Goal: Task Accomplishment & Management: Manage account settings

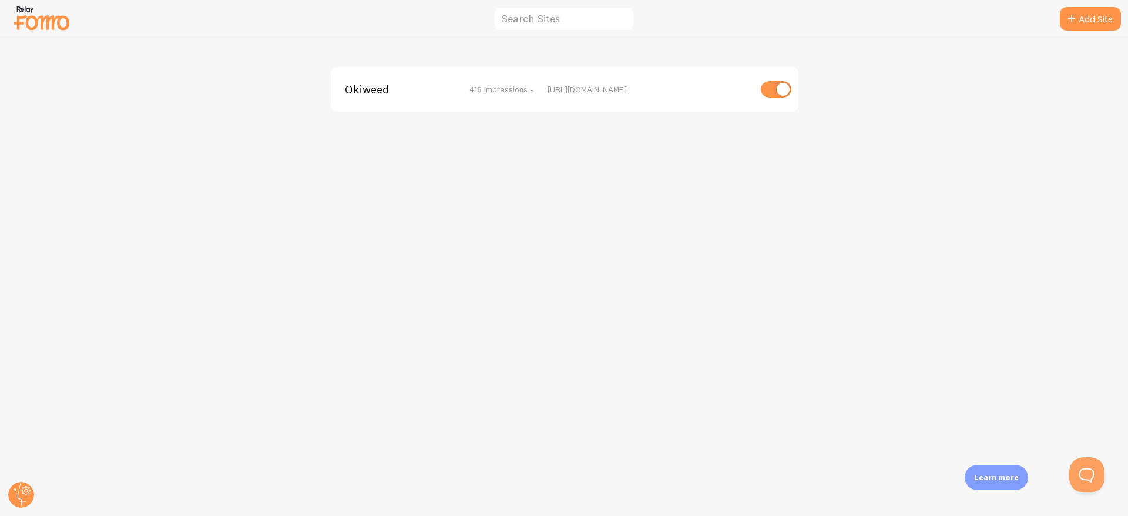
click at [56, 11] on img at bounding box center [41, 18] width 59 height 30
click at [19, 490] on circle at bounding box center [21, 495] width 26 height 26
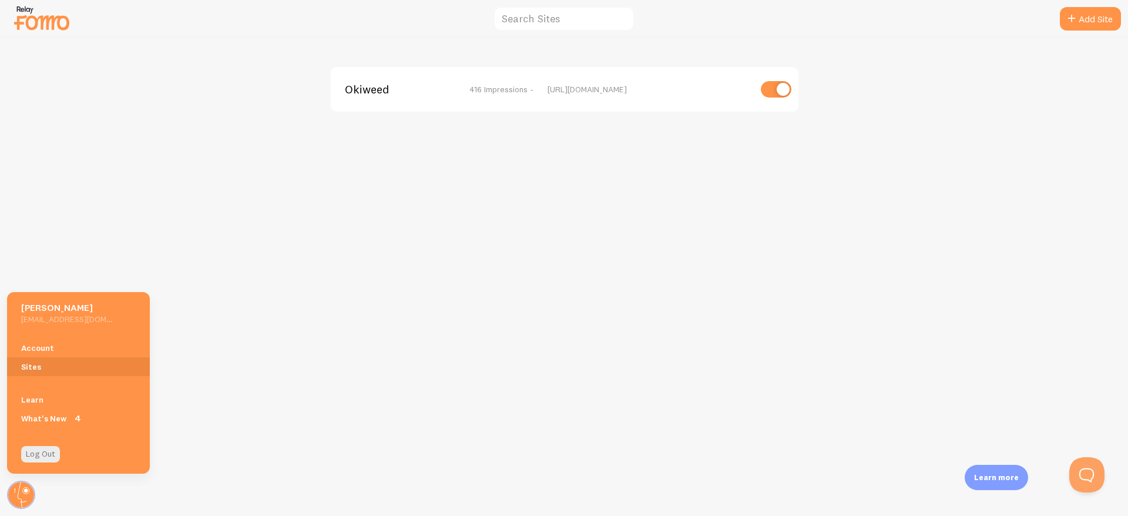
click at [264, 236] on div "Okiweed 416 Impressions - [URL][DOMAIN_NAME]" at bounding box center [564, 277] width 1127 height 478
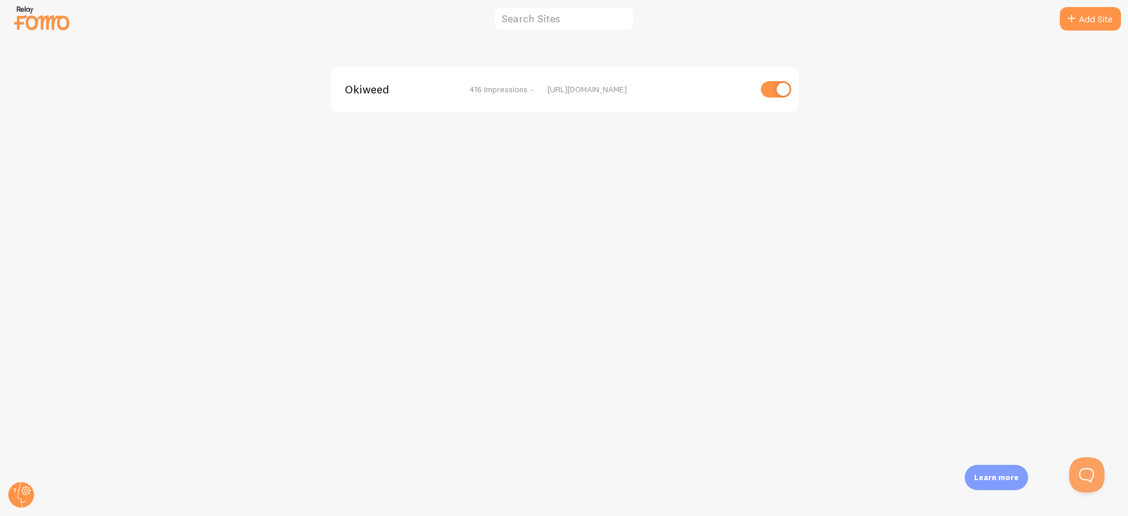
click at [39, 483] on div "Okiweed 416 Impressions - [URL][DOMAIN_NAME]" at bounding box center [564, 277] width 1127 height 478
click at [26, 494] on circle at bounding box center [21, 495] width 26 height 26
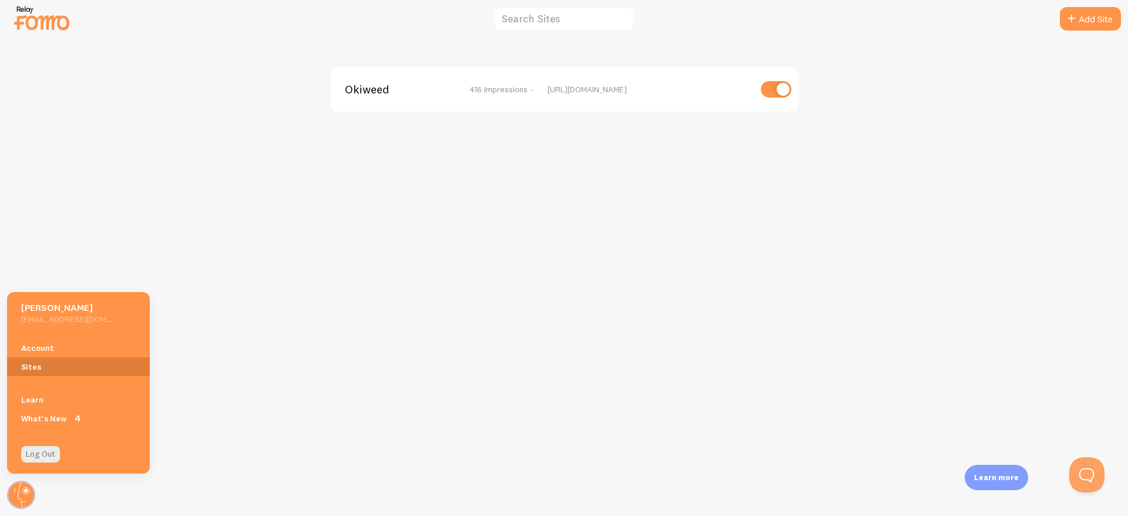
click at [42, 366] on link "Sites" at bounding box center [78, 366] width 143 height 19
click at [35, 349] on link "Account" at bounding box center [78, 347] width 143 height 19
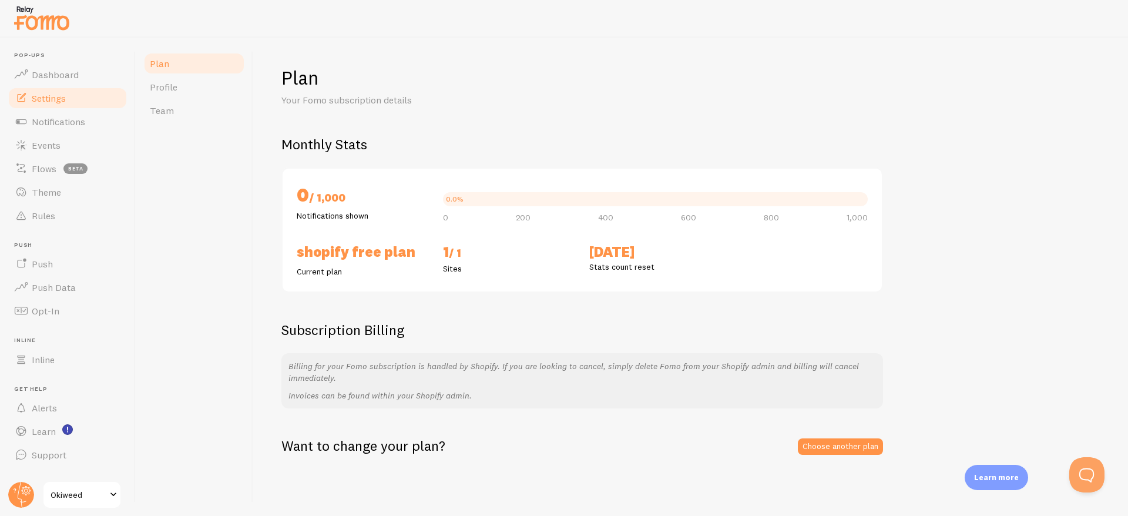
click at [52, 108] on link "Settings" at bounding box center [67, 97] width 121 height 23
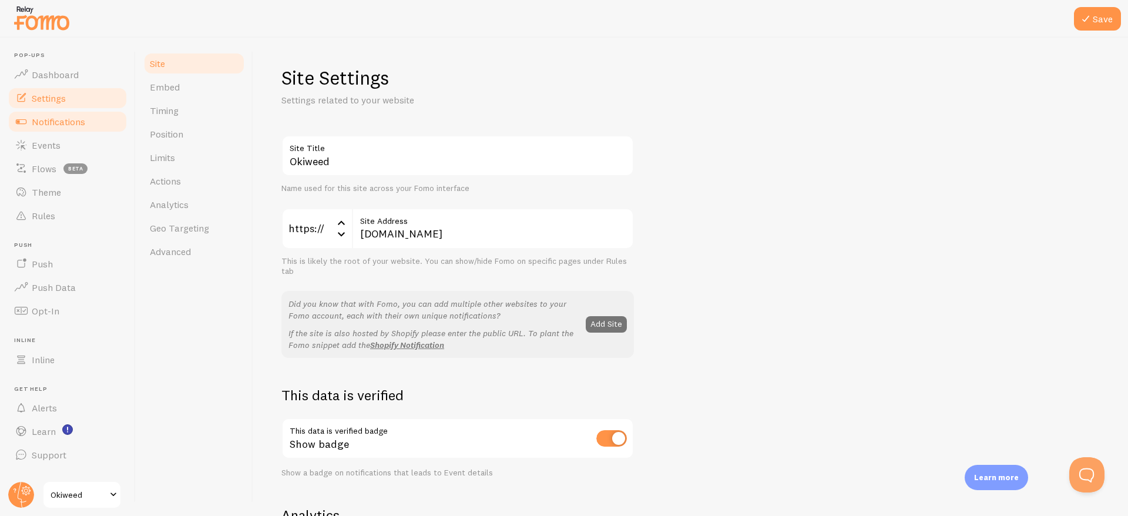
click at [52, 117] on span "Notifications" at bounding box center [58, 122] width 53 height 12
click at [69, 124] on span "Notifications" at bounding box center [58, 122] width 53 height 12
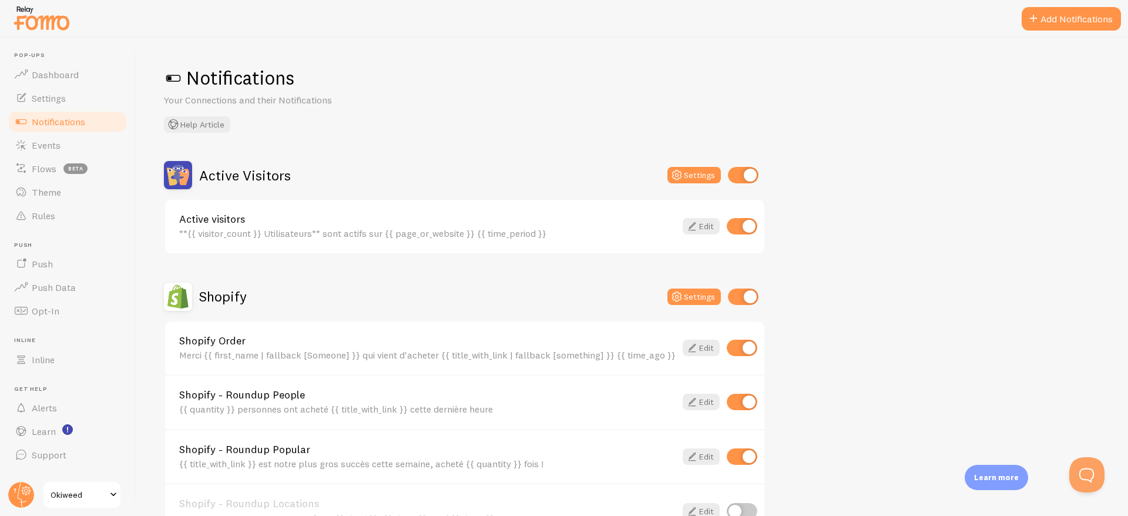
click at [174, 171] on img at bounding box center [178, 175] width 28 height 28
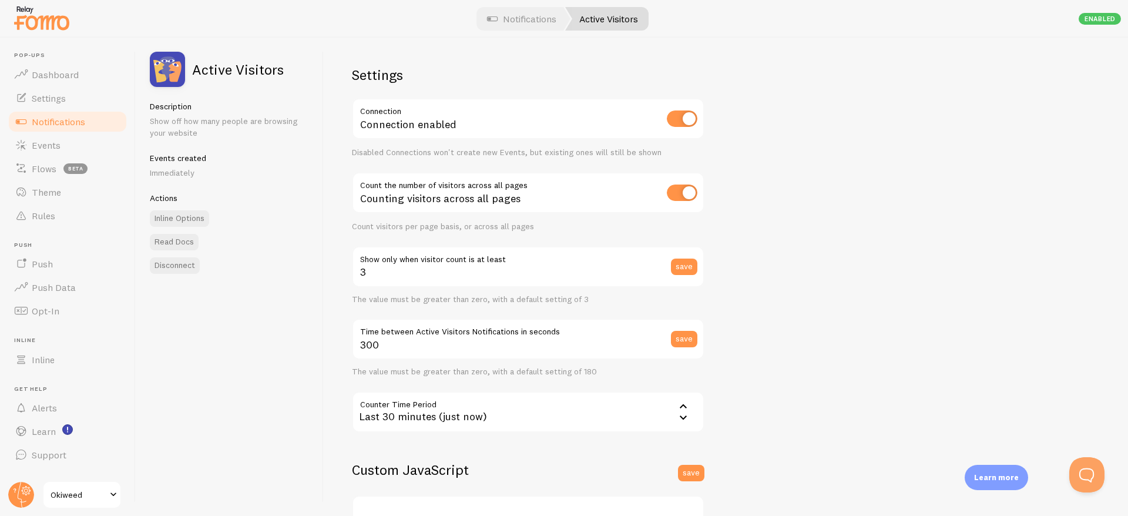
click at [171, 83] on img at bounding box center [167, 69] width 35 height 35
click at [170, 70] on img at bounding box center [167, 69] width 35 height 35
click at [256, 75] on h2 "Active Visitors" at bounding box center [238, 69] width 92 height 14
click at [802, 129] on div "Settings Connection Connection enabled Disabled Connections won't create new Ev…" at bounding box center [726, 277] width 804 height 478
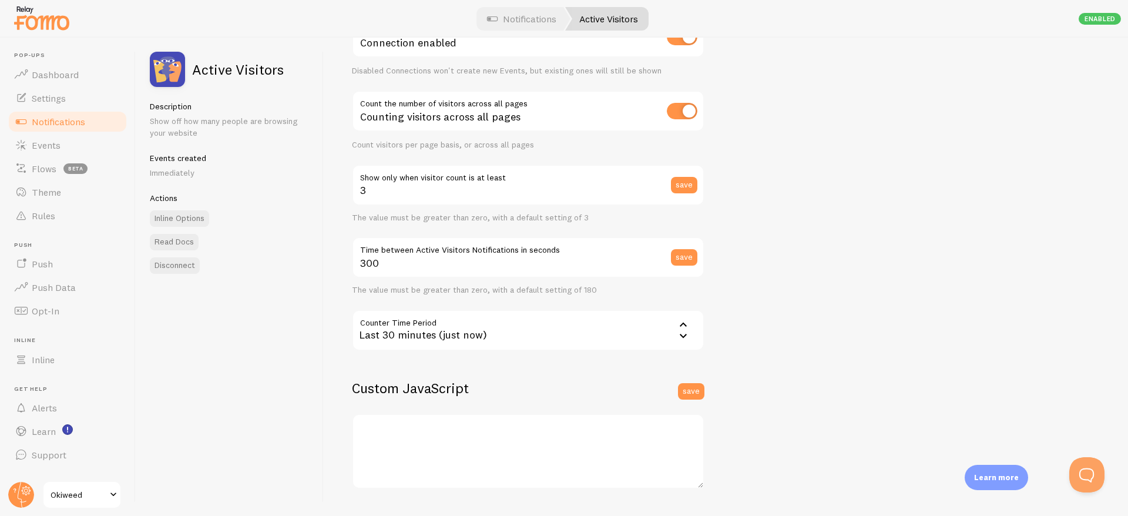
scroll to position [223, 0]
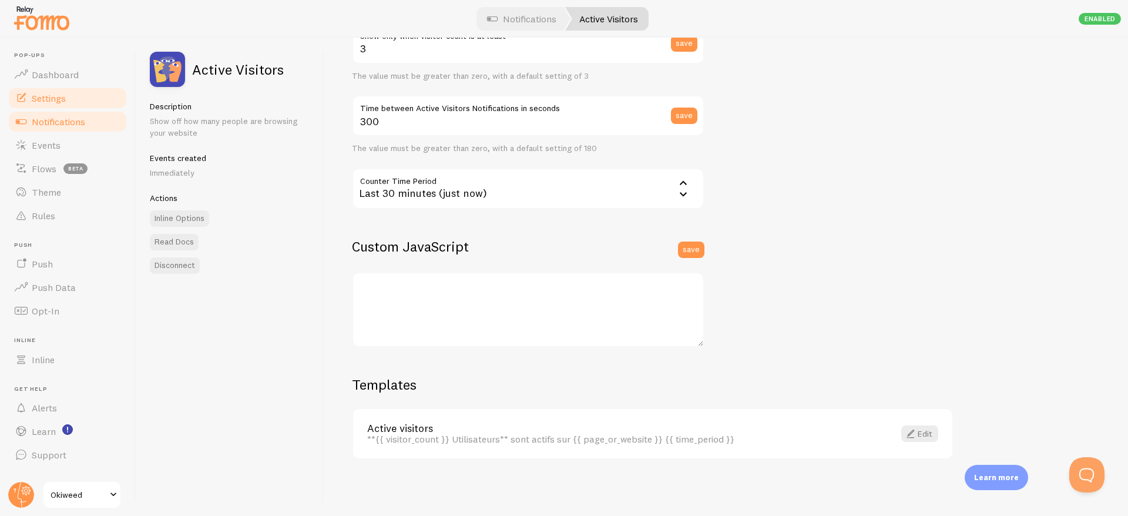
click at [55, 99] on span "Settings" at bounding box center [49, 98] width 34 height 12
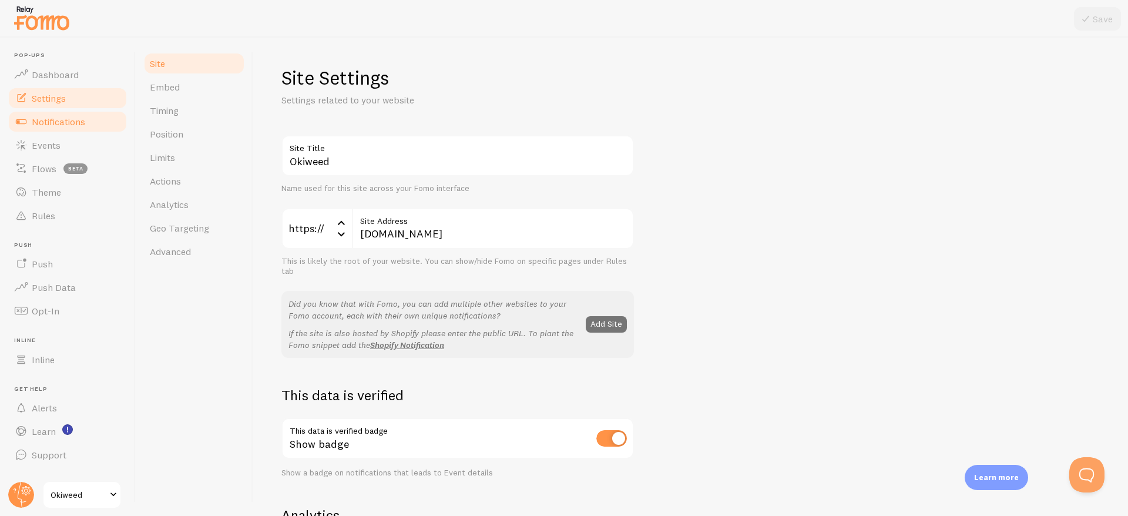
click at [58, 122] on span "Notifications" at bounding box center [58, 122] width 53 height 12
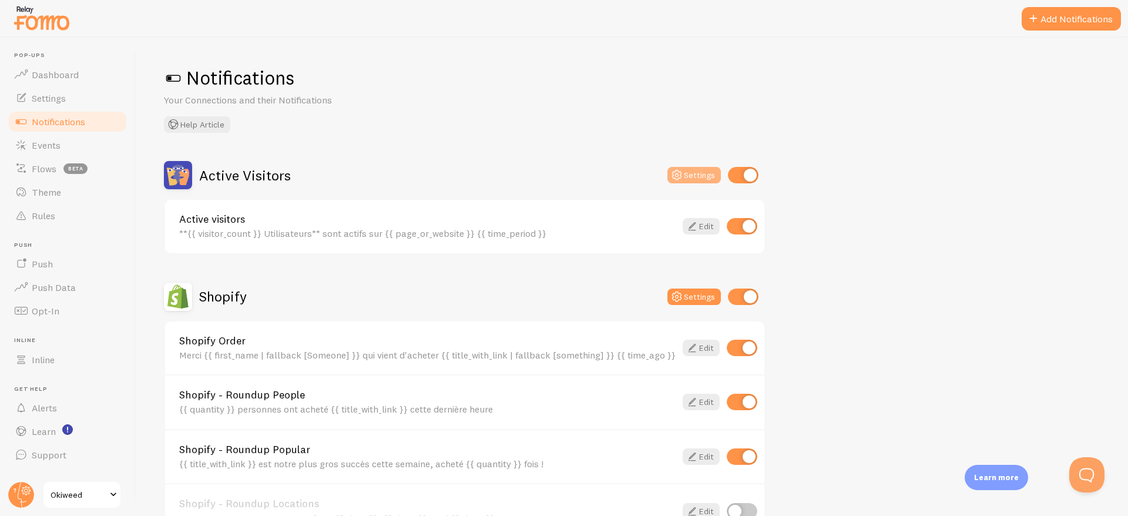
click at [679, 173] on icon at bounding box center [676, 175] width 14 height 14
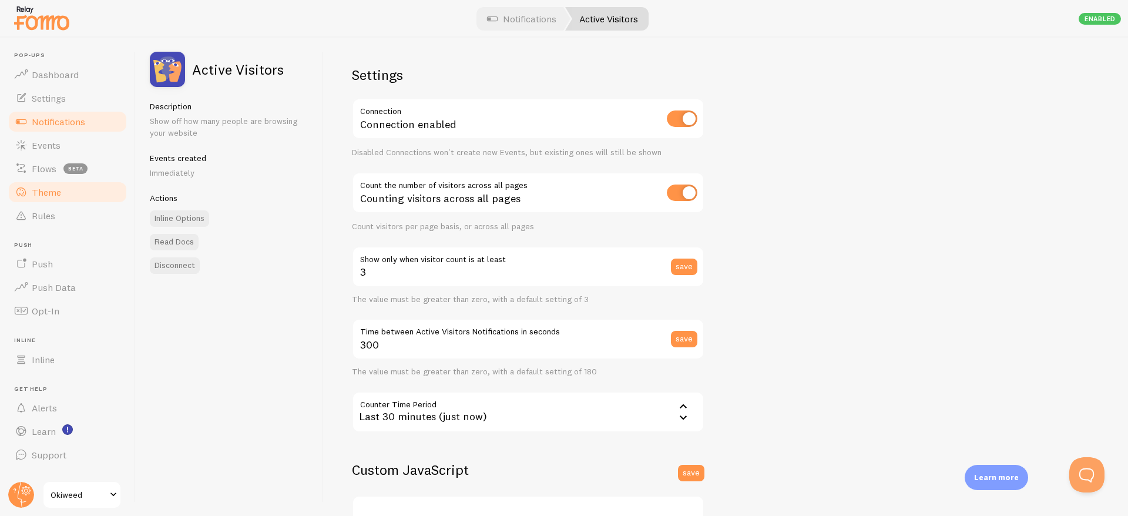
click at [40, 190] on span "Theme" at bounding box center [46, 192] width 29 height 12
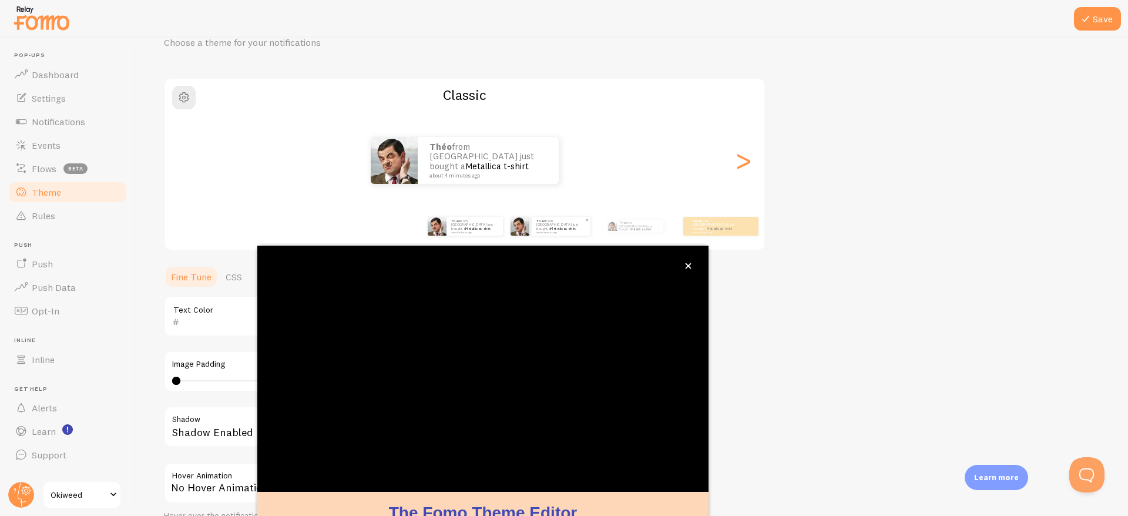
scroll to position [58, 0]
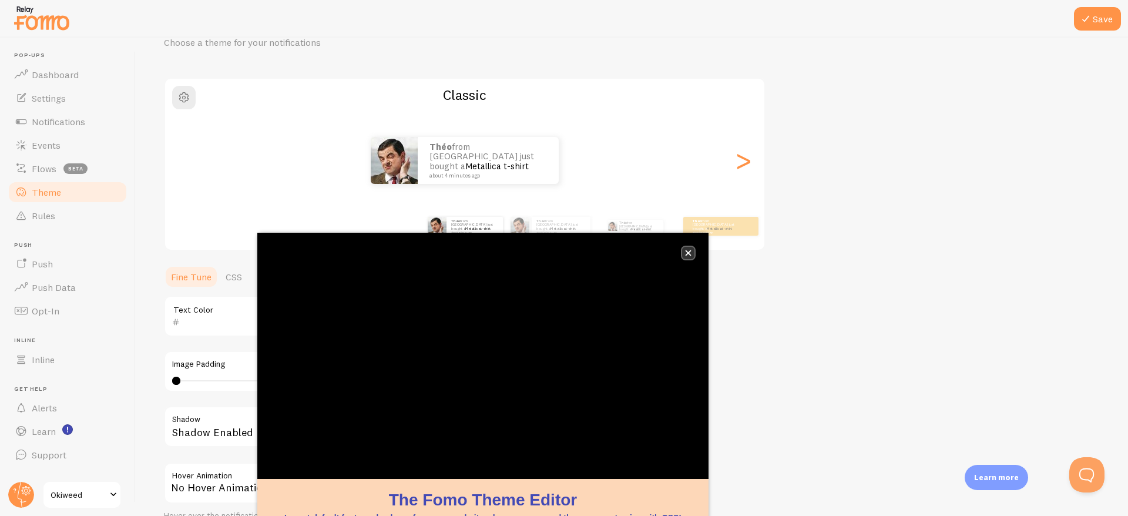
click at [687, 254] on icon "close," at bounding box center [688, 253] width 6 height 6
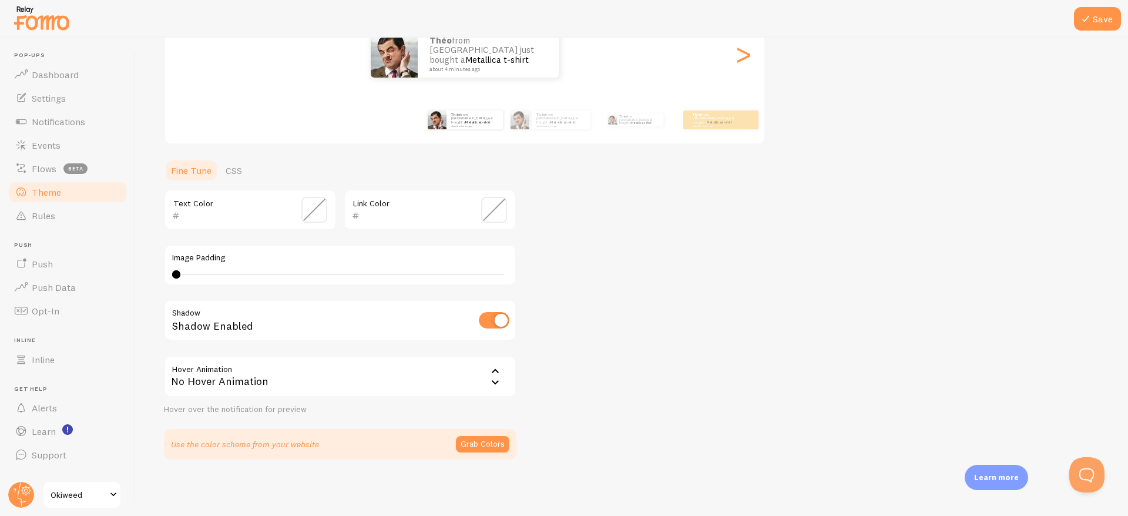
scroll to position [0, 0]
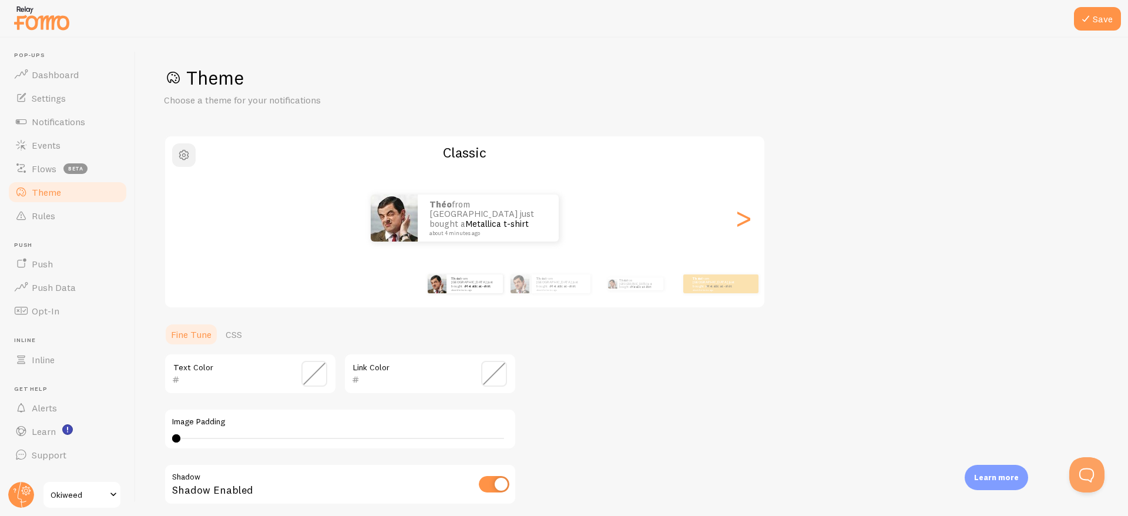
click at [179, 156] on span "button" at bounding box center [184, 155] width 14 height 14
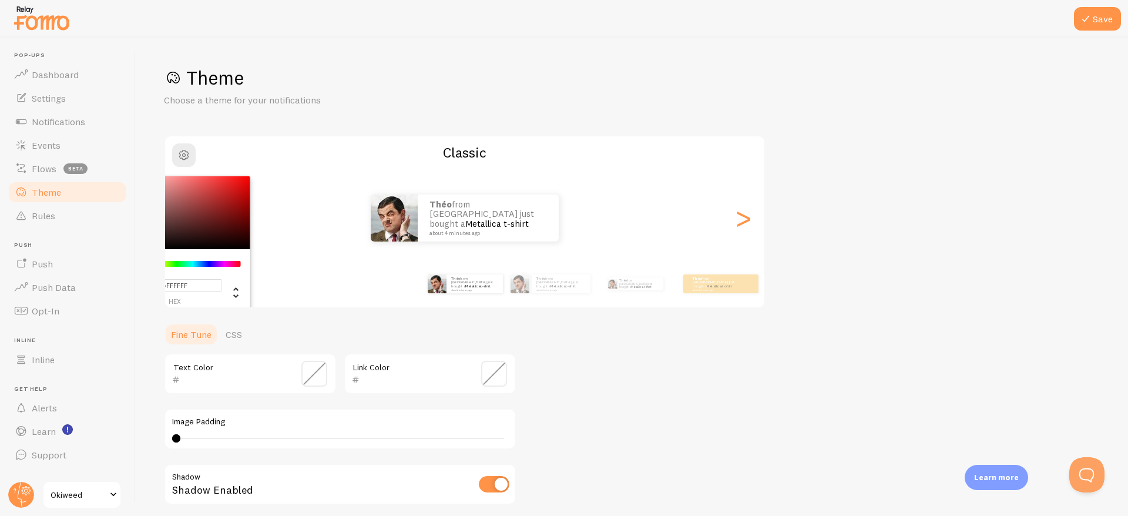
click at [339, 181] on div "Théo from [GEOGRAPHIC_DATA] just bought a Metallica t-shirt about 4 minutes ago…" at bounding box center [464, 218] width 599 height 85
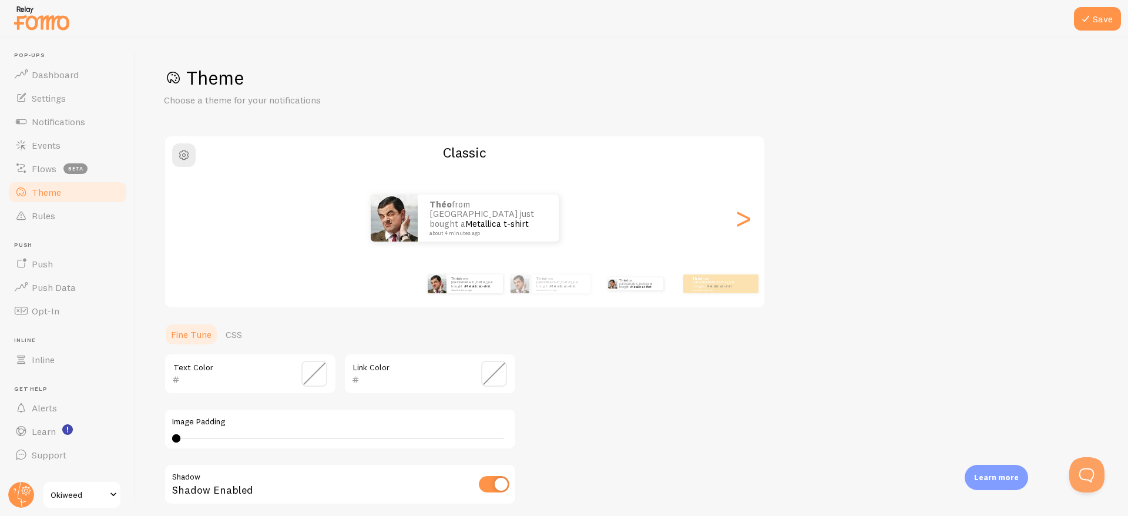
click at [644, 288] on div "Théo from [GEOGRAPHIC_DATA] just bought a Metallica t-shirt about 4 minutes ago" at bounding box center [635, 283] width 76 height 33
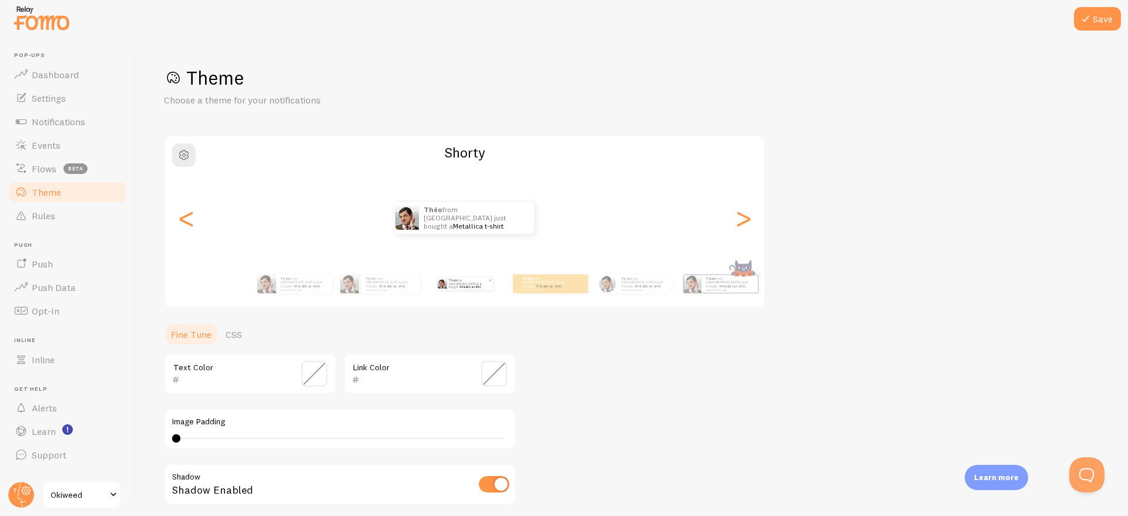
click at [477, 284] on p "Théo from [GEOGRAPHIC_DATA] just bought a Metallica t-shirt about 4 minutes ago" at bounding box center [468, 283] width 39 height 13
click at [725, 292] on div "Théo from [GEOGRAPHIC_DATA] just bought a Metallica t-shirt about 4 minutes ago" at bounding box center [729, 284] width 56 height 18
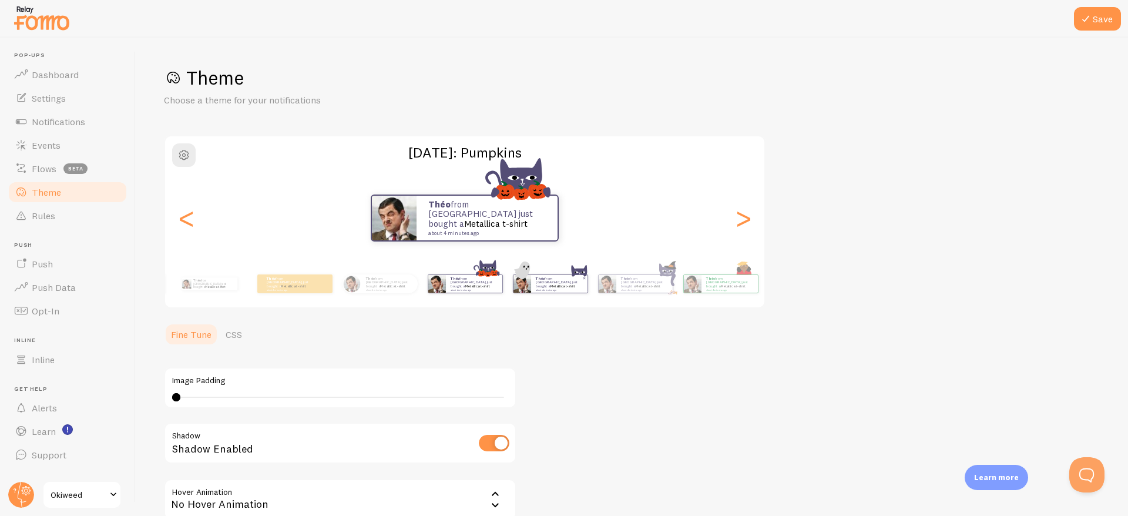
click at [540, 288] on small "about 4 minutes ago" at bounding box center [559, 289] width 46 height 2
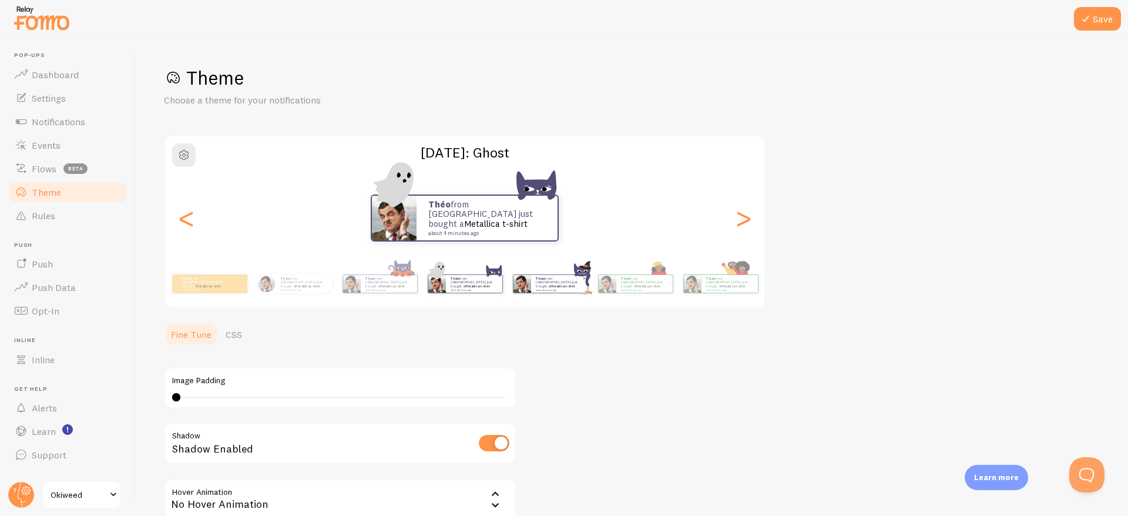
click at [554, 285] on link "Metallica t-shirt" at bounding box center [562, 286] width 25 height 5
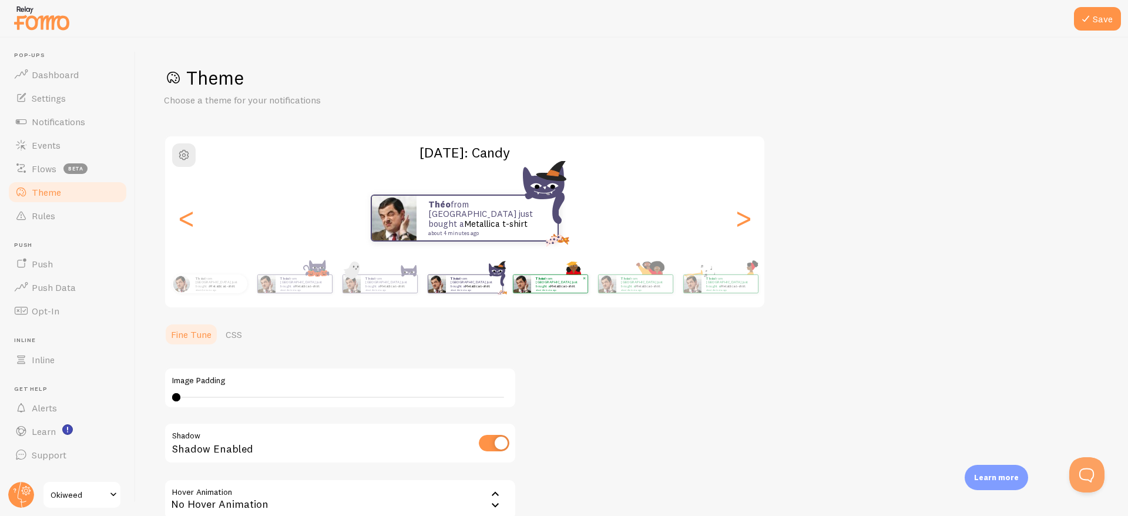
click at [560, 288] on small "about 4 minutes ago" at bounding box center [559, 289] width 46 height 2
click at [561, 294] on div "Théo from [GEOGRAPHIC_DATA] just bought a Metallica t-shirt about 4 minutes ago" at bounding box center [550, 283] width 76 height 33
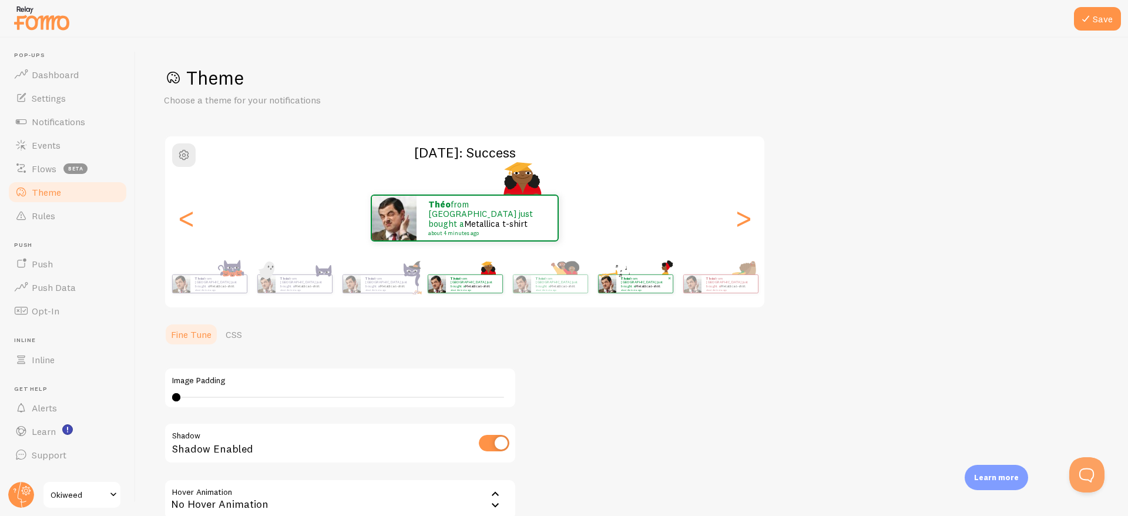
click at [658, 288] on small "about 4 minutes ago" at bounding box center [644, 289] width 46 height 2
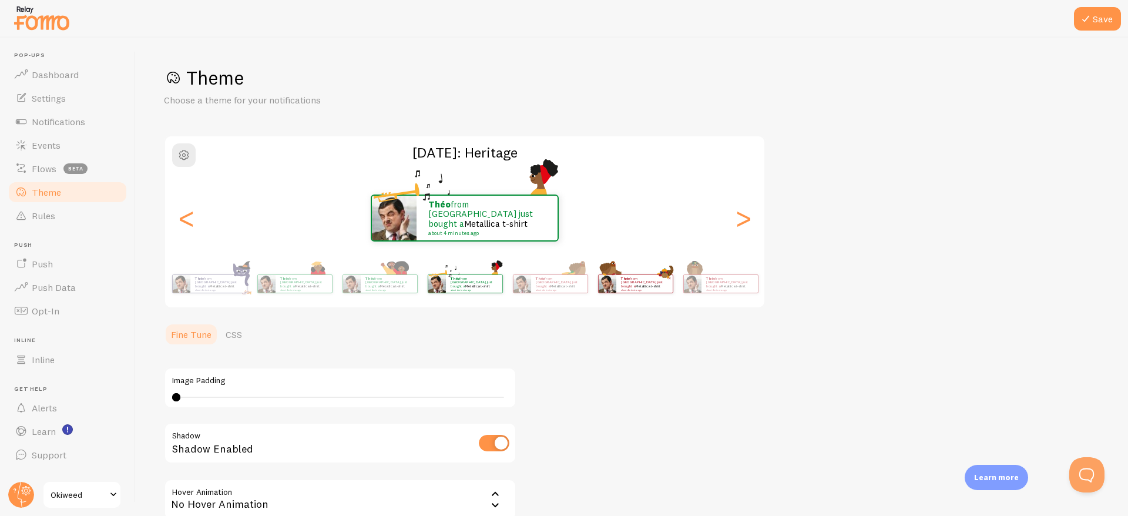
click at [635, 285] on link "Metallica t-shirt" at bounding box center [647, 286] width 25 height 5
click at [621, 288] on small "about 4 minutes ago" at bounding box center [644, 289] width 46 height 2
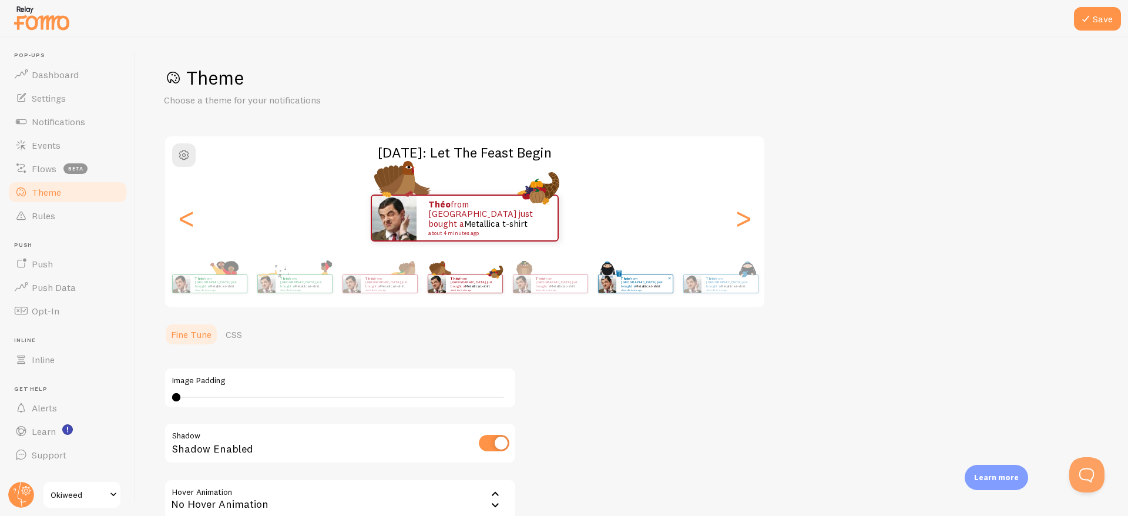
click at [622, 283] on p "Théo from [GEOGRAPHIC_DATA] just bought a Metallica t-shirt about 4 minutes ago" at bounding box center [644, 283] width 47 height 15
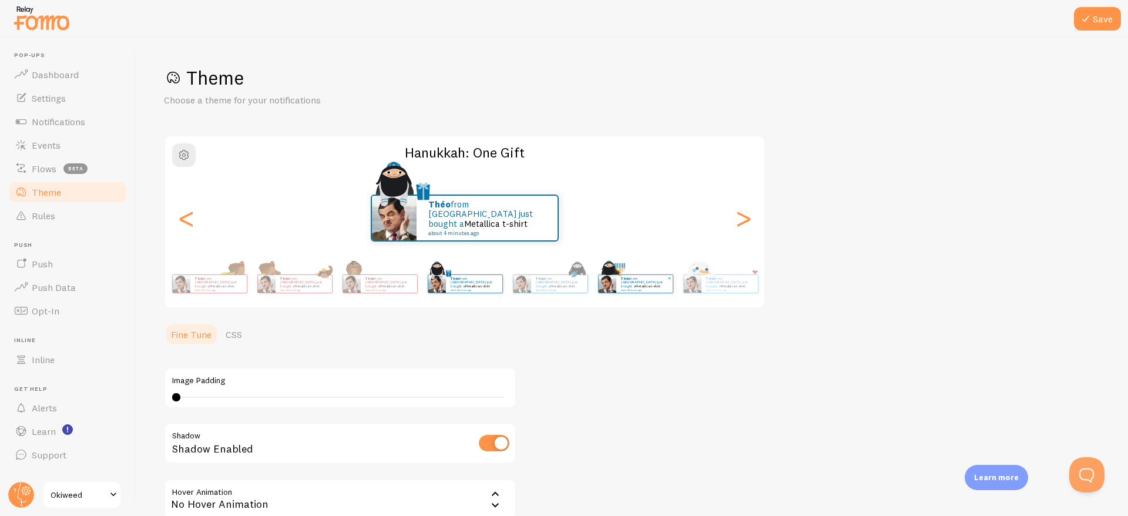
click at [605, 285] on img at bounding box center [607, 284] width 18 height 18
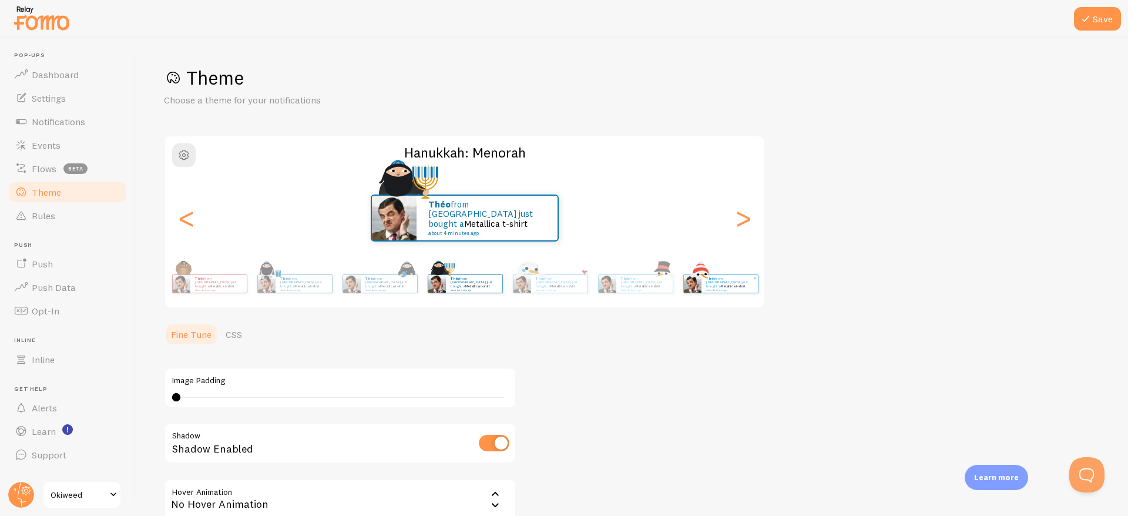
click at [703, 282] on div "Théo from [GEOGRAPHIC_DATA] just bought a Metallica t-shirt about 4 minutes ago" at bounding box center [729, 284] width 56 height 18
click at [696, 283] on img at bounding box center [691, 284] width 18 height 18
click at [687, 283] on img at bounding box center [692, 284] width 18 height 18
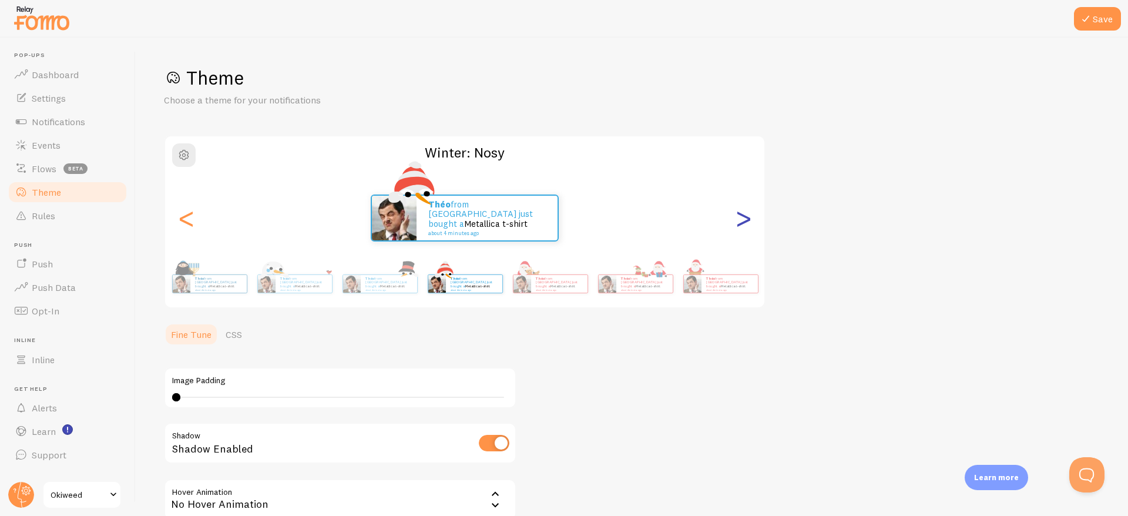
click at [742, 222] on div ">" at bounding box center [743, 218] width 14 height 85
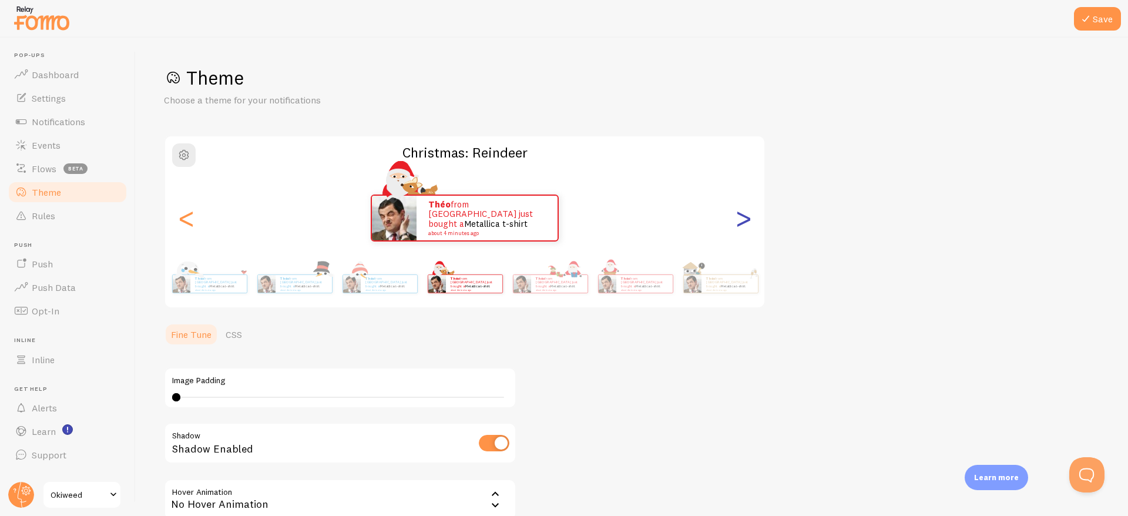
click at [742, 218] on div ">" at bounding box center [743, 218] width 14 height 85
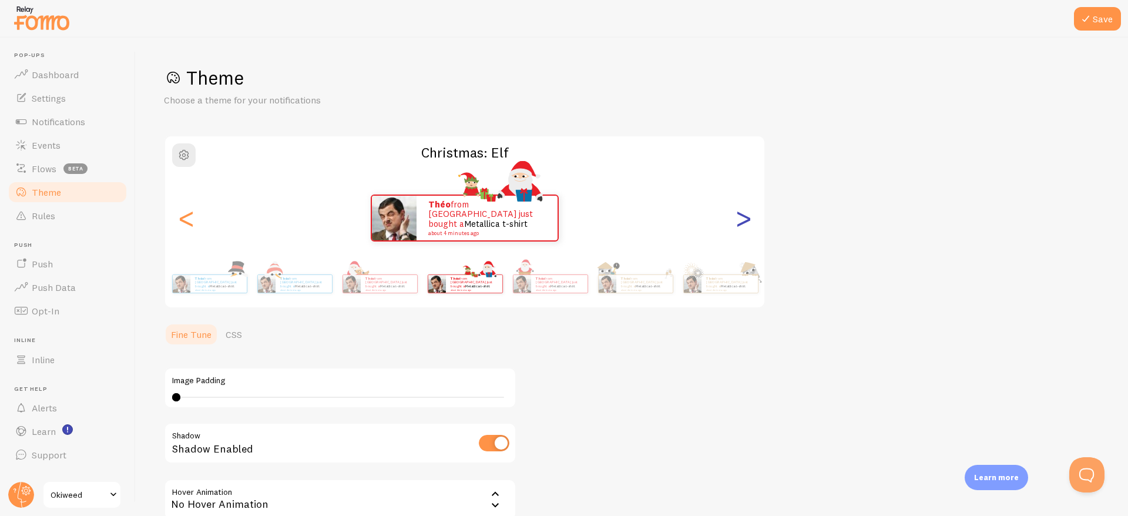
click at [742, 218] on div ">" at bounding box center [743, 218] width 14 height 85
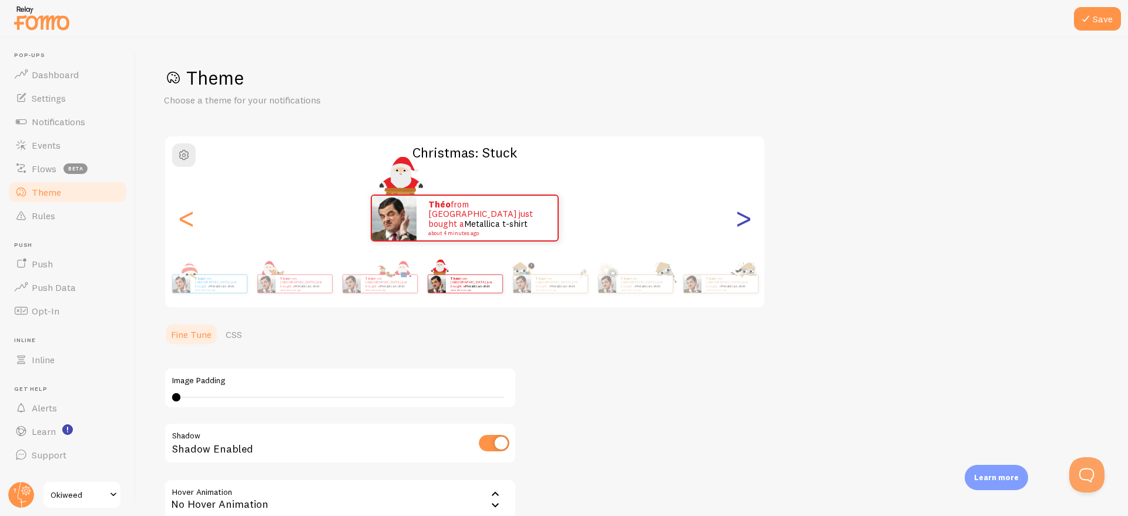
click at [742, 218] on div ">" at bounding box center [743, 218] width 14 height 85
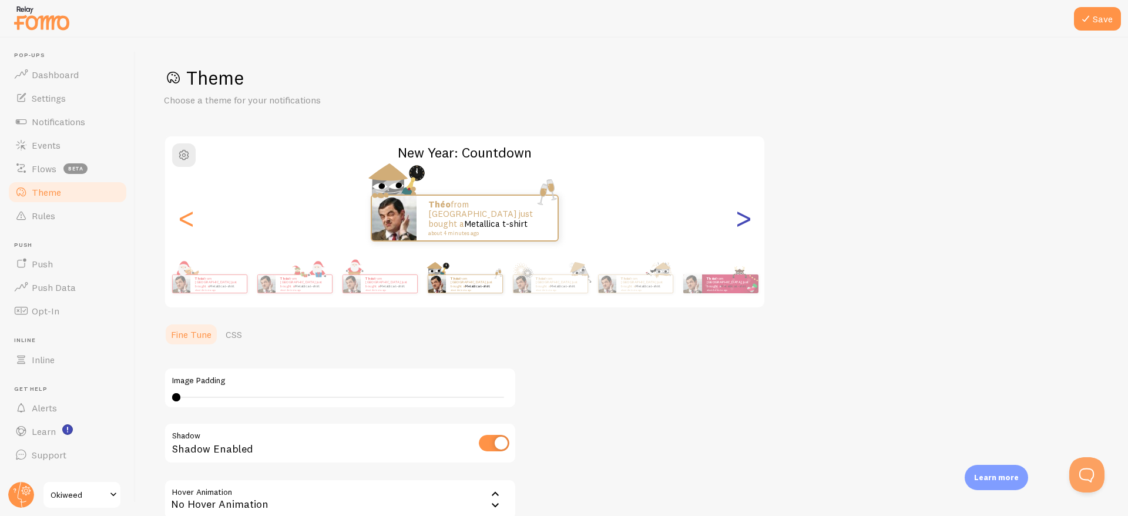
click at [742, 218] on div ">" at bounding box center [743, 218] width 14 height 85
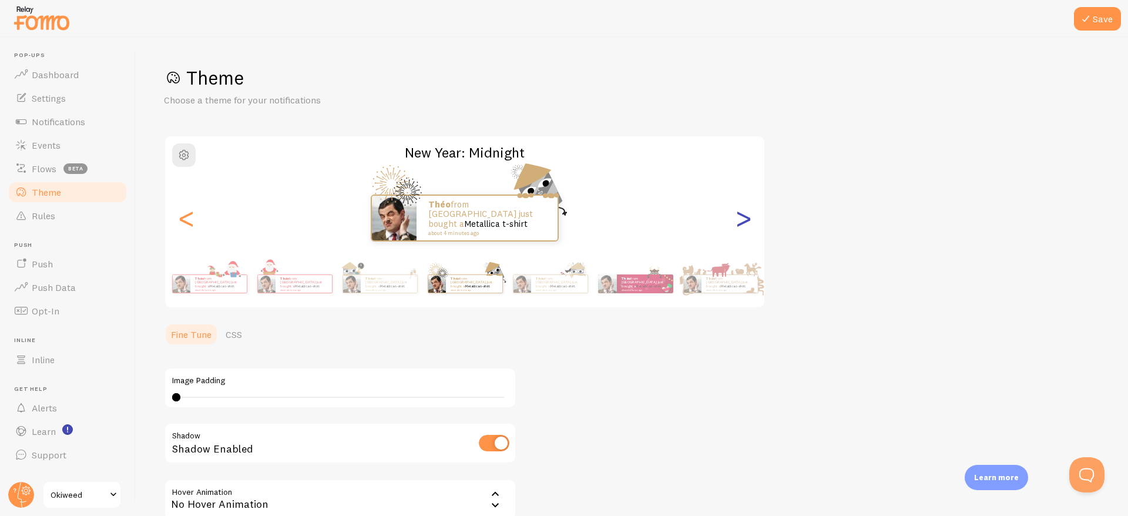
click at [742, 218] on div ">" at bounding box center [743, 218] width 14 height 85
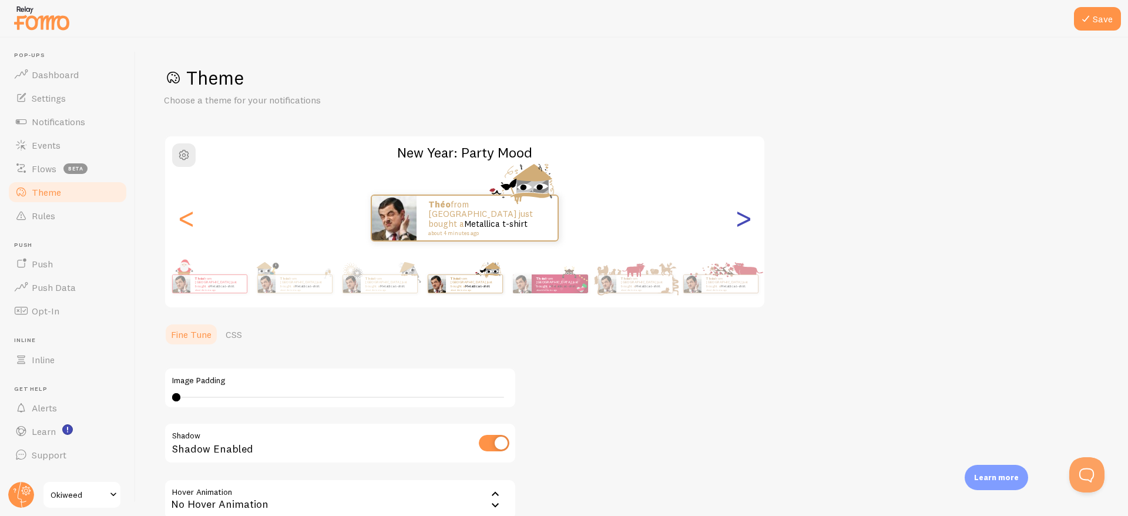
click at [742, 218] on div ">" at bounding box center [743, 218] width 14 height 85
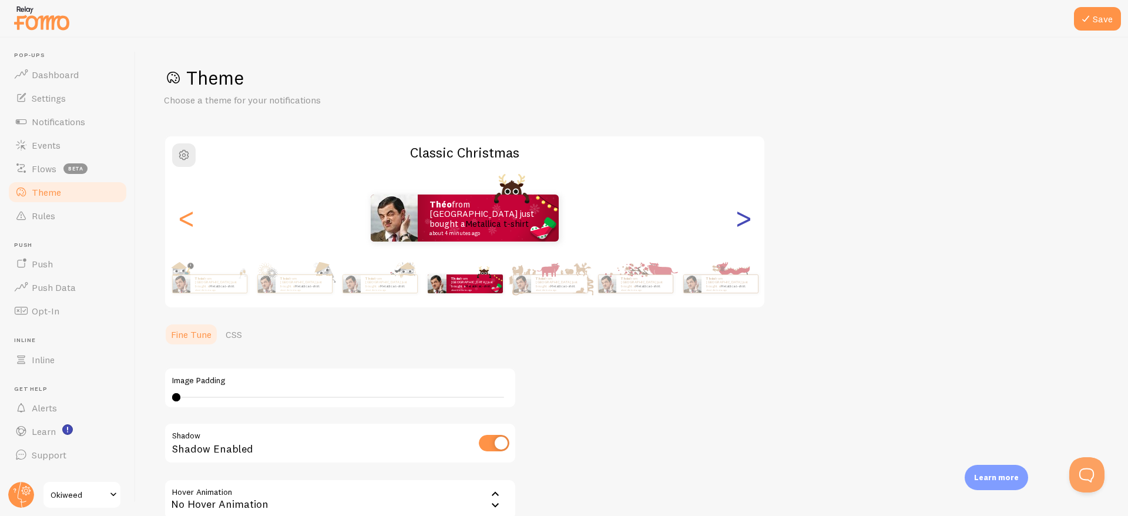
click at [742, 218] on div ">" at bounding box center [743, 218] width 14 height 85
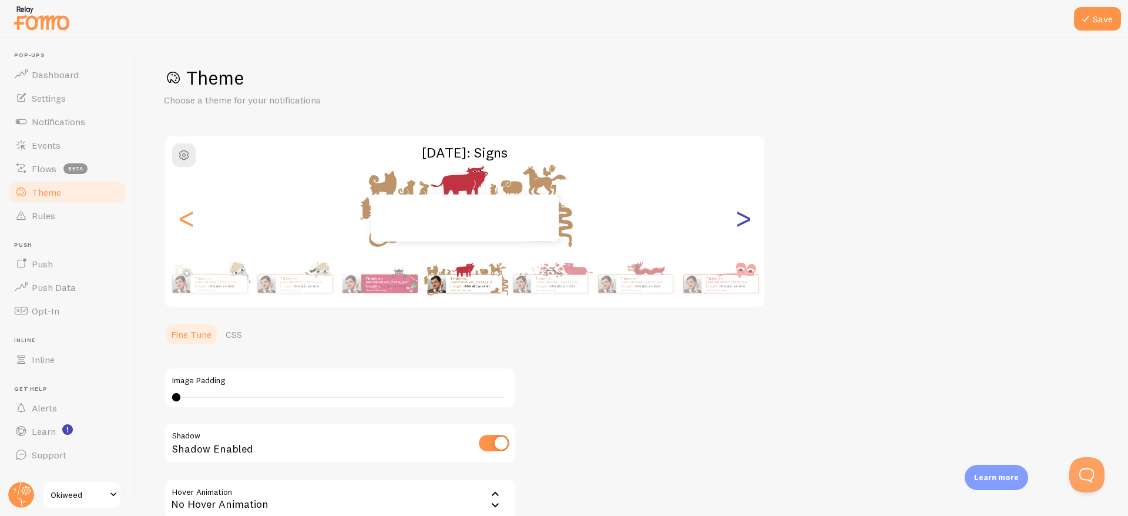
click at [742, 218] on div ">" at bounding box center [743, 218] width 14 height 85
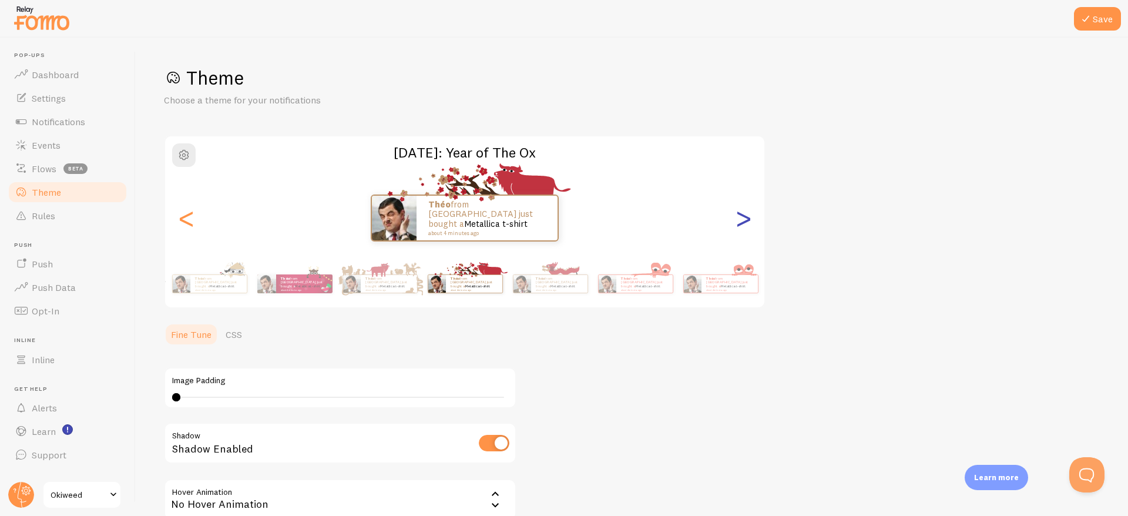
click at [742, 218] on div ">" at bounding box center [743, 218] width 14 height 85
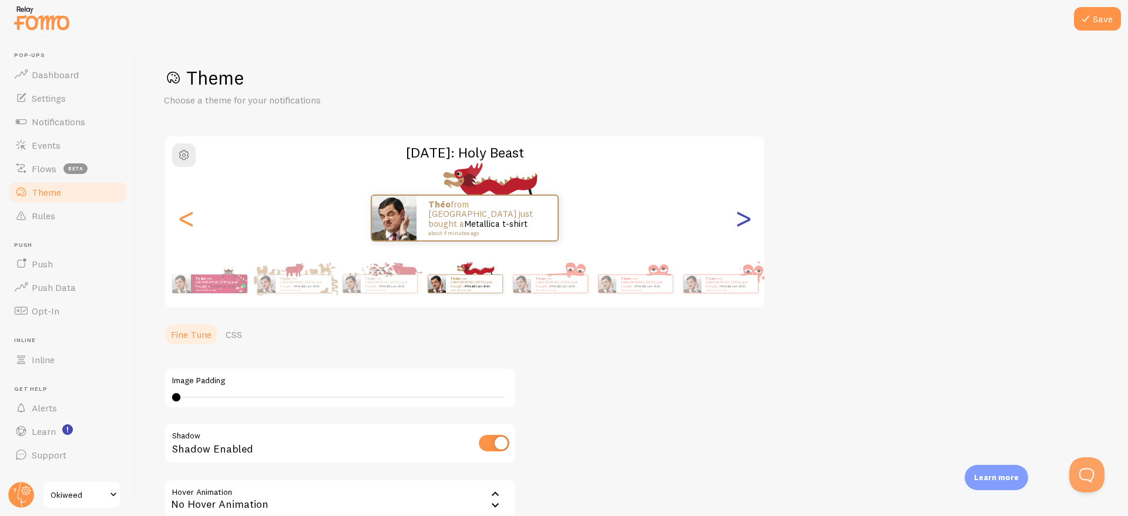
click at [742, 218] on div ">" at bounding box center [743, 218] width 14 height 85
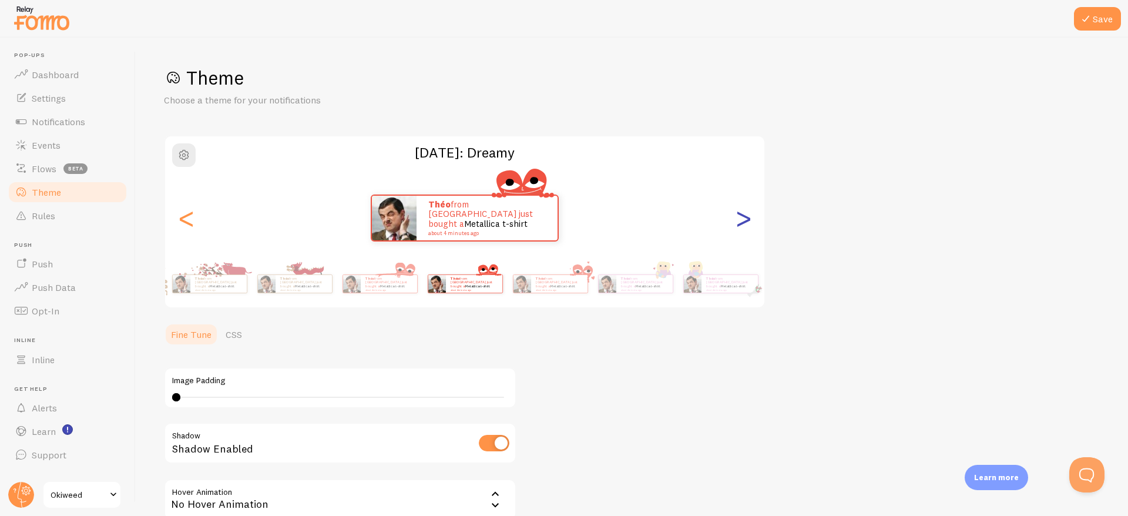
click at [742, 218] on div ">" at bounding box center [743, 218] width 14 height 85
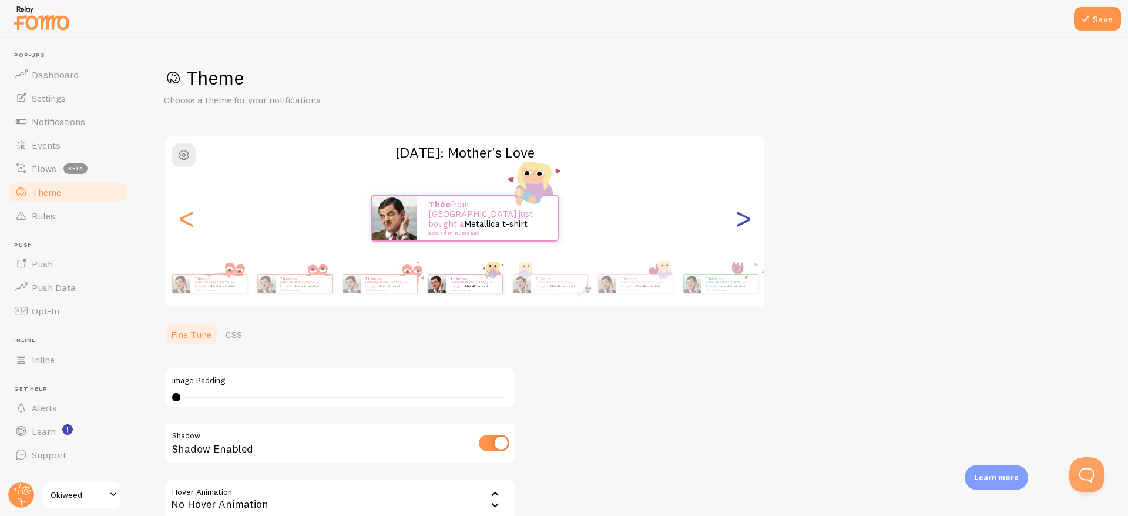
click at [742, 218] on div ">" at bounding box center [743, 218] width 14 height 85
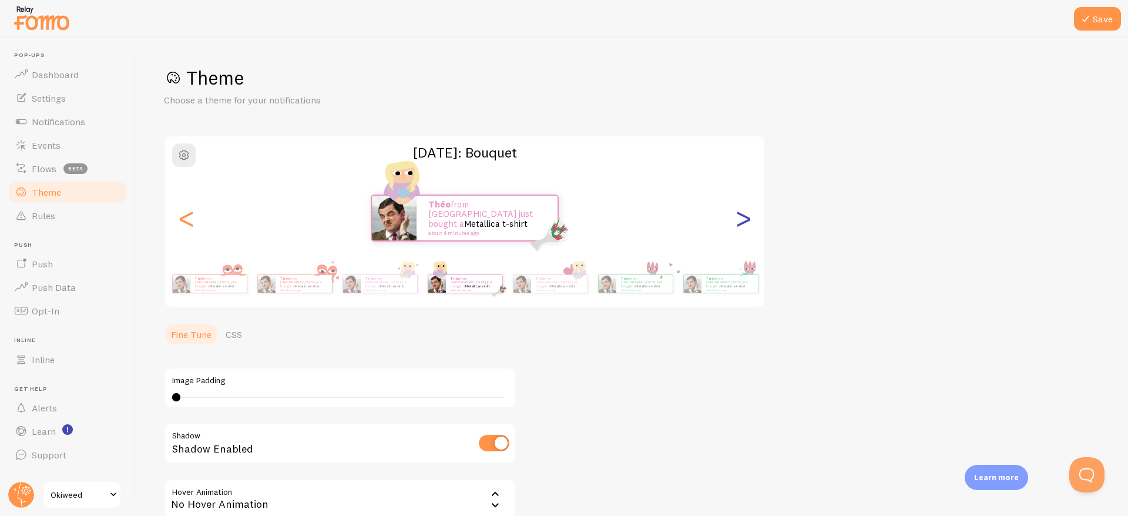
click at [736, 218] on div ">" at bounding box center [743, 218] width 14 height 85
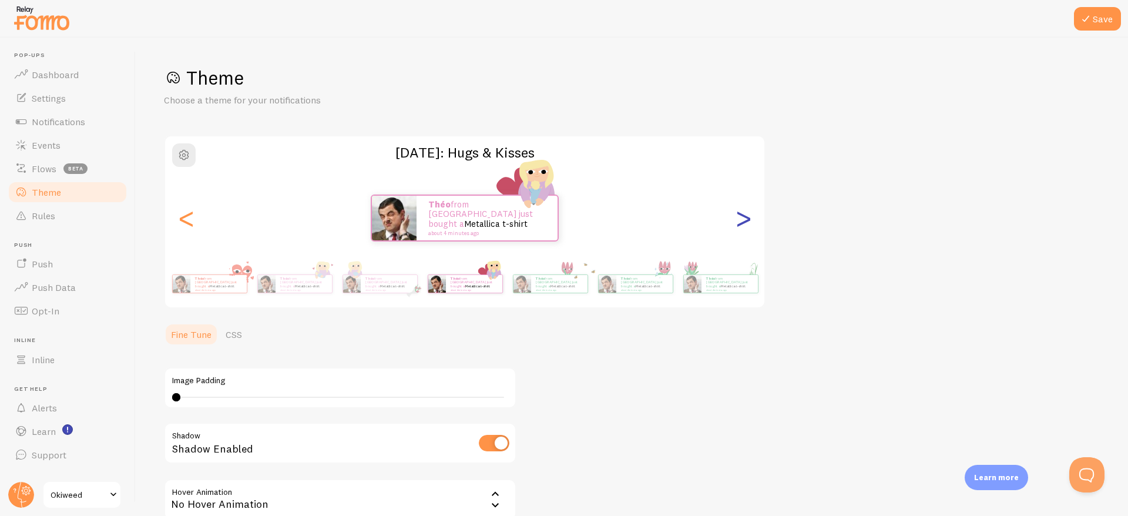
click at [741, 219] on div ">" at bounding box center [743, 218] width 14 height 85
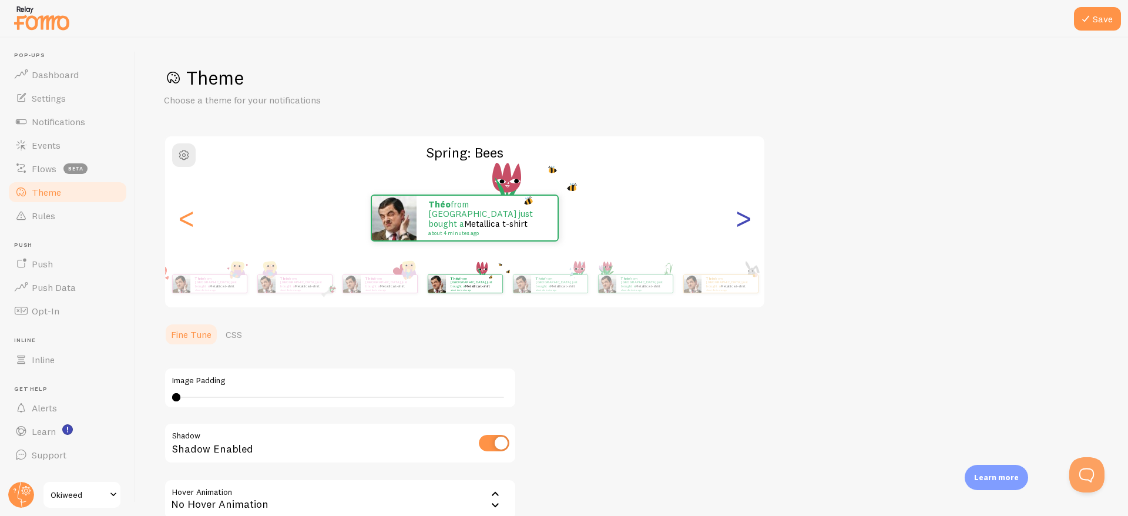
click at [741, 219] on div ">" at bounding box center [743, 218] width 14 height 85
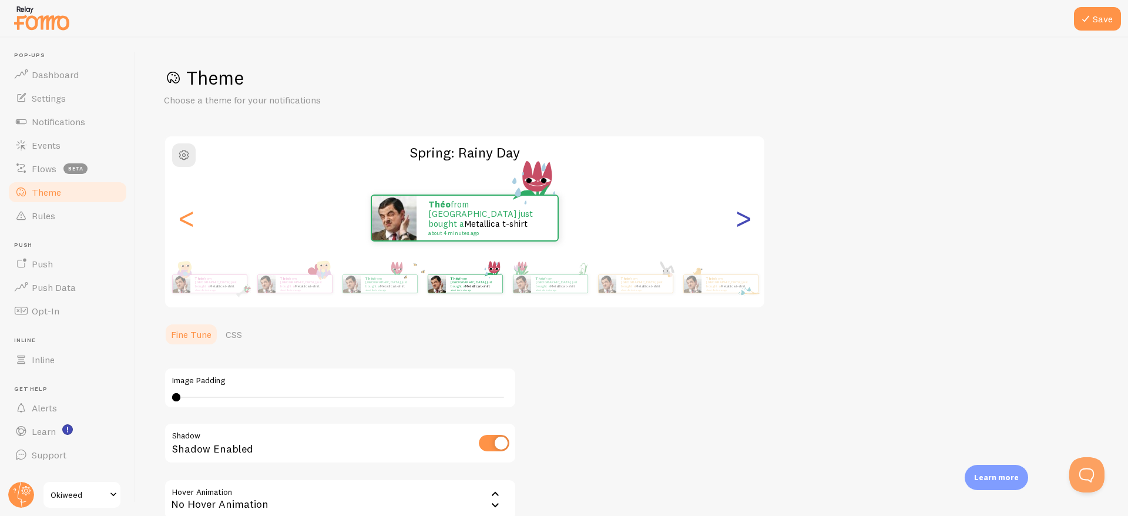
click at [741, 219] on div ">" at bounding box center [743, 218] width 14 height 85
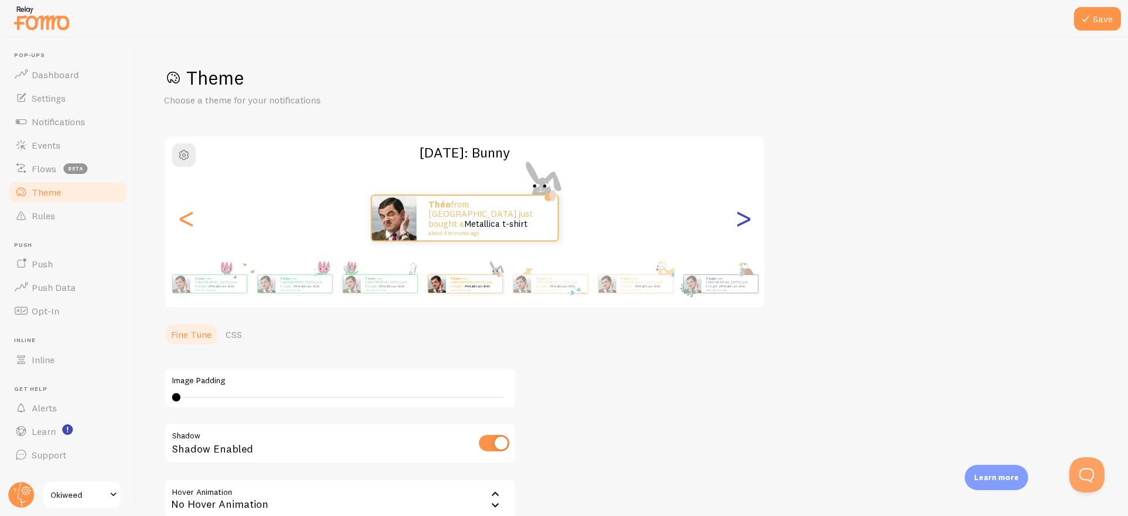
click at [741, 219] on div ">" at bounding box center [743, 218] width 14 height 85
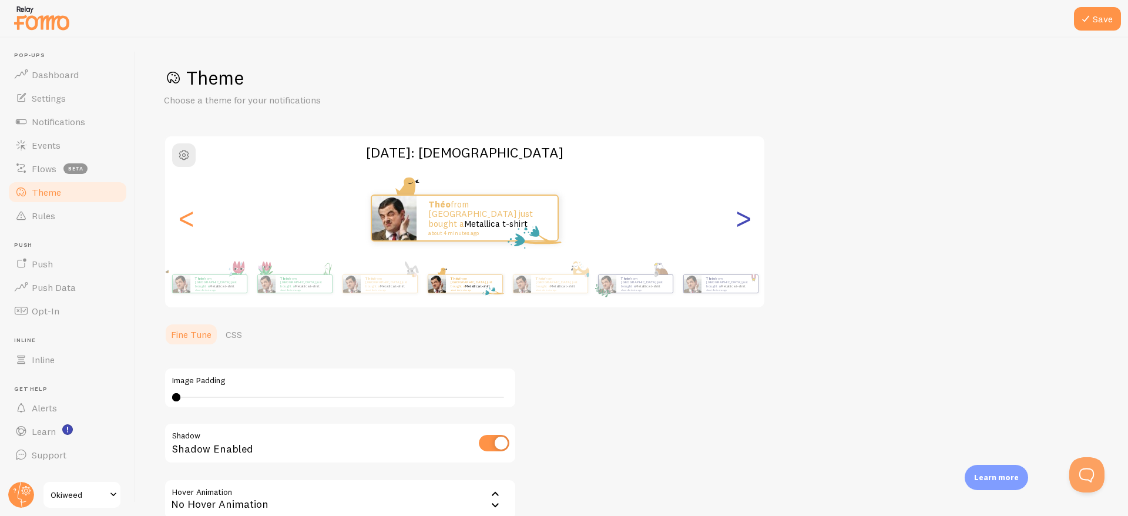
click at [741, 219] on div ">" at bounding box center [743, 218] width 14 height 85
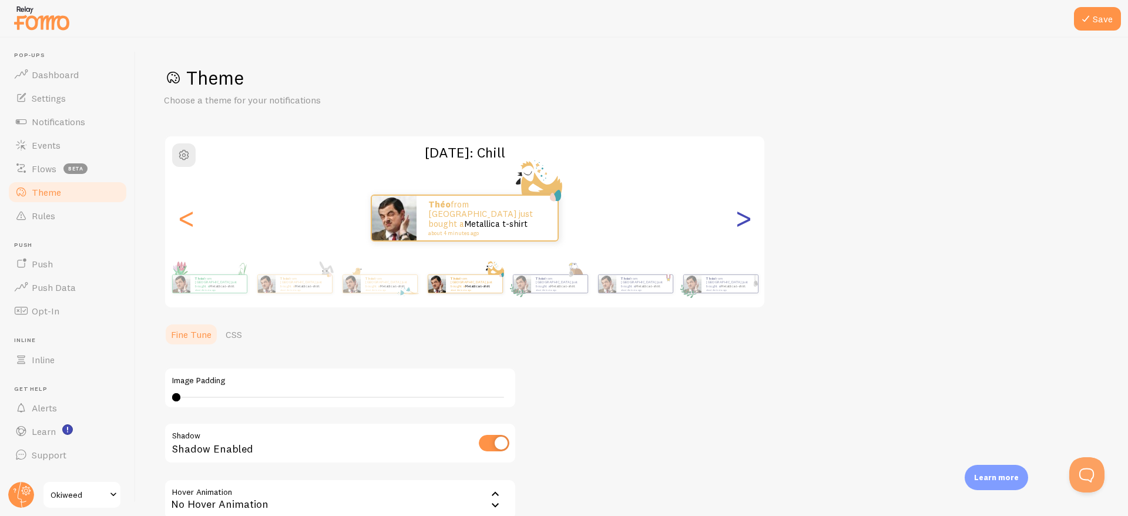
click at [741, 219] on div ">" at bounding box center [743, 218] width 14 height 85
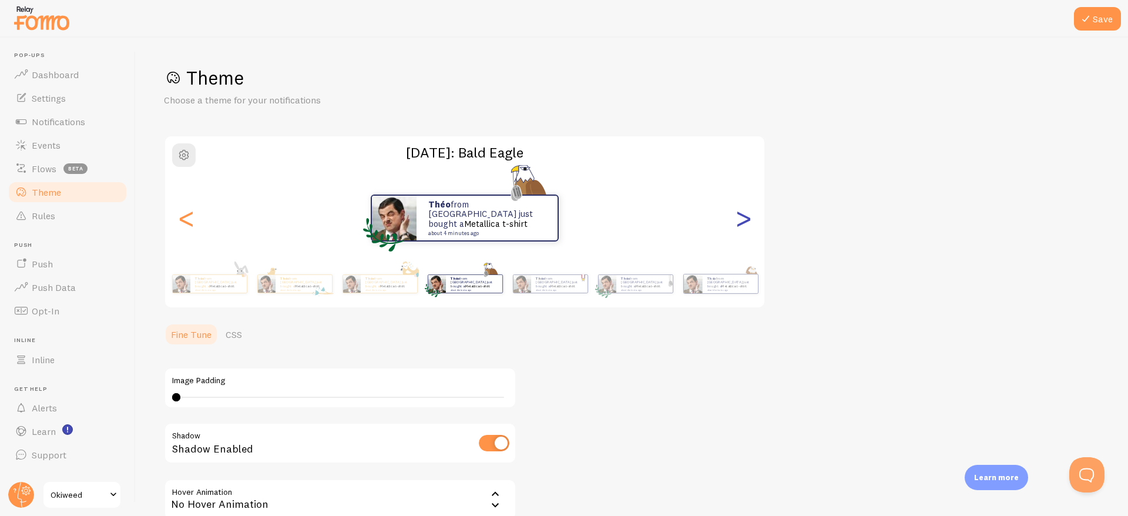
click at [741, 219] on div ">" at bounding box center [743, 218] width 14 height 85
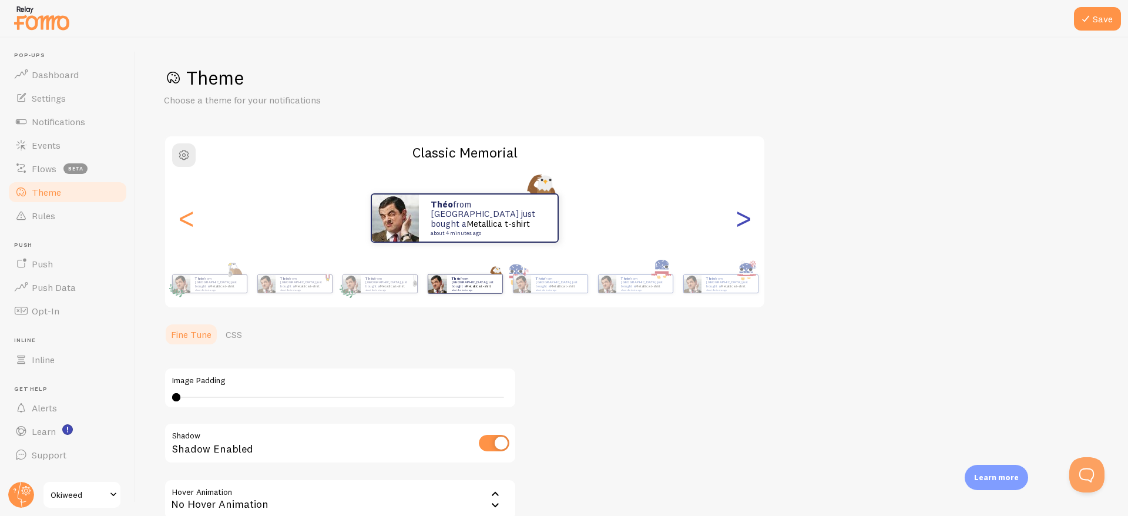
click at [741, 219] on div ">" at bounding box center [743, 218] width 14 height 85
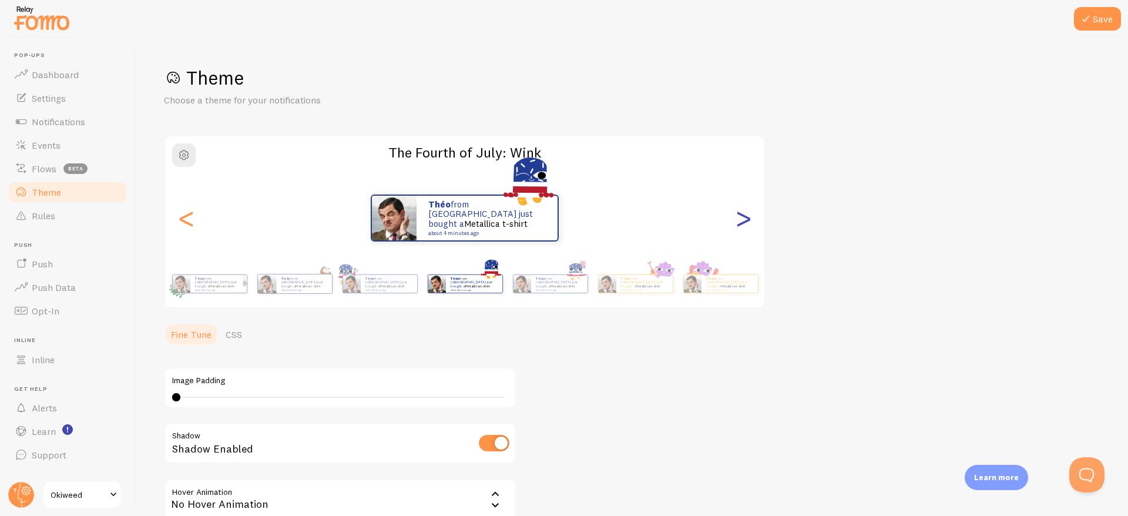
click at [741, 219] on div ">" at bounding box center [743, 218] width 14 height 85
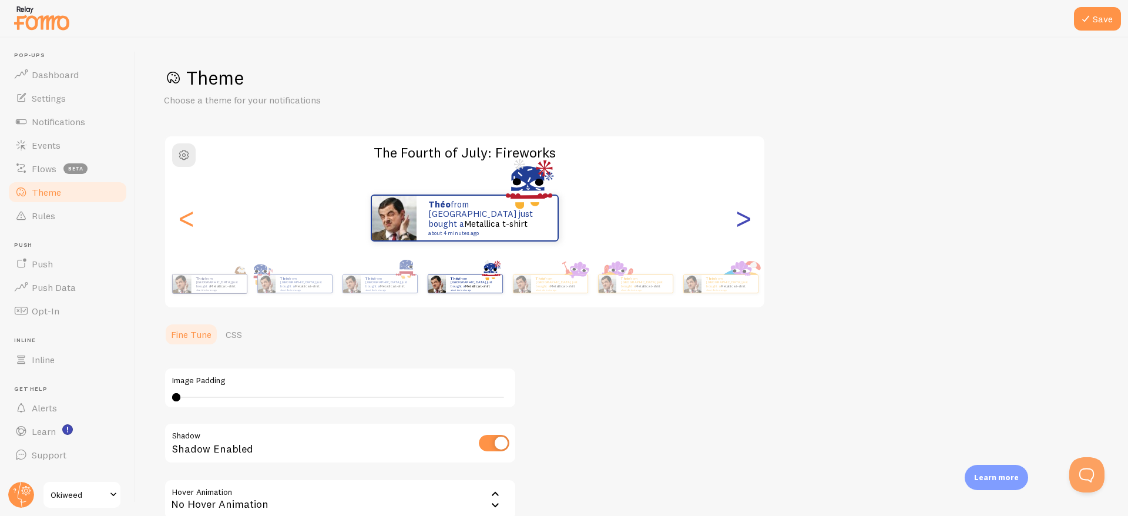
click at [741, 219] on div ">" at bounding box center [743, 218] width 14 height 85
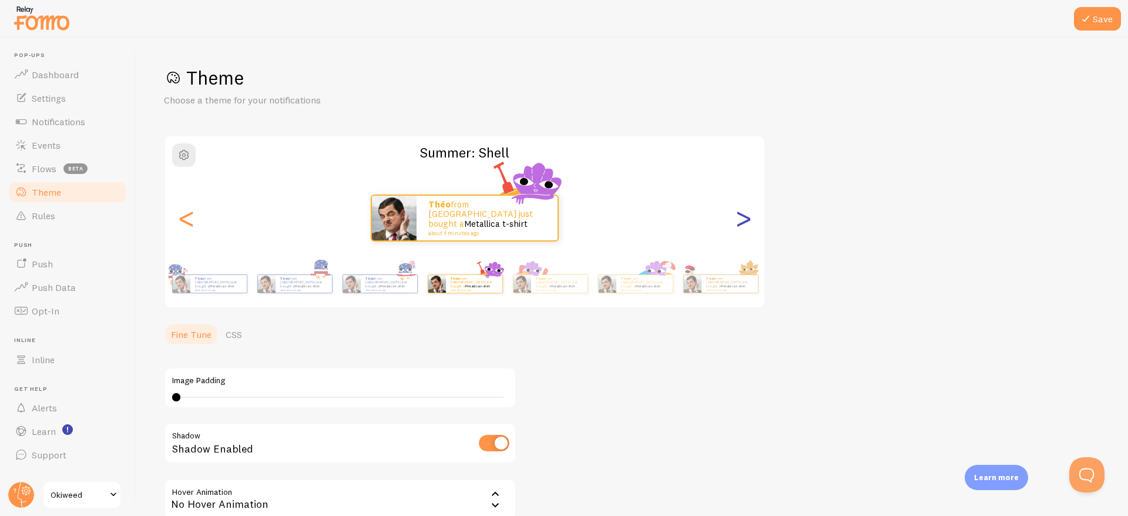
click at [741, 219] on div ">" at bounding box center [743, 218] width 14 height 85
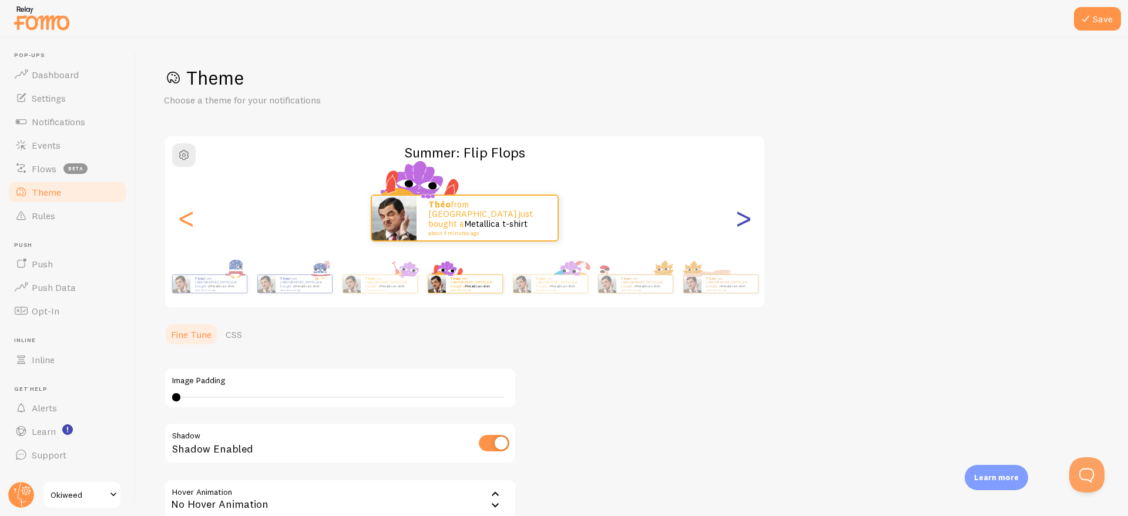
click at [741, 219] on div ">" at bounding box center [743, 218] width 14 height 85
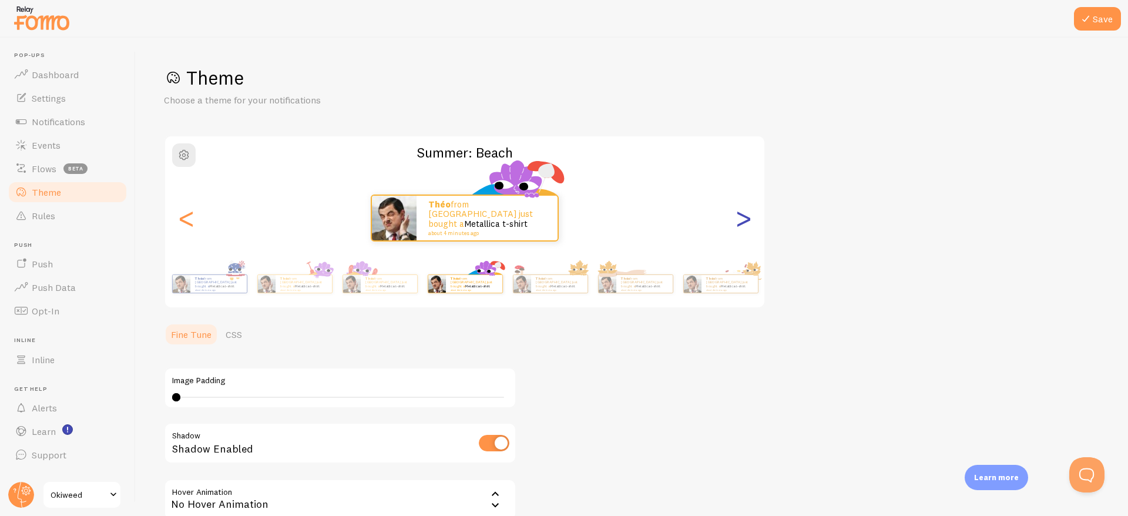
click at [741, 219] on div ">" at bounding box center [743, 218] width 14 height 85
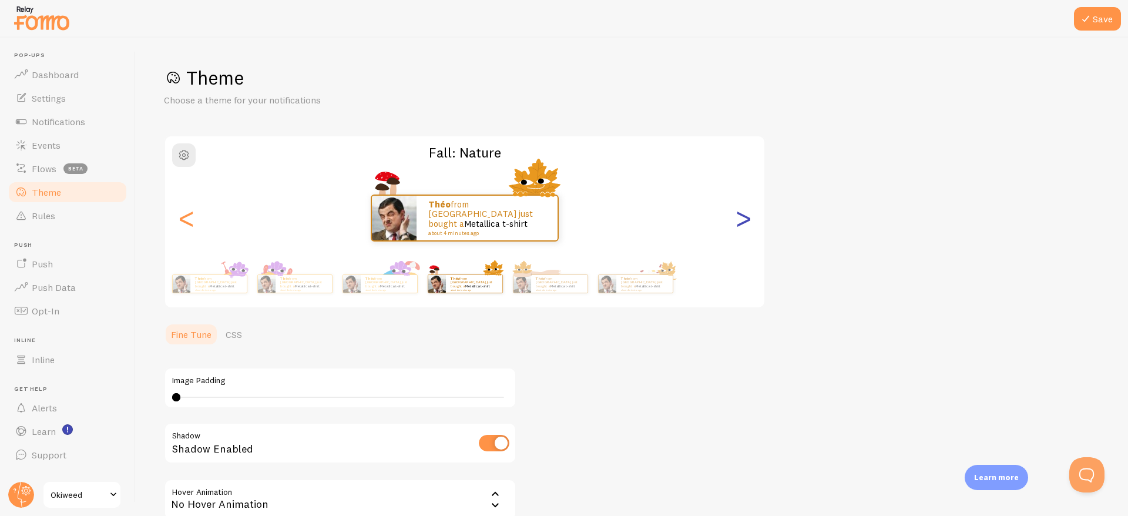
click at [741, 219] on div ">" at bounding box center [743, 218] width 14 height 85
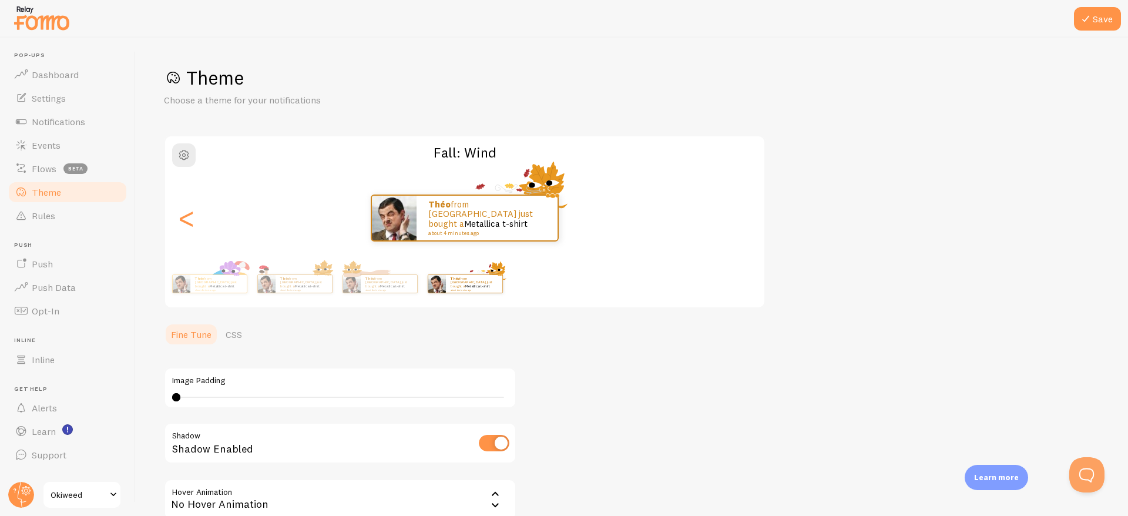
click at [741, 219] on div "Théo from [GEOGRAPHIC_DATA] just bought a Metallica t-shirt about 4 minutes ago" at bounding box center [464, 217] width 599 height 47
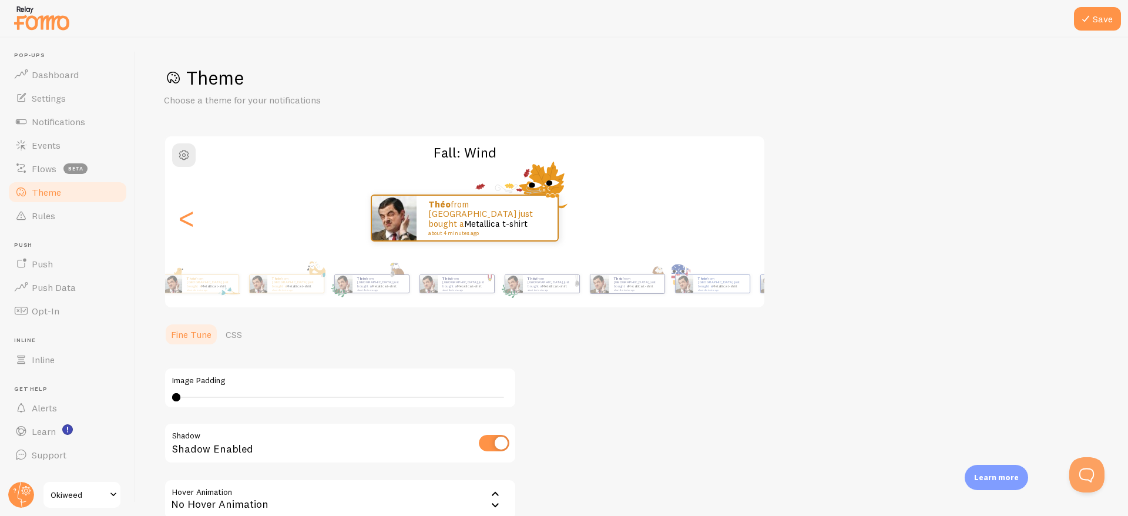
click at [1127, 515] on html "Pop-ups Dashboard Settings Notifications Events Flows beta Theme Rules [GEOGRAP…" at bounding box center [564, 258] width 1128 height 516
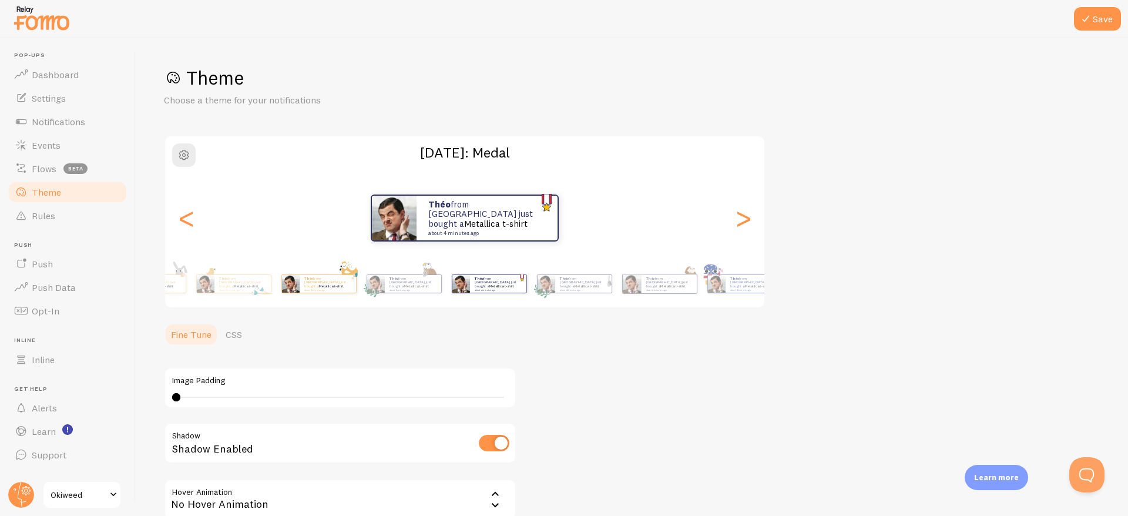
click at [305, 290] on div "Théo from [GEOGRAPHIC_DATA] just bought a Metallica t-shirt about 4 minutes ago" at bounding box center [327, 284] width 56 height 18
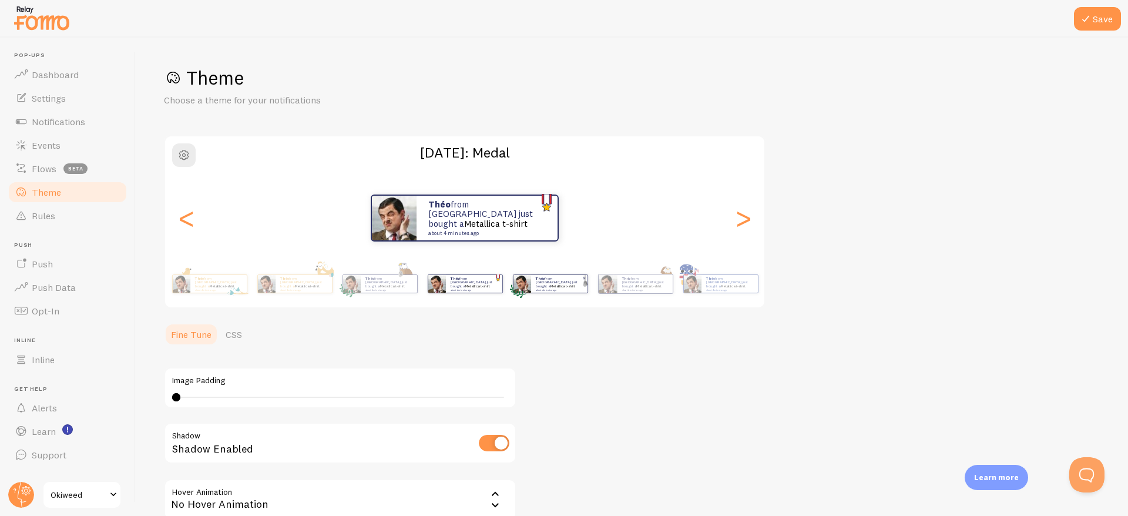
click at [564, 289] on div "Théo from [GEOGRAPHIC_DATA] just bought a Metallica t-shirt about 4 minutes ago" at bounding box center [559, 284] width 56 height 18
click at [543, 297] on div "Théo from [GEOGRAPHIC_DATA] just bought a Metallica t-shirt about 4 minutes ago" at bounding box center [550, 283] width 76 height 33
click at [543, 288] on small "about 4 minutes ago" at bounding box center [559, 289] width 46 height 2
click at [550, 282] on p "Théo from [GEOGRAPHIC_DATA] just bought a Metallica t-shirt about 4 minutes ago" at bounding box center [559, 283] width 46 height 15
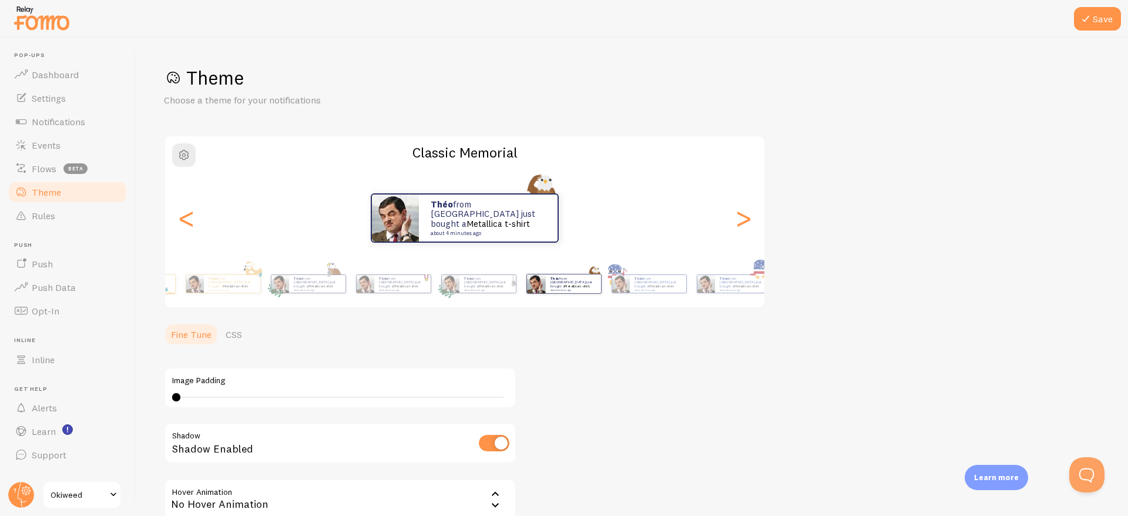
click at [819, 264] on div "Theme Choose a theme for your notifications Classic Memorial Théo from [GEOGRAP…" at bounding box center [631, 324] width 935 height 516
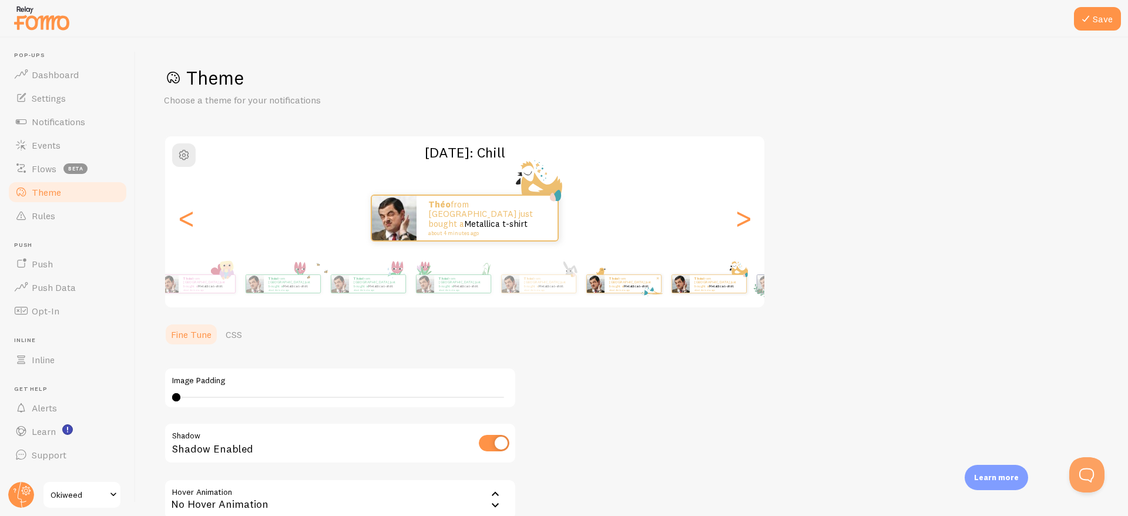
click at [661, 275] on div "Théo from [GEOGRAPHIC_DATA] just bought a Metallica t-shirt about 4 minutes ago" at bounding box center [632, 284] width 56 height 18
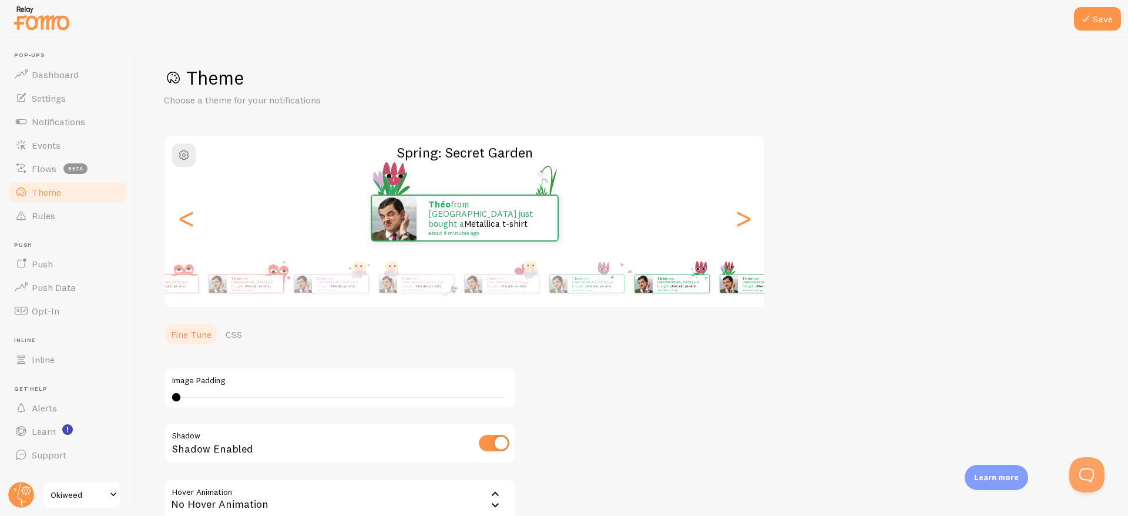
click at [652, 285] on img at bounding box center [643, 284] width 18 height 18
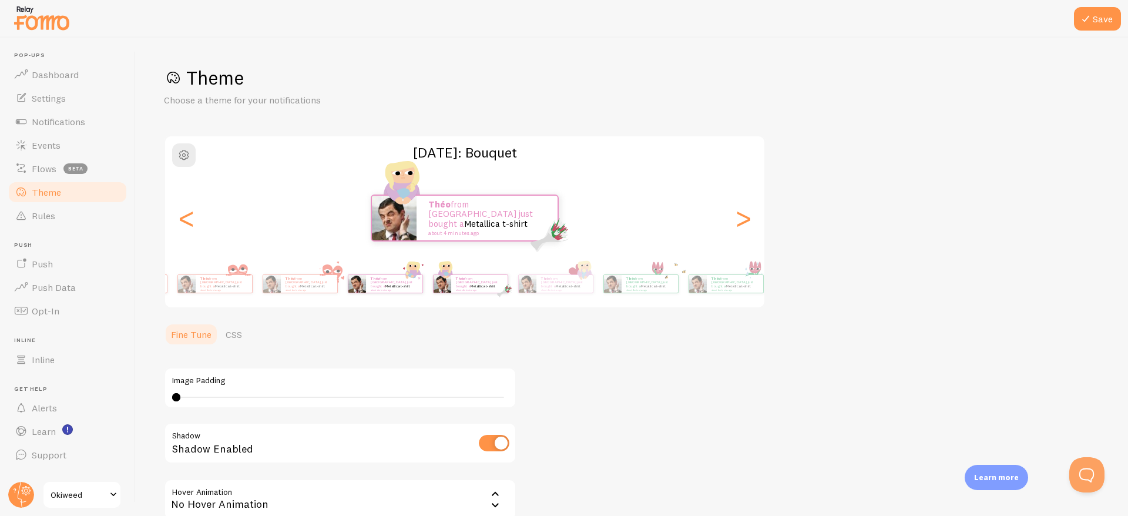
click at [729, 311] on div "Theme Choose a theme for your notifications [DATE]: Bouquet Théo from [GEOGRAPH…" at bounding box center [631, 324] width 935 height 516
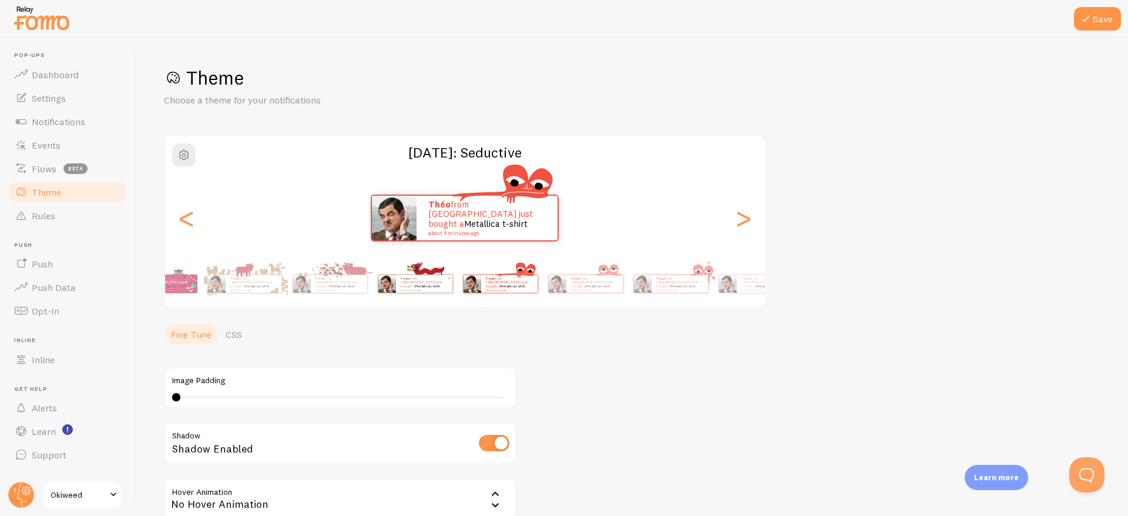
click at [452, 282] on div "Théo from [GEOGRAPHIC_DATA] just bought a Metallica t-shirt about 4 minutes ago" at bounding box center [424, 284] width 56 height 18
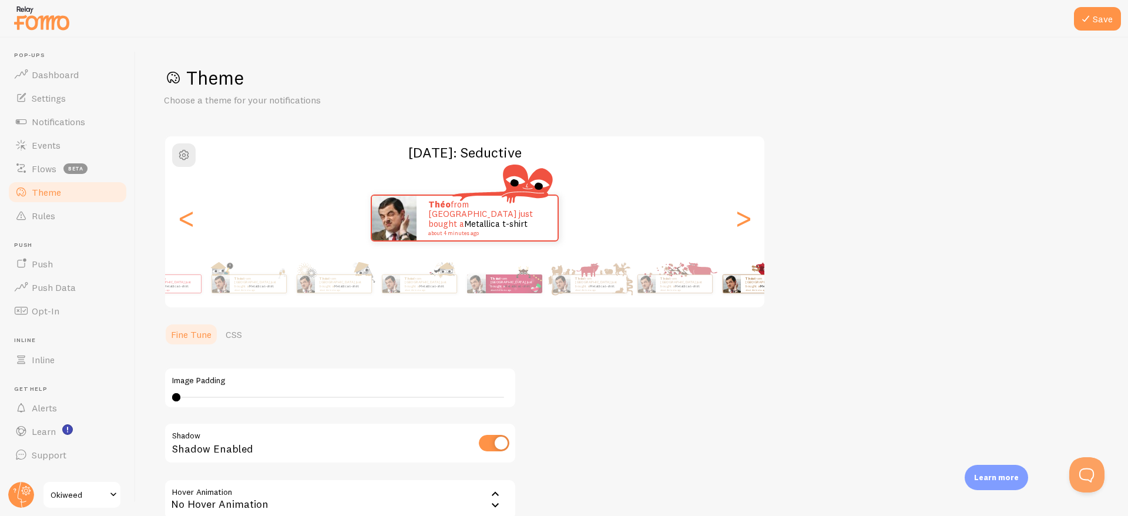
click at [783, 283] on div "Theme Choose a theme for your notifications [DATE]: Seductive Théo from [GEOGRA…" at bounding box center [631, 324] width 935 height 516
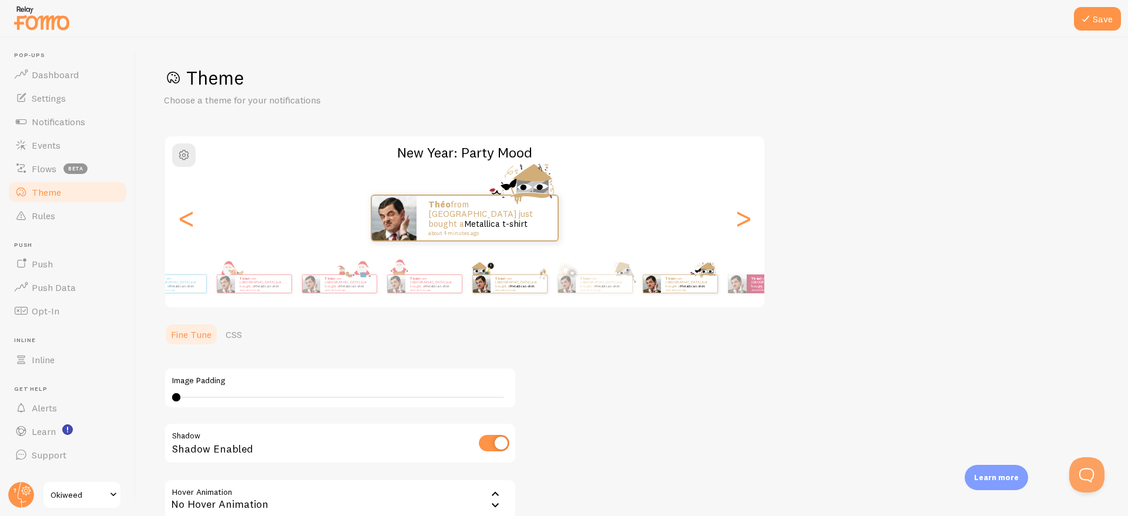
click at [547, 277] on div "Théo from [GEOGRAPHIC_DATA] just bought a Metallica t-shirt about 4 minutes ago" at bounding box center [518, 284] width 56 height 18
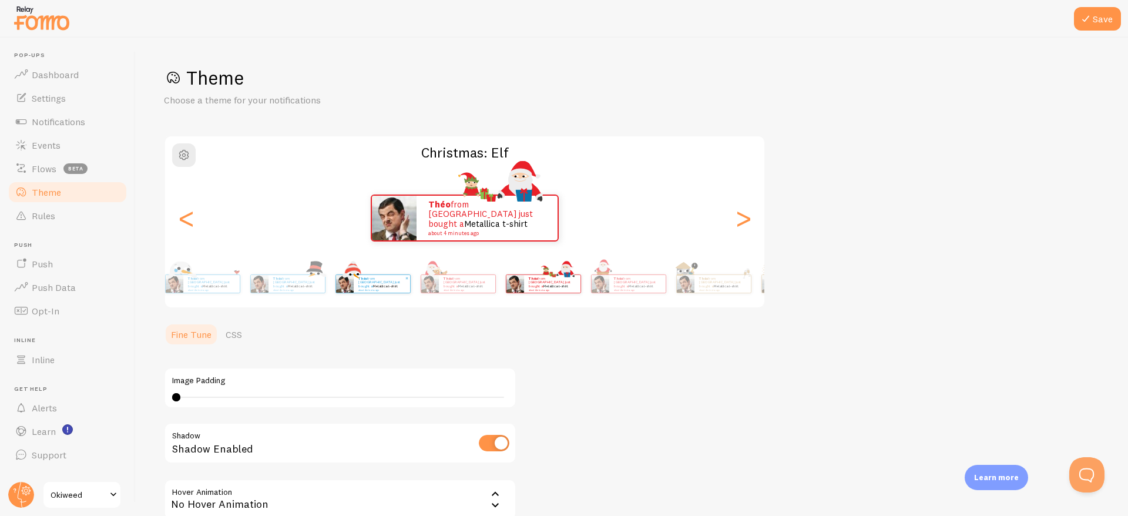
click at [741, 358] on div "Theme Choose a theme for your notifications Christmas: Elf Théo from [GEOGRAPHI…" at bounding box center [631, 324] width 935 height 516
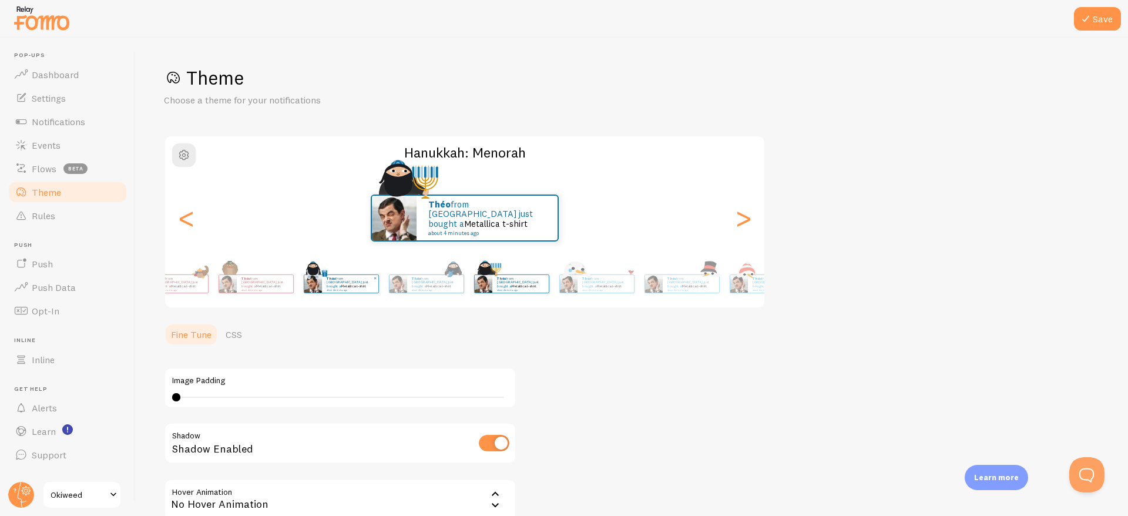
click at [372, 288] on small "about 4 minutes ago" at bounding box center [350, 289] width 46 height 2
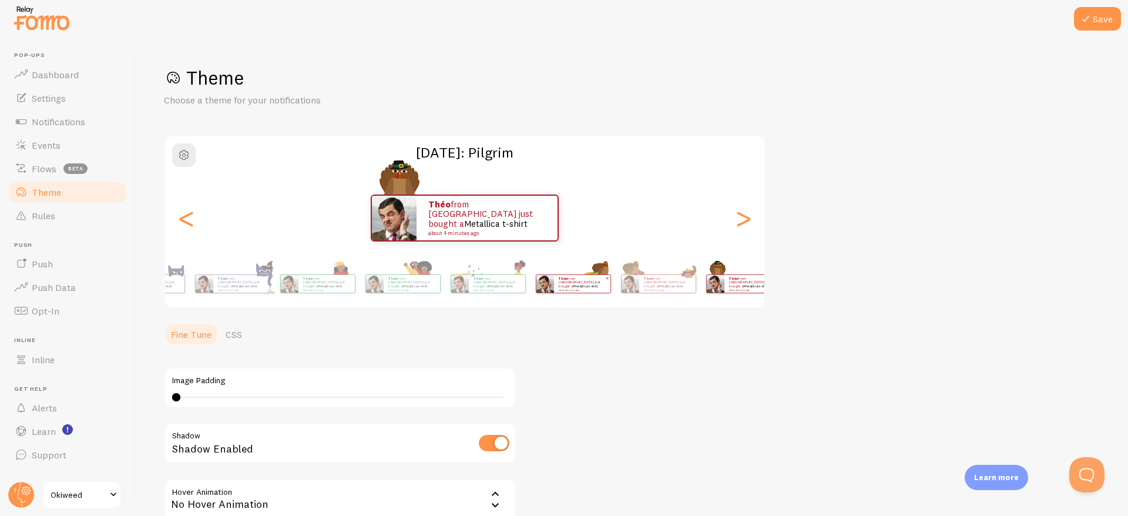
click at [611, 271] on div "Théo from [GEOGRAPHIC_DATA] just bought a Metallica t-shirt about 4 minutes ago" at bounding box center [573, 283] width 76 height 33
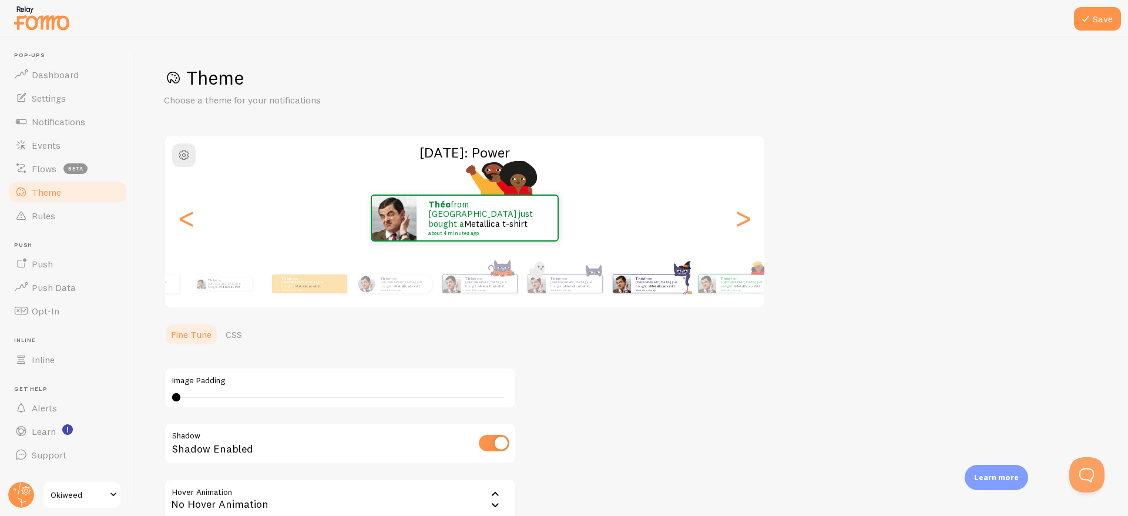
click at [704, 251] on div "[DATE]: Power Théo from [GEOGRAPHIC_DATA] just bought a Metallica t-shirt about…" at bounding box center [464, 221] width 601 height 173
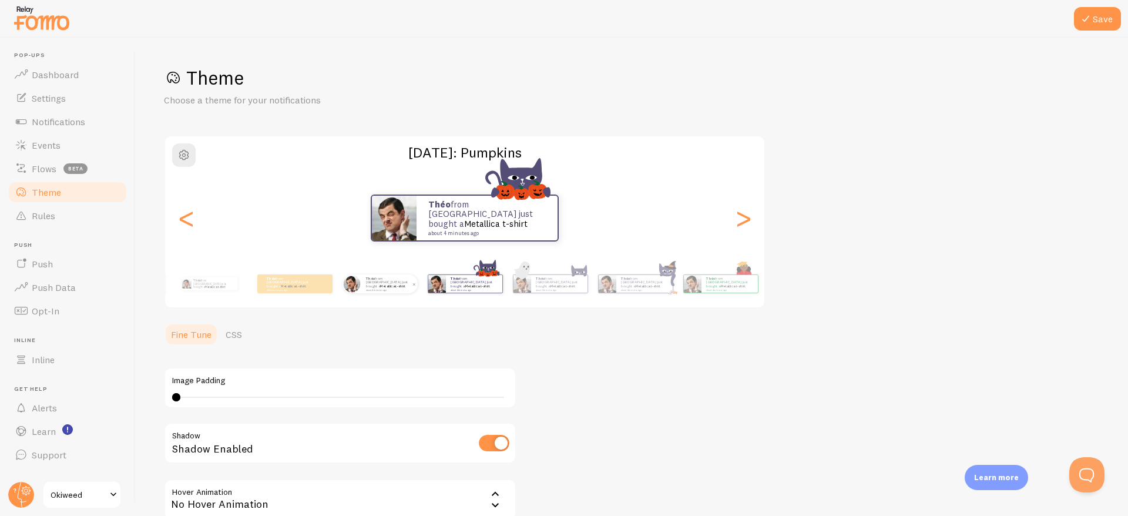
click at [383, 285] on link "Metallica t-shirt" at bounding box center [392, 286] width 25 height 5
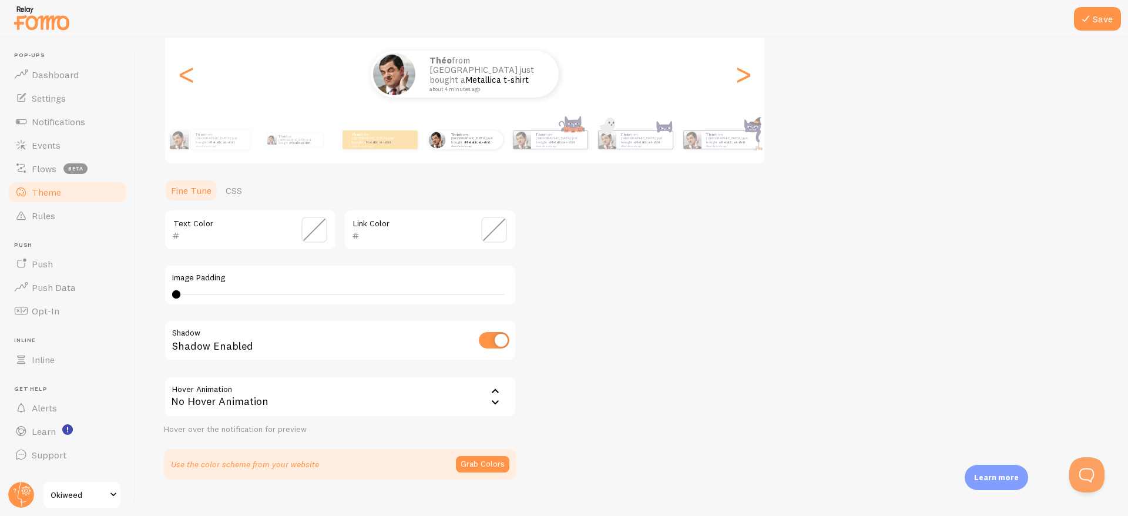
scroll to position [141, 0]
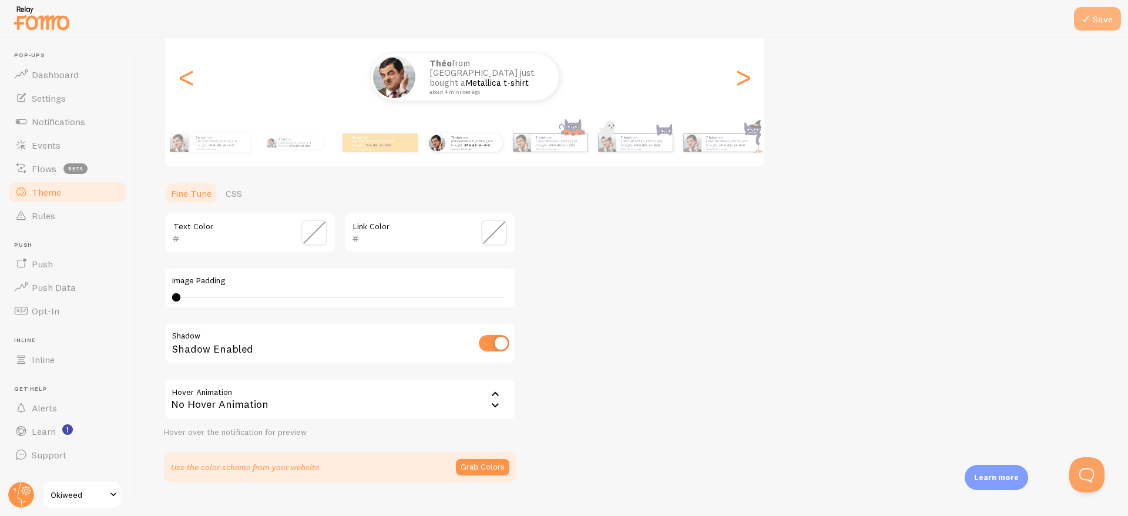
click at [1101, 15] on button "Save" at bounding box center [1096, 18] width 47 height 23
click at [62, 89] on link "Settings" at bounding box center [67, 97] width 121 height 23
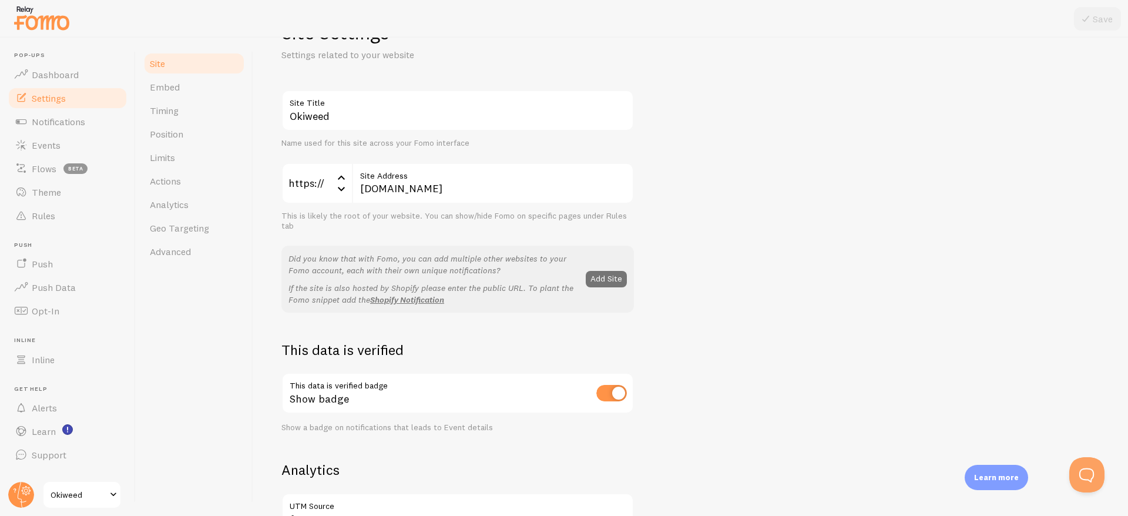
scroll to position [46, 0]
click at [193, 180] on link "Actions" at bounding box center [194, 180] width 103 height 23
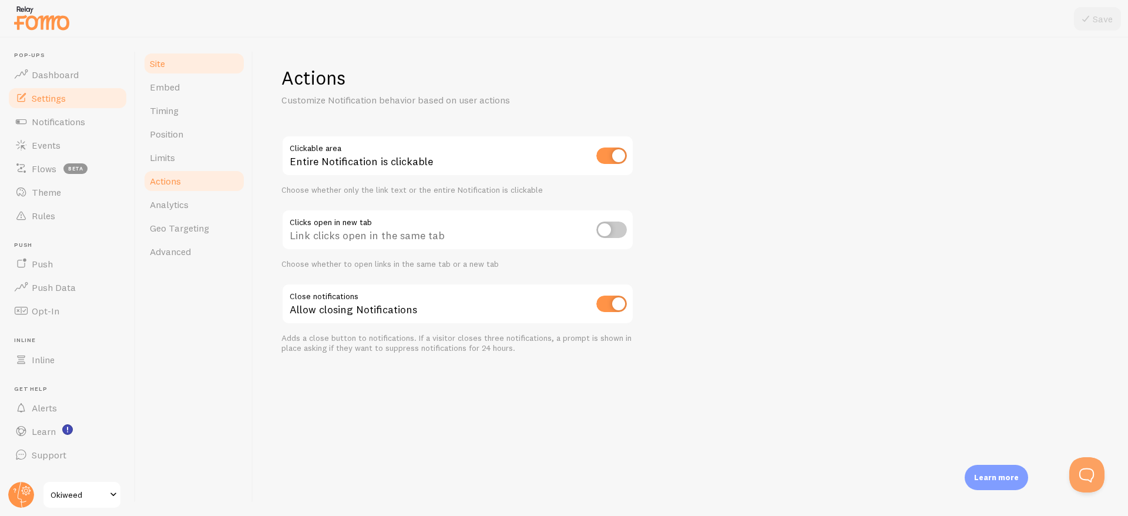
click at [181, 73] on link "Site" at bounding box center [194, 63] width 103 height 23
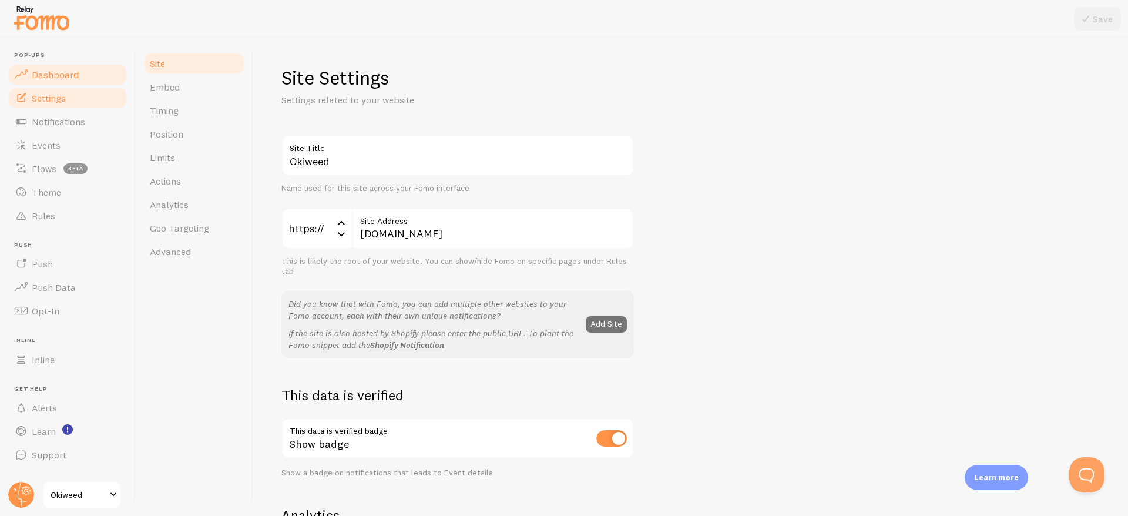
click at [71, 83] on link "Dashboard" at bounding box center [67, 74] width 121 height 23
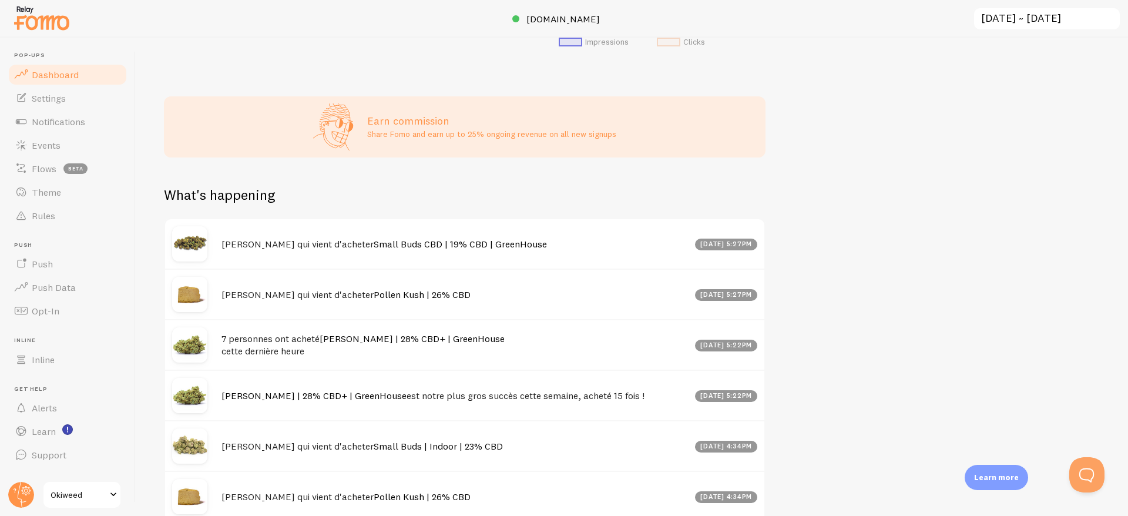
scroll to position [496, 0]
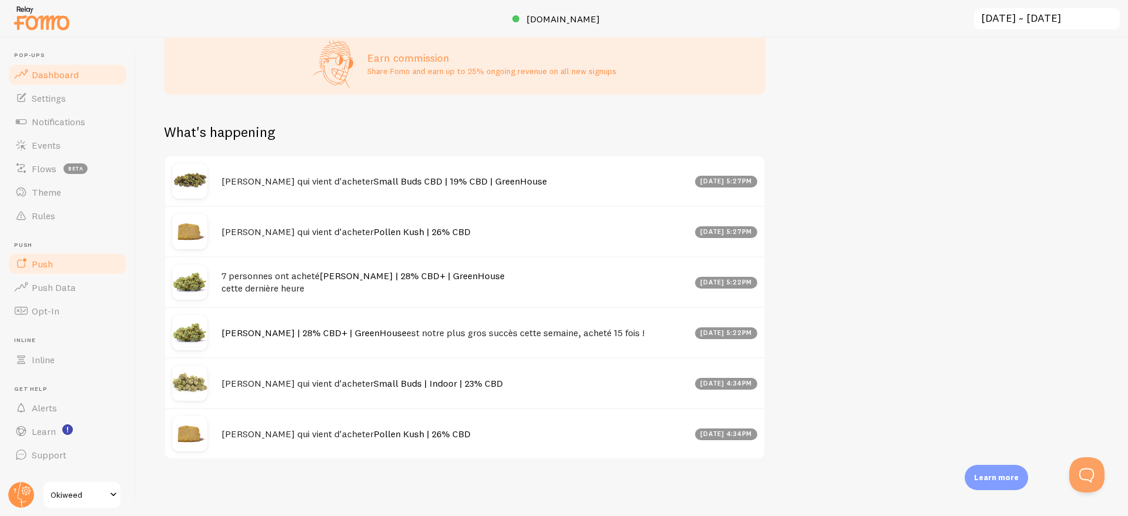
click at [29, 255] on link "Push" at bounding box center [67, 263] width 121 height 23
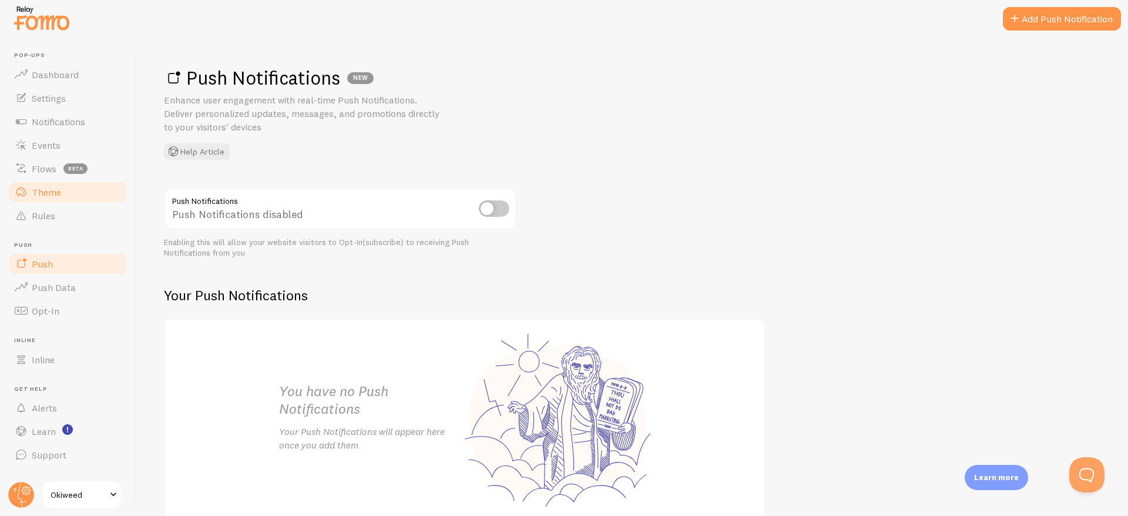
click at [38, 184] on link "Theme" at bounding box center [67, 191] width 121 height 23
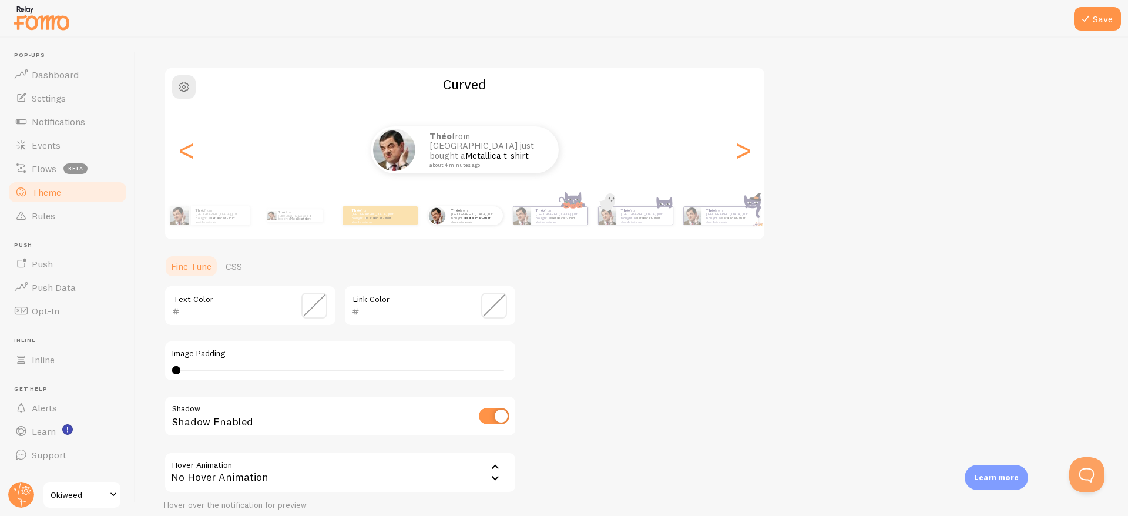
scroll to position [80, 0]
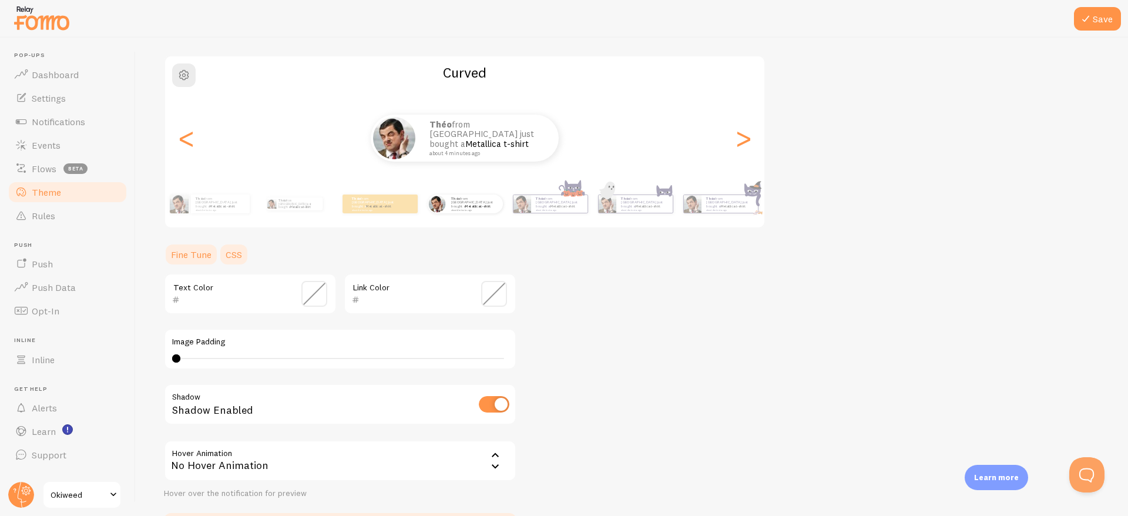
click at [228, 257] on link "CSS" at bounding box center [233, 254] width 31 height 23
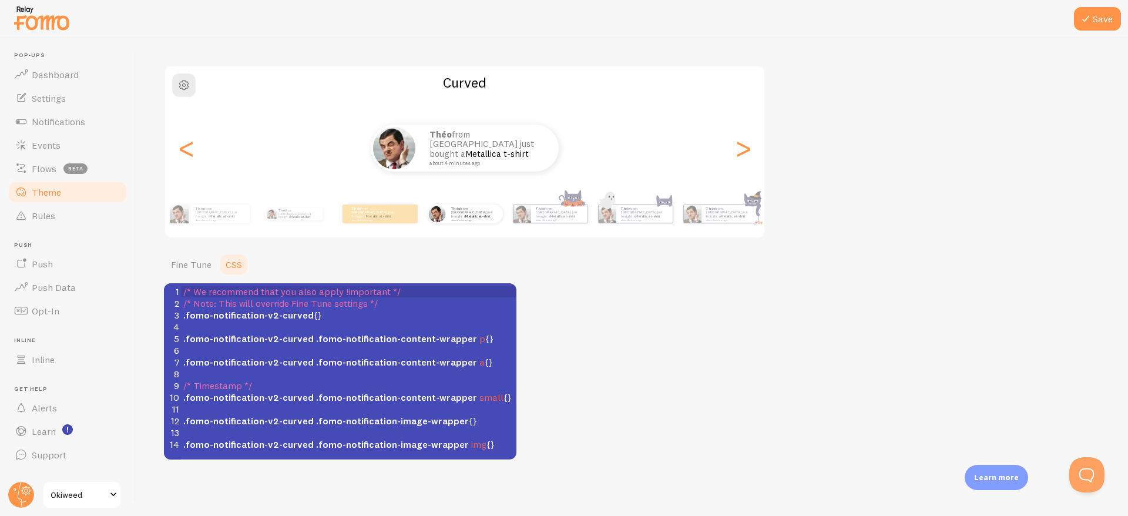
scroll to position [70, 0]
click at [190, 261] on link "Fine Tune" at bounding box center [191, 264] width 55 height 23
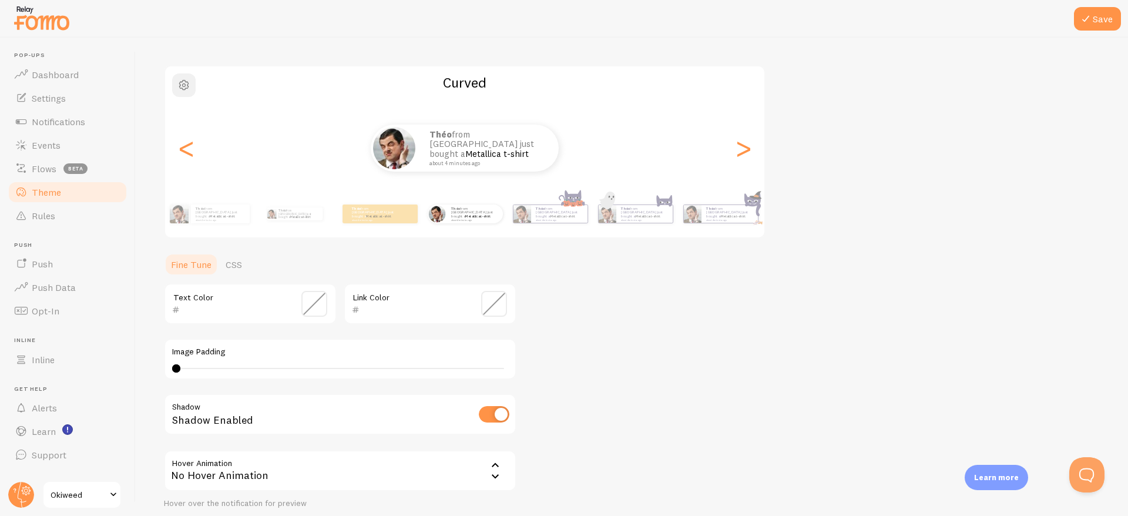
click at [183, 91] on span "button" at bounding box center [184, 85] width 14 height 14
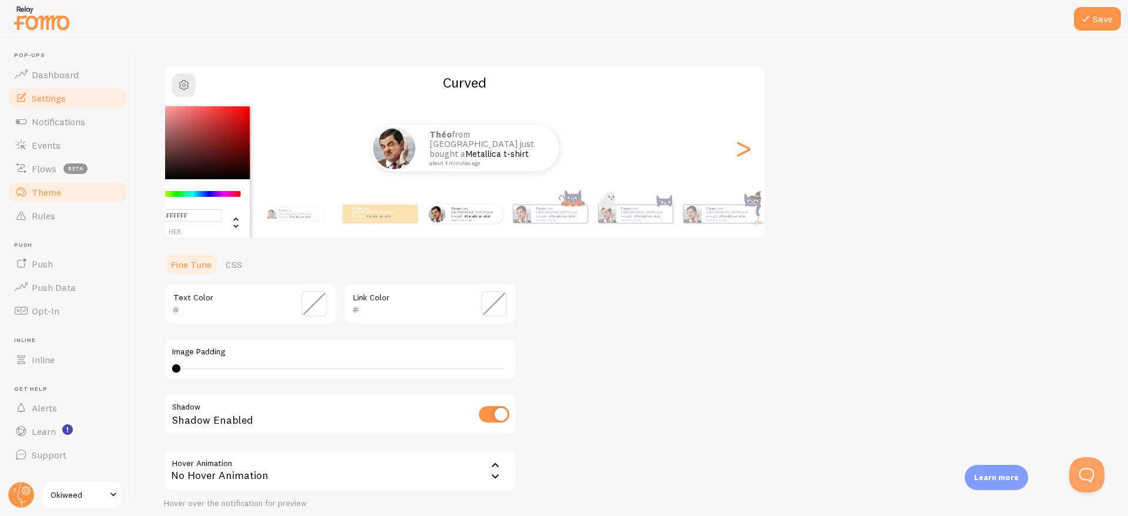
click at [66, 105] on link "Settings" at bounding box center [67, 97] width 121 height 23
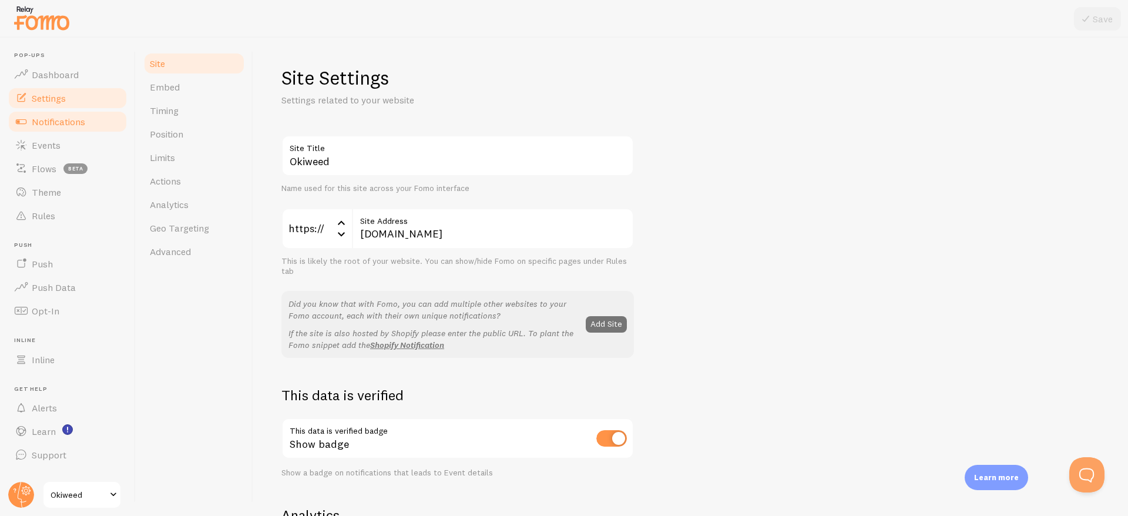
click at [85, 120] on link "Notifications" at bounding box center [67, 121] width 121 height 23
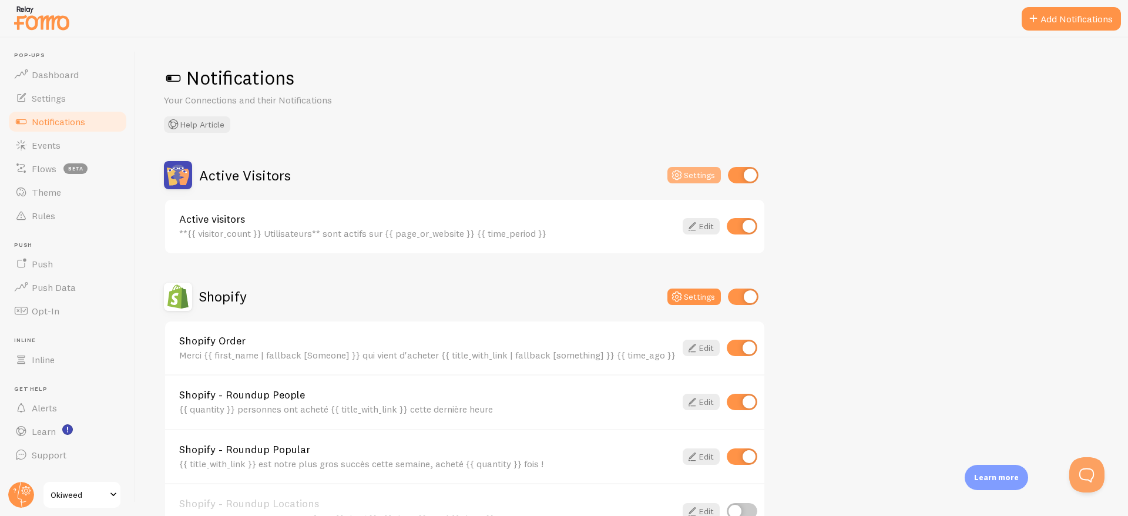
click at [683, 168] on icon at bounding box center [676, 175] width 14 height 14
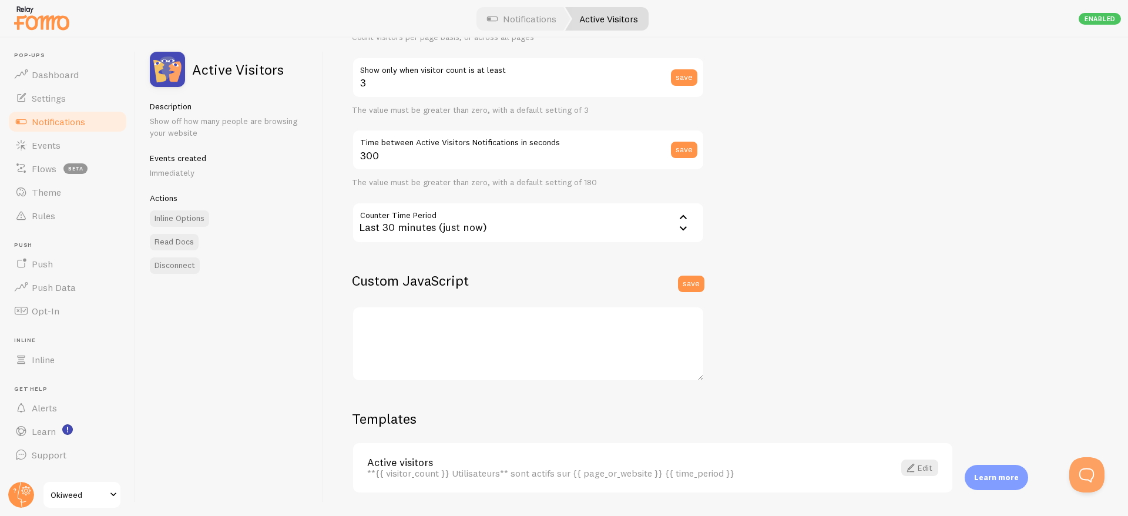
scroll to position [223, 0]
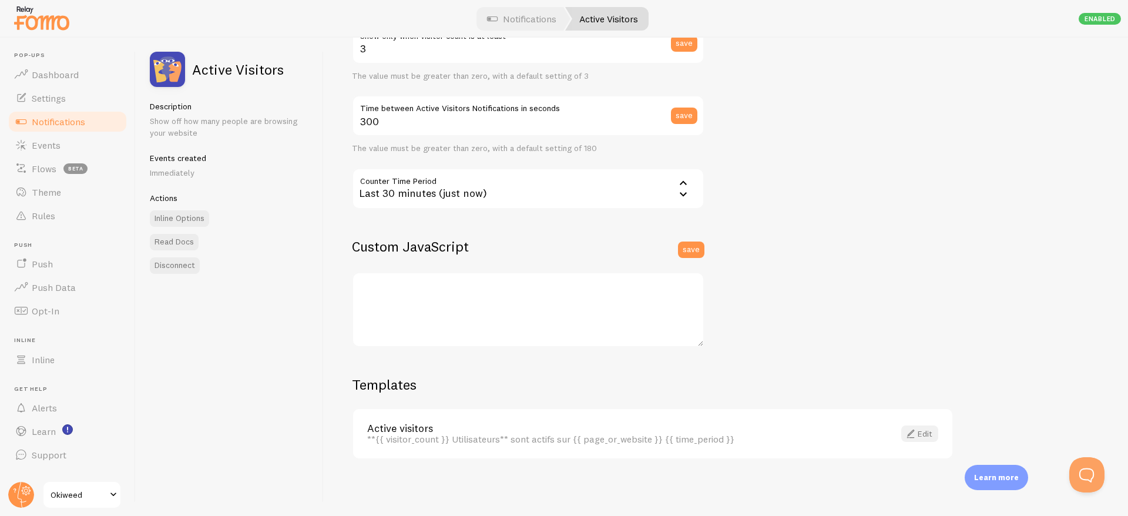
click at [918, 433] on link "Edit" at bounding box center [919, 433] width 37 height 16
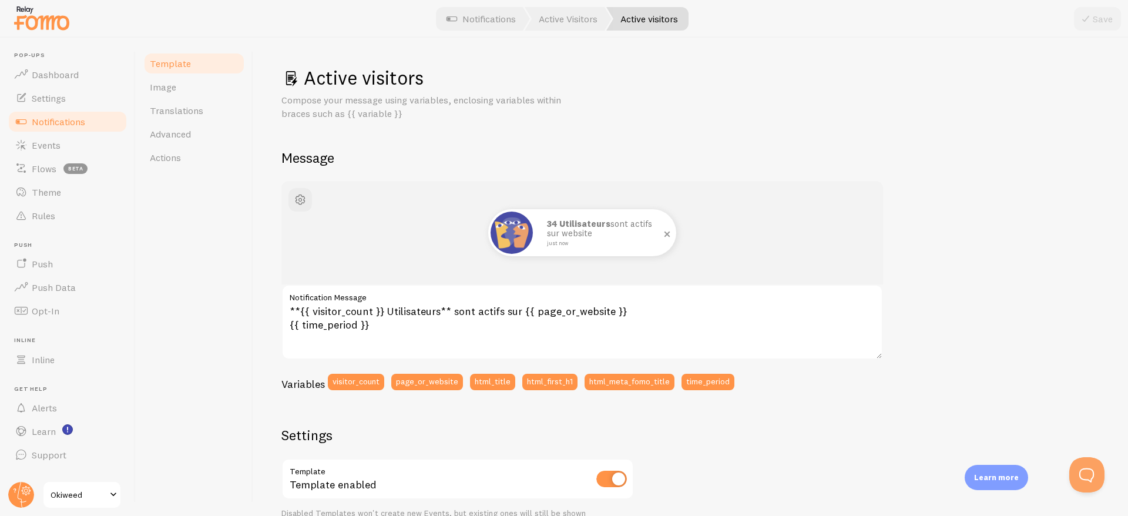
click at [507, 224] on img at bounding box center [511, 232] width 42 height 42
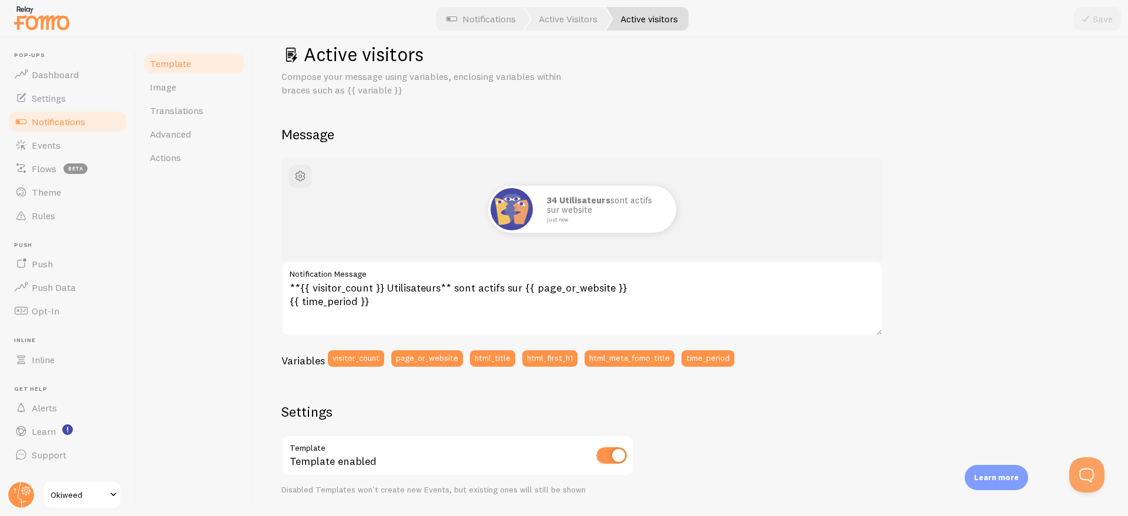
scroll to position [24, 0]
click at [297, 174] on span "button" at bounding box center [300, 176] width 14 height 14
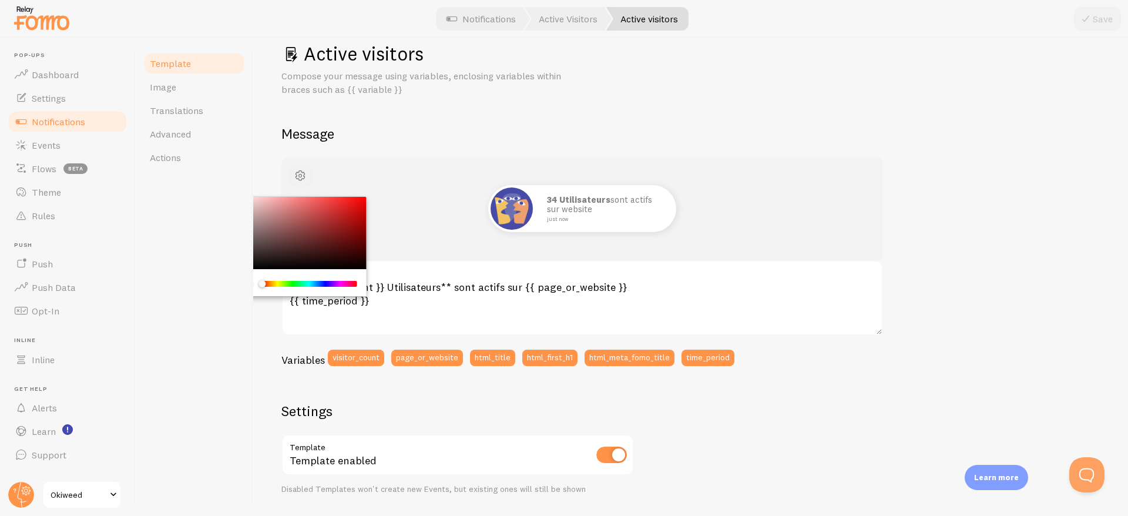
click at [297, 174] on span "button" at bounding box center [300, 176] width 14 height 14
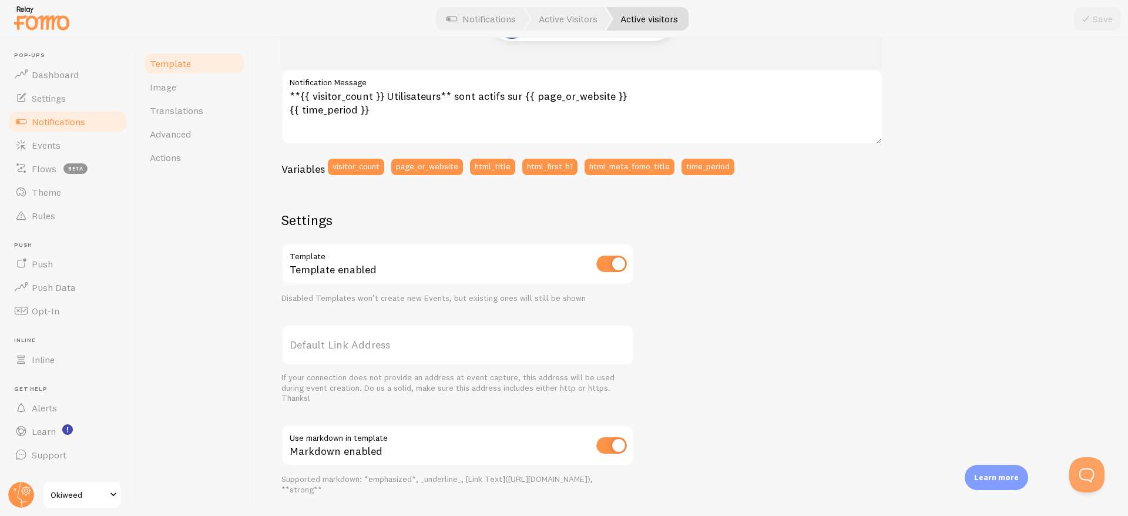
scroll to position [0, 0]
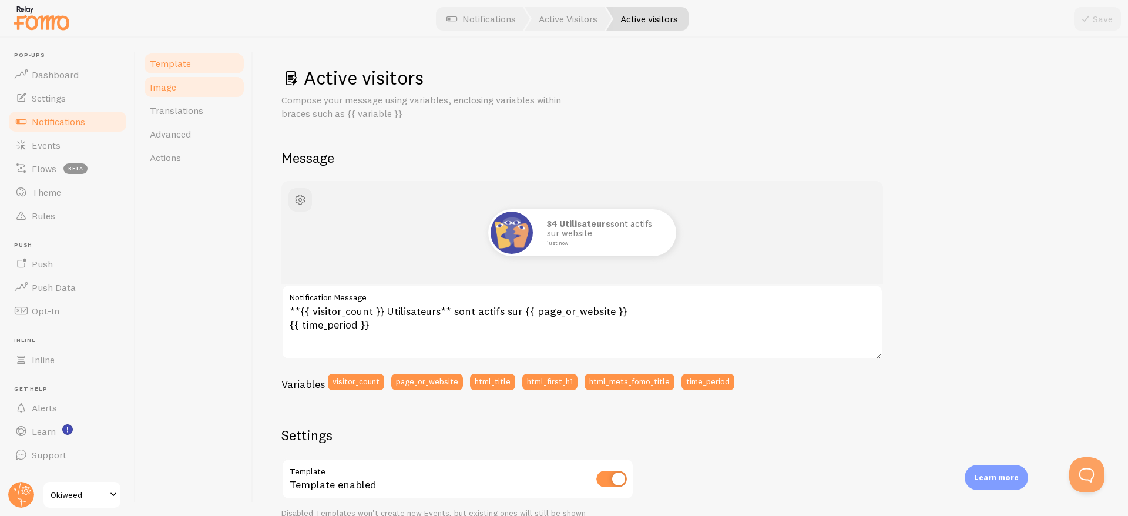
click at [178, 90] on link "Image" at bounding box center [194, 86] width 103 height 23
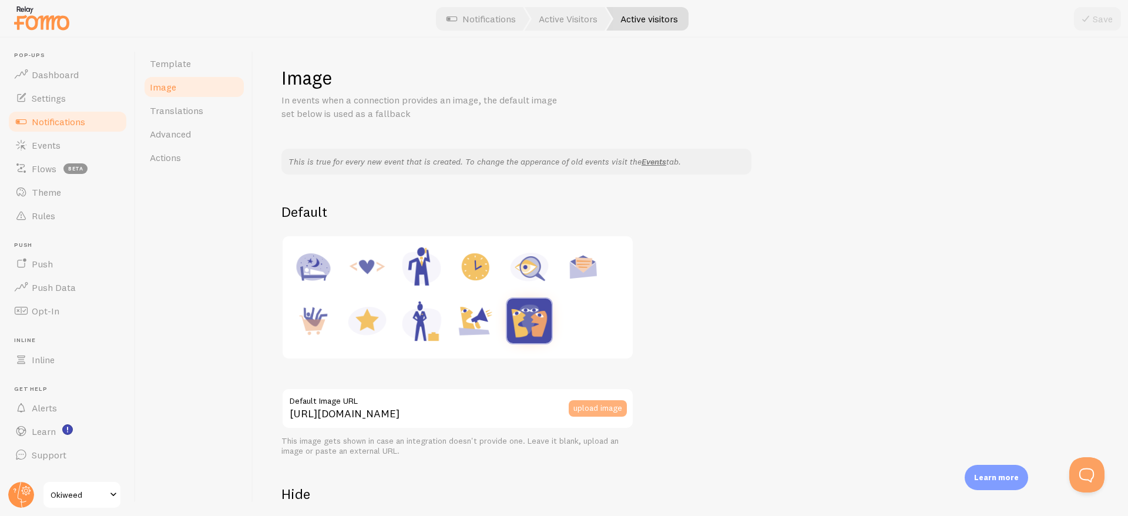
click at [584, 409] on button "upload image" at bounding box center [597, 408] width 58 height 16
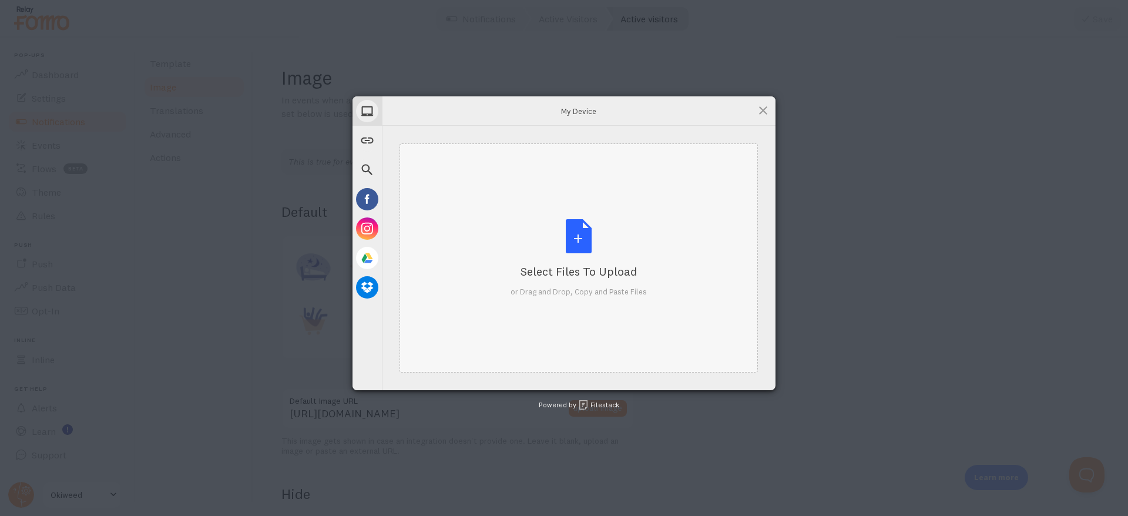
click at [574, 265] on div "Select Files to Upload" at bounding box center [578, 271] width 136 height 16
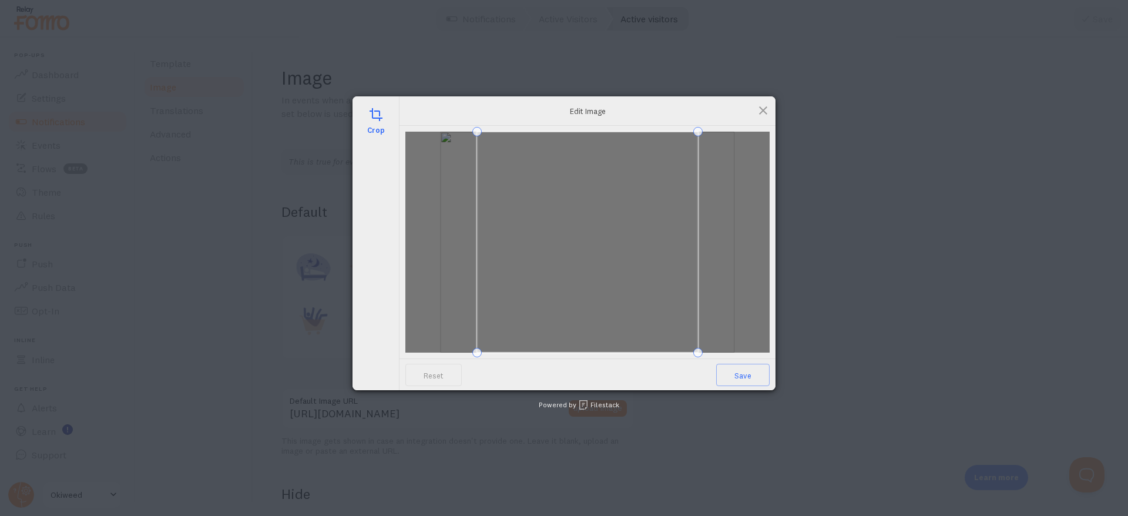
click at [464, 309] on div at bounding box center [587, 242] width 364 height 221
click at [571, 300] on span at bounding box center [587, 242] width 221 height 221
click at [775, 413] on div "crop Edit Image Reset Save Powered by Filestack" at bounding box center [564, 258] width 1128 height 516
click at [753, 373] on span "Save" at bounding box center [742, 375] width 53 height 22
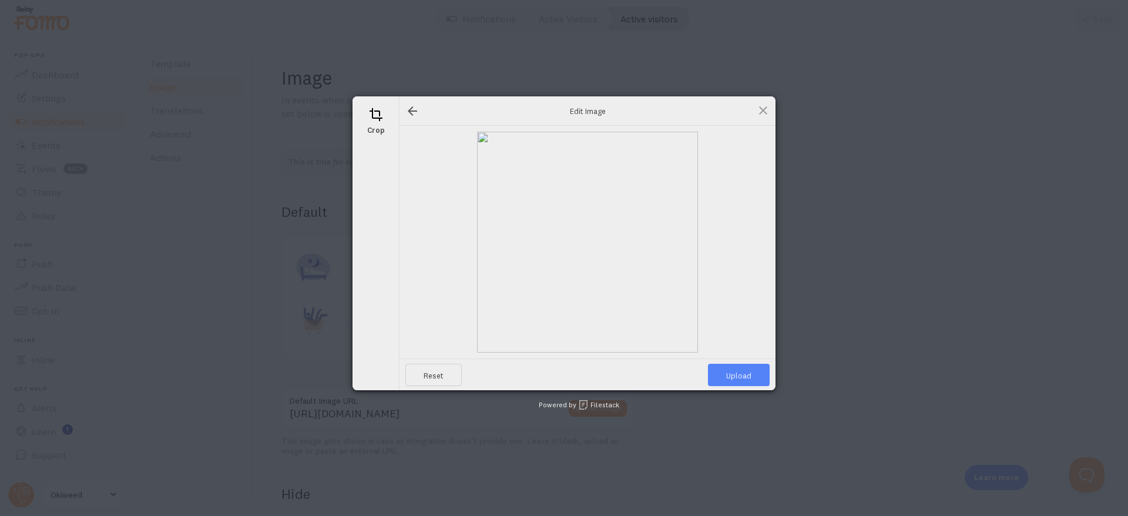
click at [741, 375] on span "Upload" at bounding box center [739, 375] width 62 height 22
type input "[URL][DOMAIN_NAME][DOMAIN_NAME]"
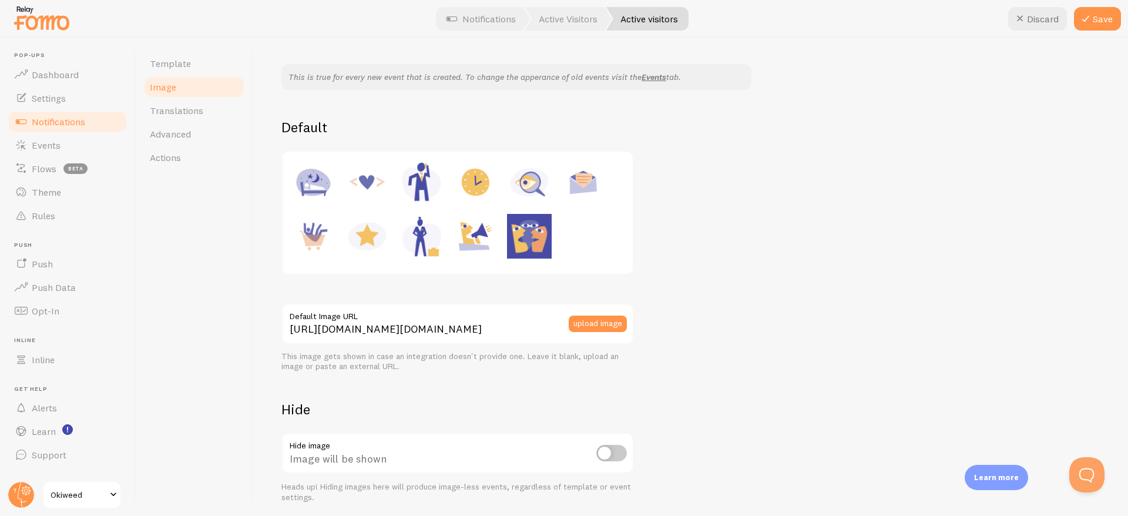
scroll to position [103, 0]
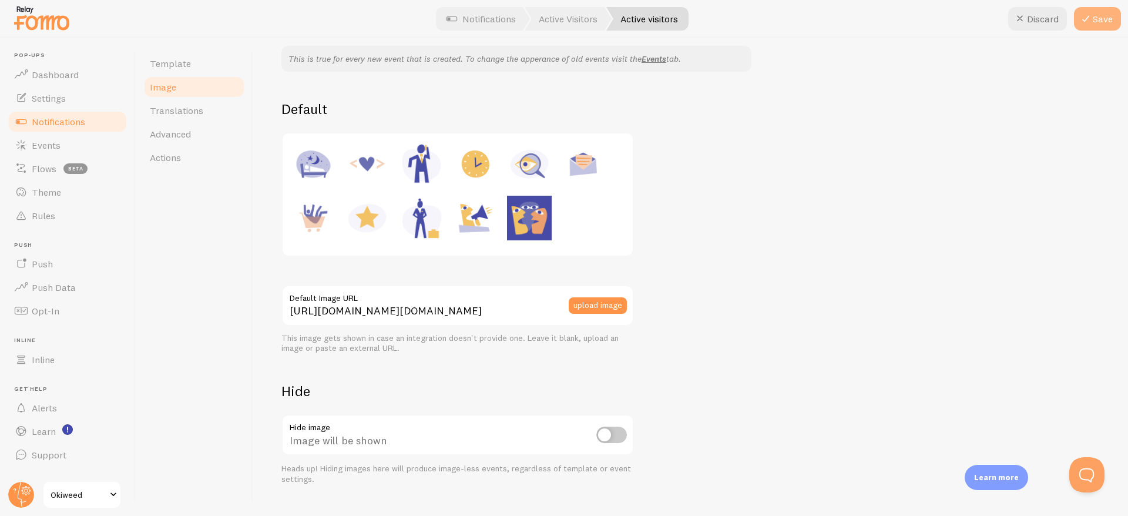
click at [1098, 16] on button "Save" at bounding box center [1096, 18] width 47 height 23
click at [492, 309] on input "[URL][DOMAIN_NAME][DOMAIN_NAME]" at bounding box center [457, 305] width 352 height 41
click at [499, 387] on h2 "Hide" at bounding box center [457, 391] width 352 height 18
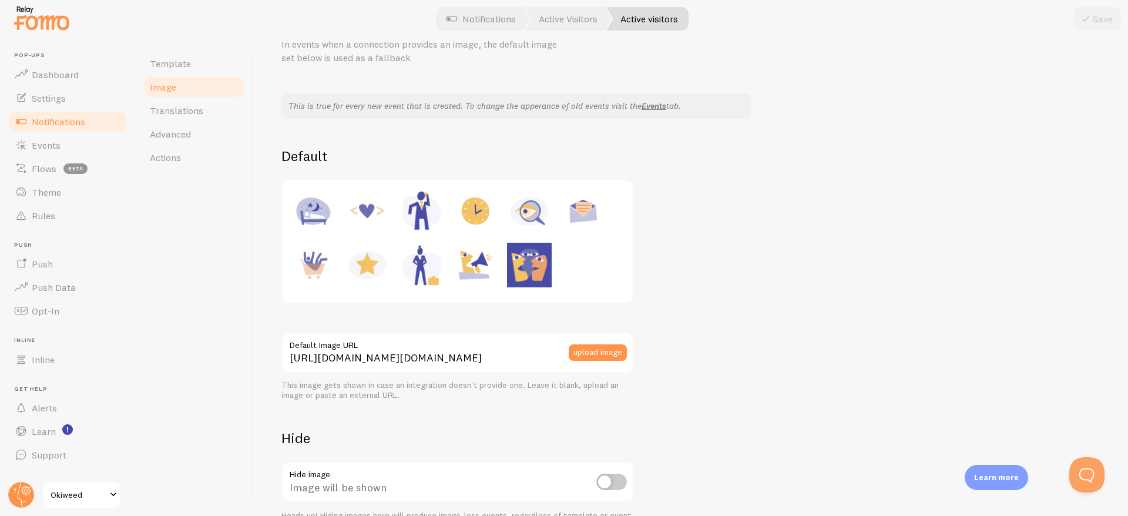
scroll to position [55, 0]
click at [595, 352] on button "upload image" at bounding box center [597, 353] width 58 height 16
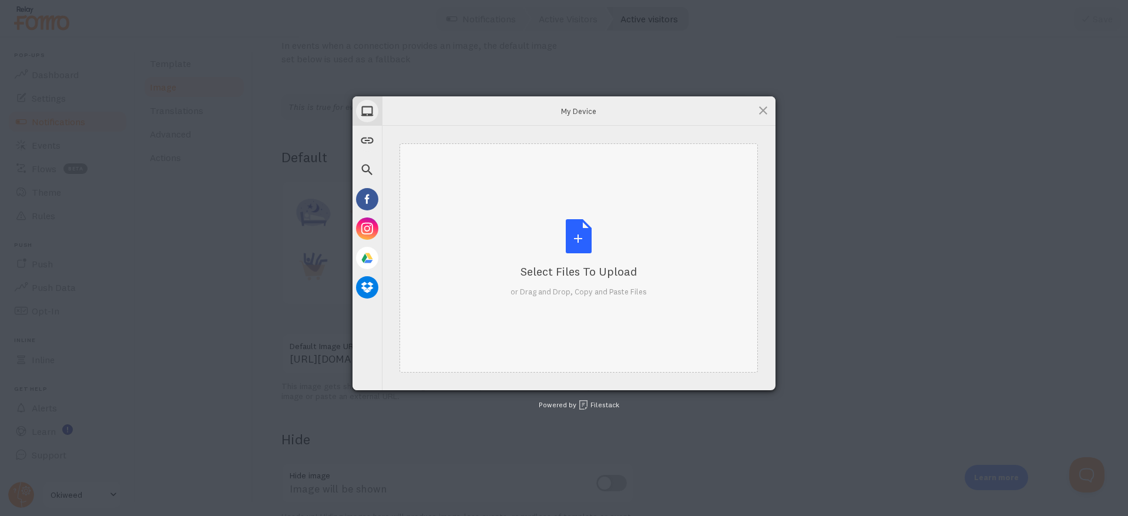
click at [576, 236] on div "Select Files to Upload or Drag and Drop, Copy and Paste Files" at bounding box center [578, 258] width 136 height 78
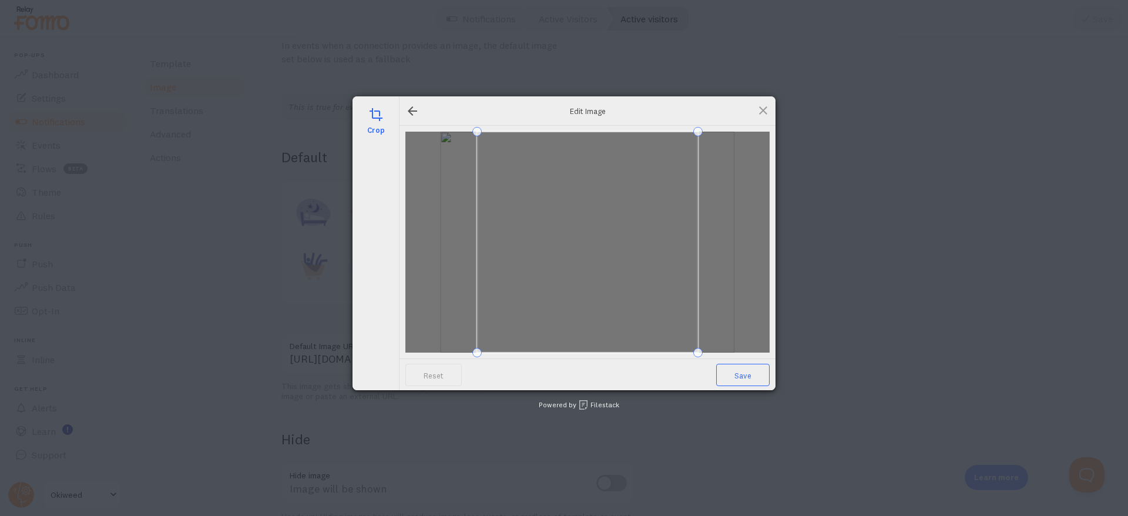
click at [738, 376] on span "Save" at bounding box center [742, 375] width 53 height 22
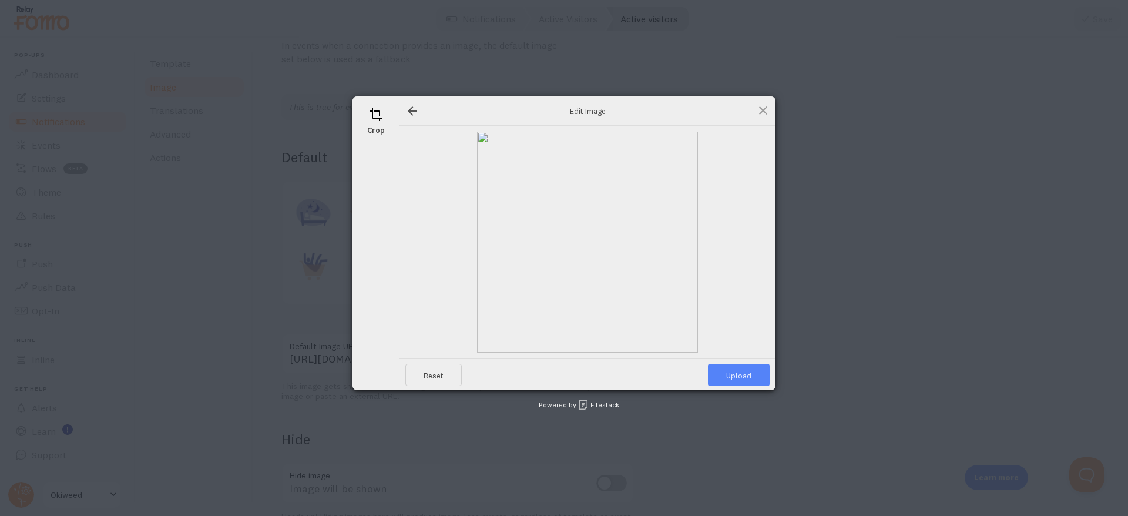
click at [736, 372] on span "Upload" at bounding box center [739, 375] width 62 height 22
type input "[URL][DOMAIN_NAME][DOMAIN_NAME]"
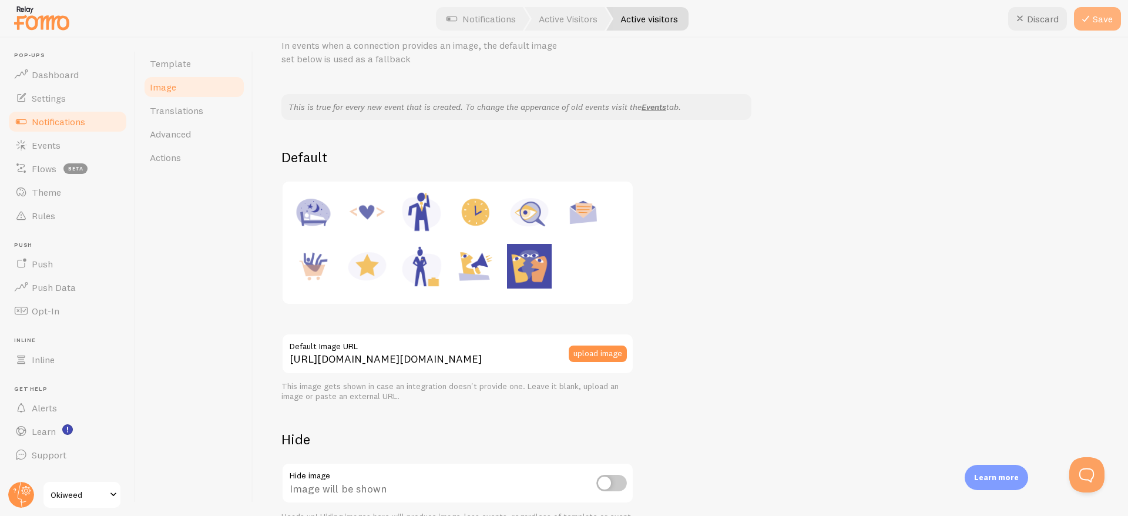
click at [1099, 15] on button "Save" at bounding box center [1096, 18] width 47 height 23
click at [62, 119] on span "Notifications" at bounding box center [58, 122] width 53 height 12
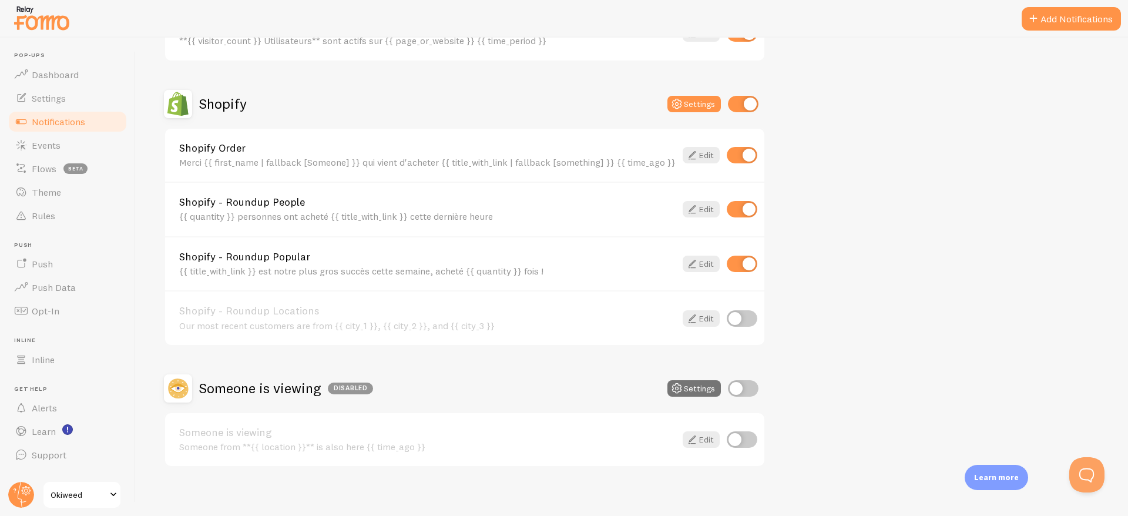
scroll to position [193, 0]
click at [695, 153] on icon at bounding box center [692, 154] width 14 height 14
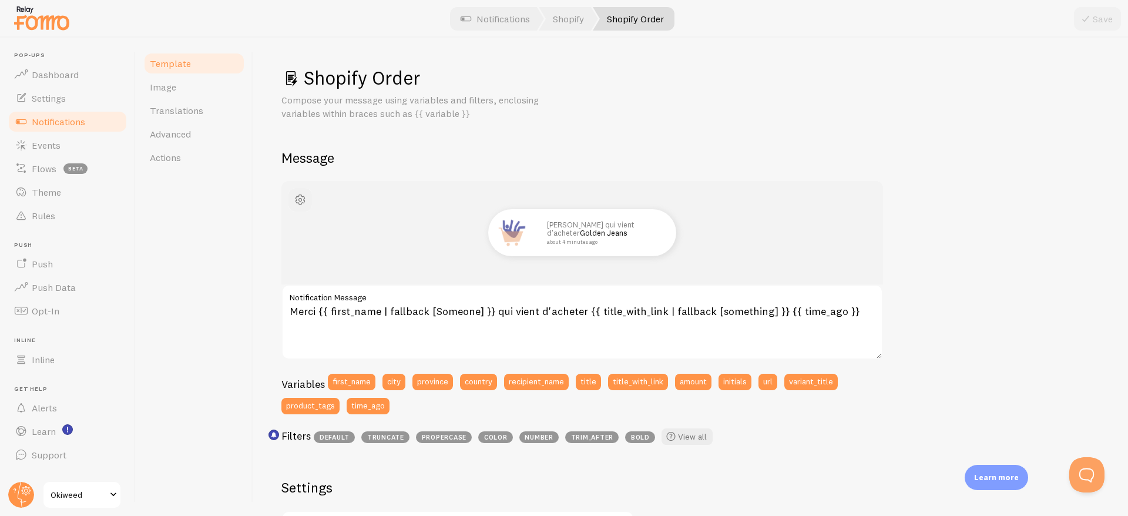
click at [296, 201] on span "button" at bounding box center [300, 200] width 14 height 14
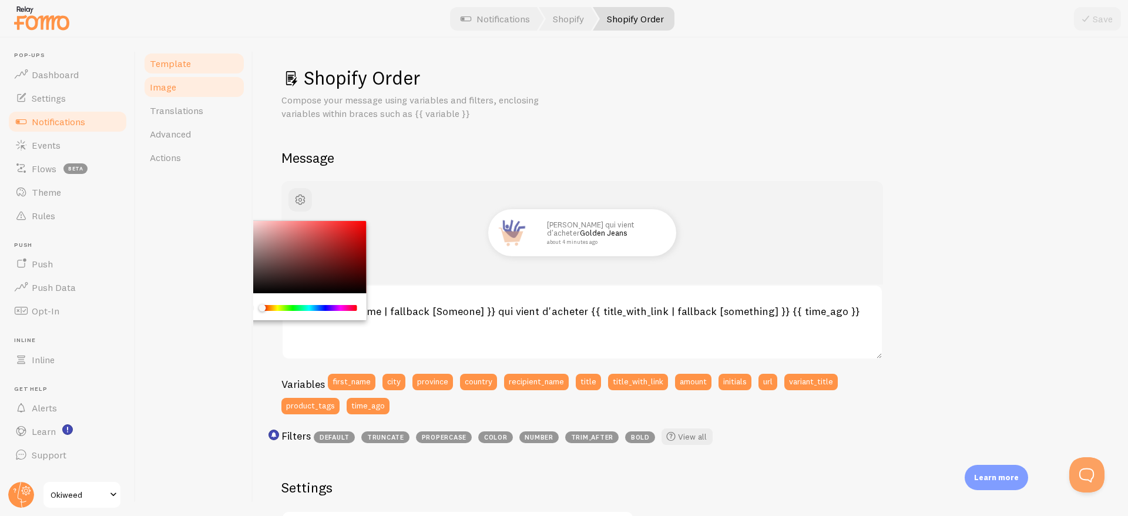
click at [201, 95] on link "Image" at bounding box center [194, 86] width 103 height 23
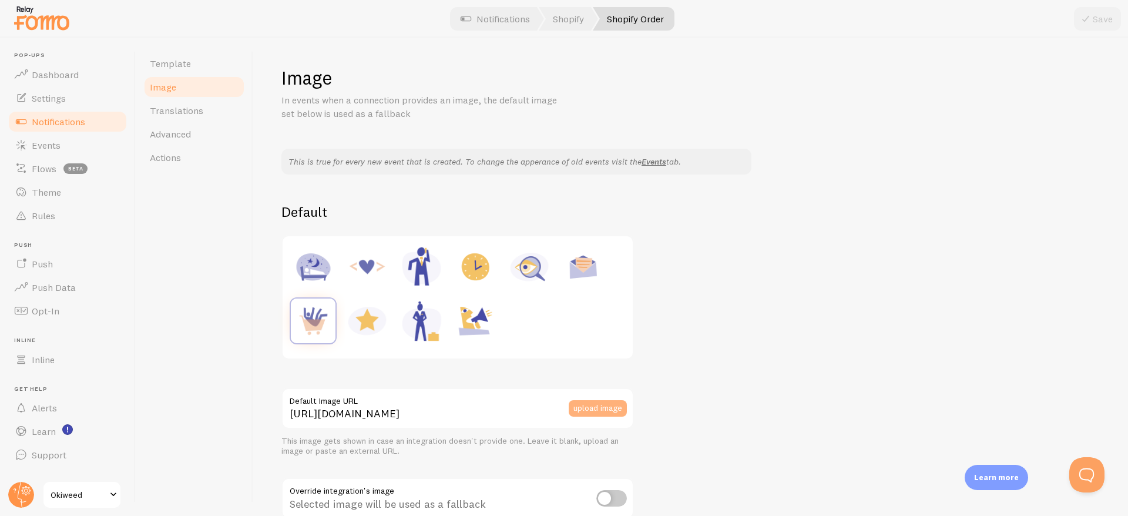
click at [597, 405] on button "upload image" at bounding box center [597, 408] width 58 height 16
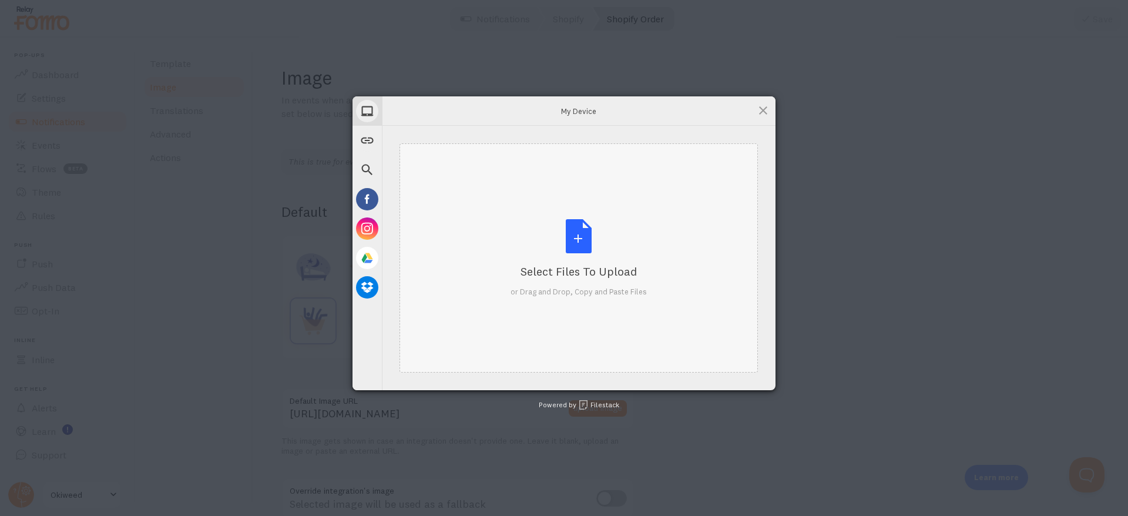
click at [618, 237] on div "Select Files to Upload or Drag and Drop, Copy and Paste Files" at bounding box center [578, 258] width 136 height 78
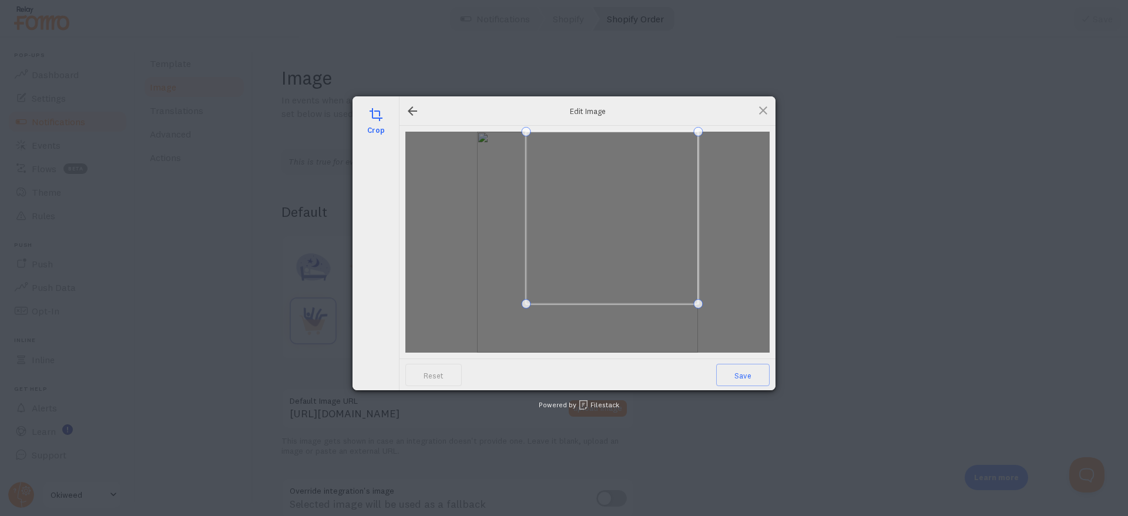
click at [527, 243] on div at bounding box center [612, 218] width 172 height 172
click at [585, 231] on span at bounding box center [594, 217] width 171 height 171
click at [669, 138] on span at bounding box center [673, 137] width 9 height 9
click at [631, 207] on span at bounding box center [586, 221] width 164 height 164
click at [739, 384] on span "Save" at bounding box center [742, 375] width 53 height 22
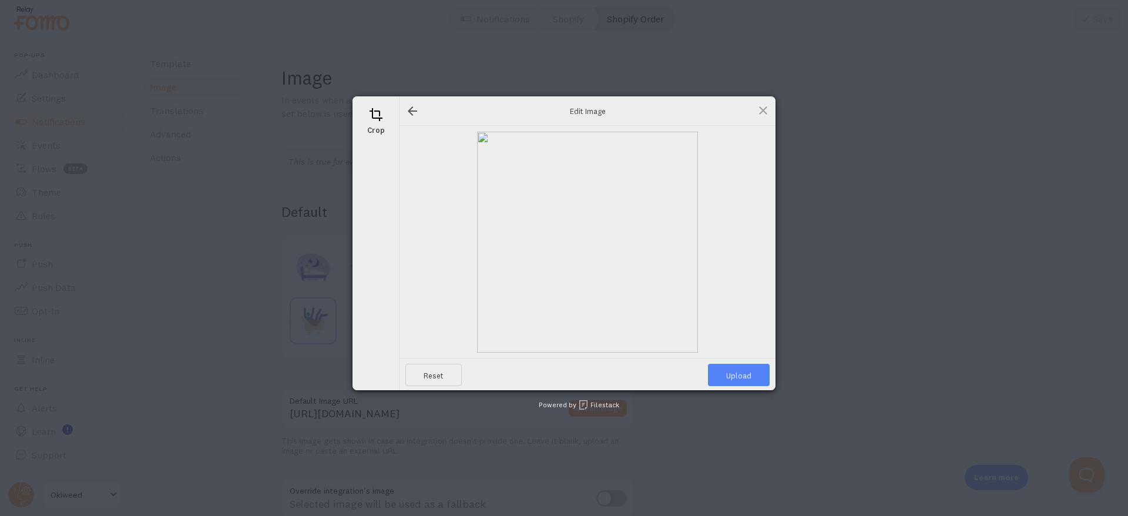
click at [740, 374] on span "Upload" at bounding box center [739, 375] width 62 height 22
type input "[URL][DOMAIN_NAME][DOMAIN_NAME]"
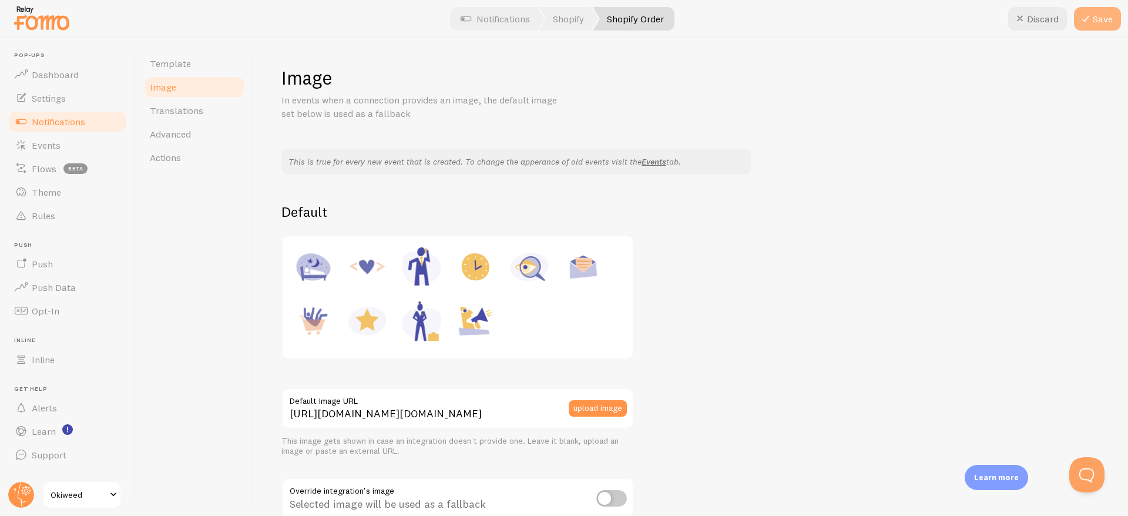
click at [1096, 17] on button "Save" at bounding box center [1096, 18] width 47 height 23
click at [46, 147] on span "Events" at bounding box center [46, 145] width 29 height 12
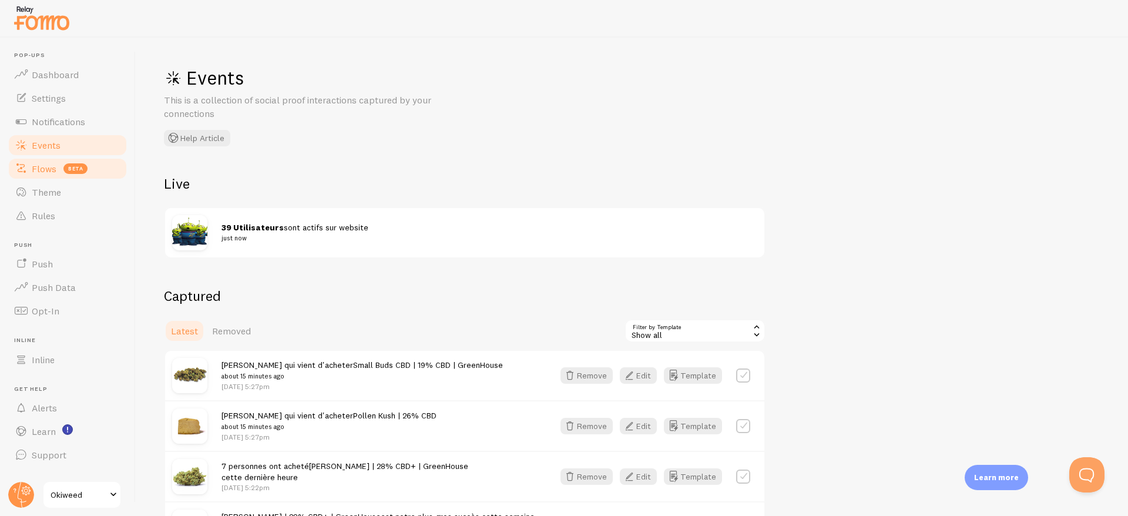
click at [80, 167] on span "beta" at bounding box center [75, 168] width 24 height 11
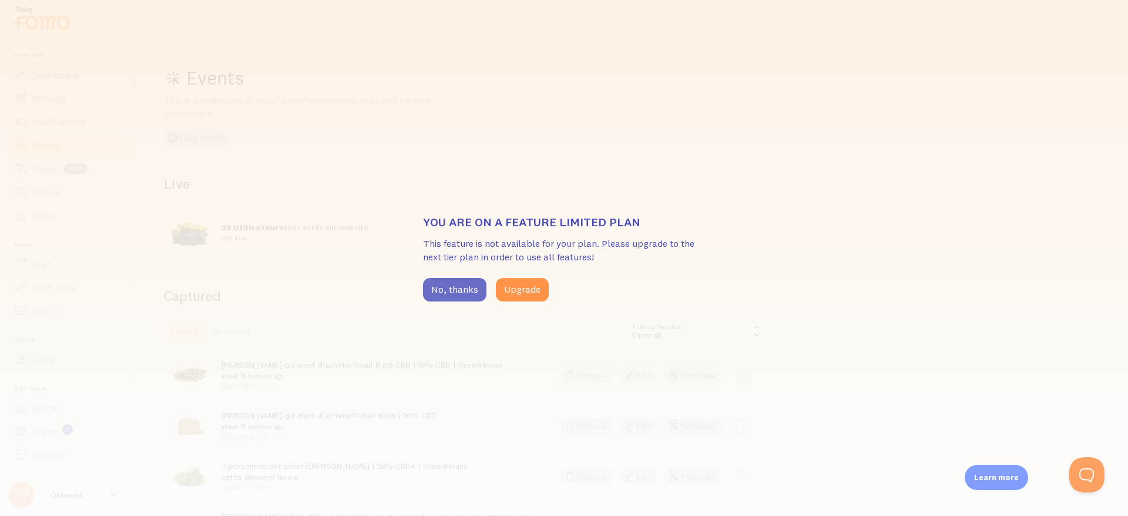
click at [449, 288] on button "No, thanks" at bounding box center [454, 289] width 63 height 23
